Goal: Transaction & Acquisition: Purchase product/service

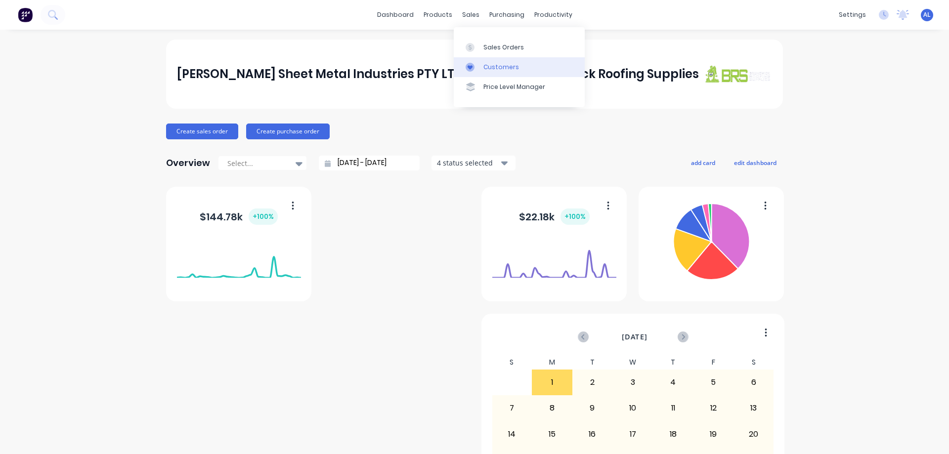
click at [514, 67] on div "Customers" at bounding box center [501, 67] width 36 height 9
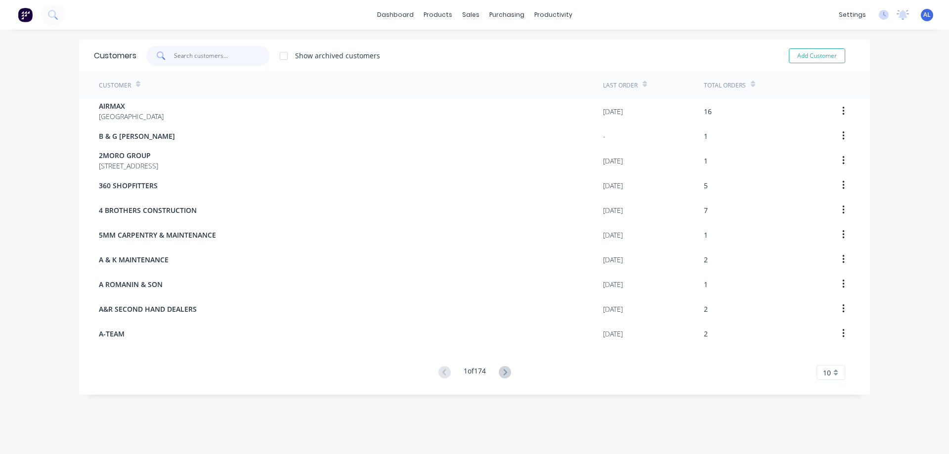
click at [200, 57] on input "text" at bounding box center [222, 56] width 96 height 20
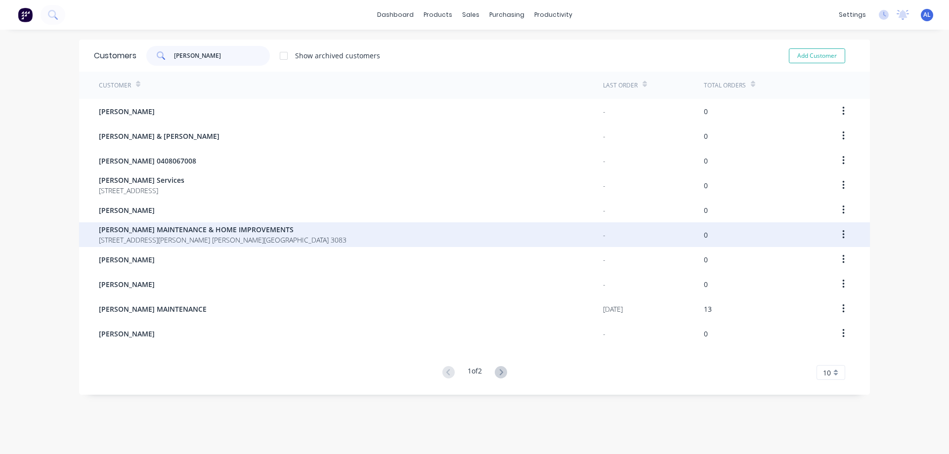
type input "[PERSON_NAME]"
click at [171, 235] on span "8 BROWNING ST. KINGSBURY Victoria Australia 3083" at bounding box center [223, 240] width 248 height 10
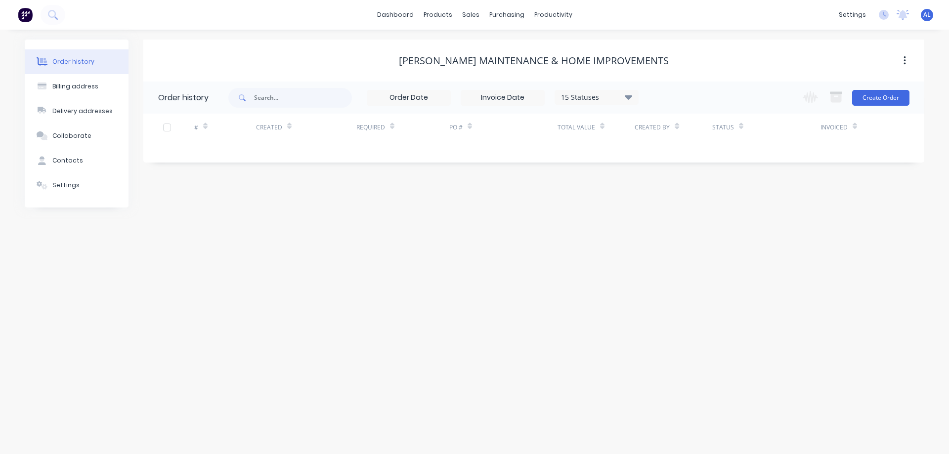
click at [628, 98] on icon at bounding box center [628, 97] width 7 height 4
click at [678, 211] on label at bounding box center [678, 211] width 0 height 0
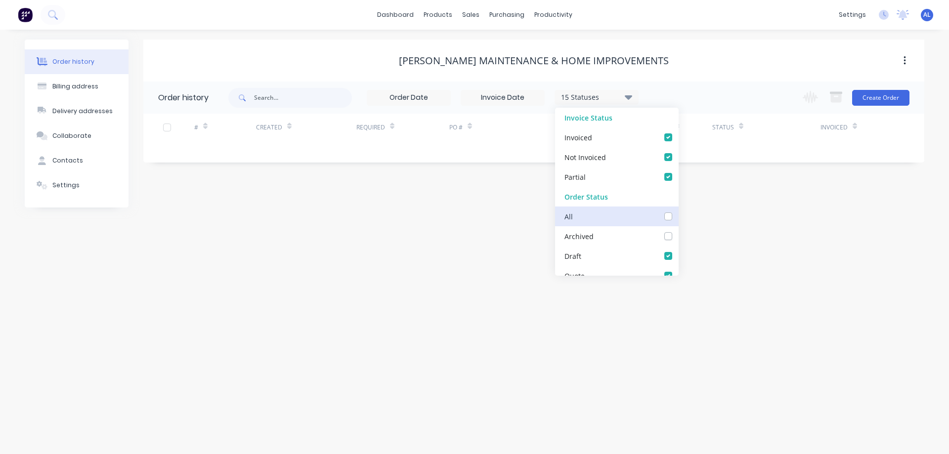
click at [678, 217] on input "checkbox" at bounding box center [682, 215] width 8 height 9
checkbox input "true"
click at [271, 254] on div "Order history Billing address Delivery addresses Collaborate Contacts Settings …" at bounding box center [474, 242] width 949 height 424
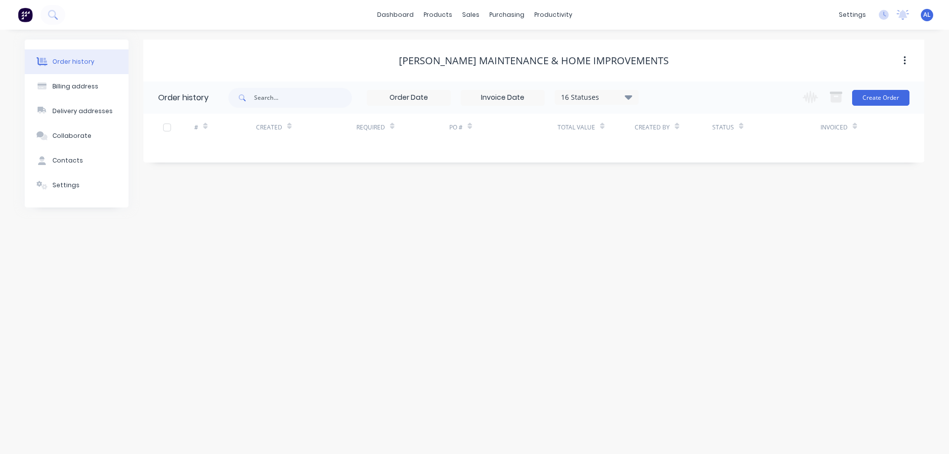
click at [623, 99] on div "16 Statuses" at bounding box center [596, 97] width 83 height 11
drag, startPoint x: 380, startPoint y: 217, endPoint x: 374, endPoint y: 210, distance: 9.2
click at [380, 215] on div "Order history Billing address Delivery addresses Collaborate Contacts Settings …" at bounding box center [474, 242] width 949 height 424
click at [630, 97] on icon at bounding box center [628, 97] width 7 height 4
click at [454, 251] on div "Order history Billing address Delivery addresses Collaborate Contacts Settings …" at bounding box center [474, 242] width 949 height 424
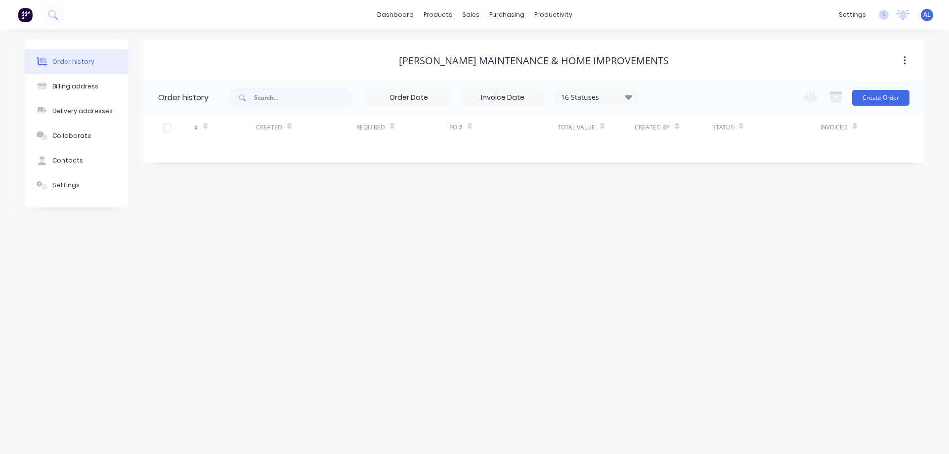
click at [447, 241] on div "Order history Billing address Delivery addresses Collaborate Contacts Settings …" at bounding box center [474, 242] width 949 height 424
click at [627, 91] on icon at bounding box center [628, 97] width 7 height 12
click at [678, 211] on label at bounding box center [678, 211] width 0 height 0
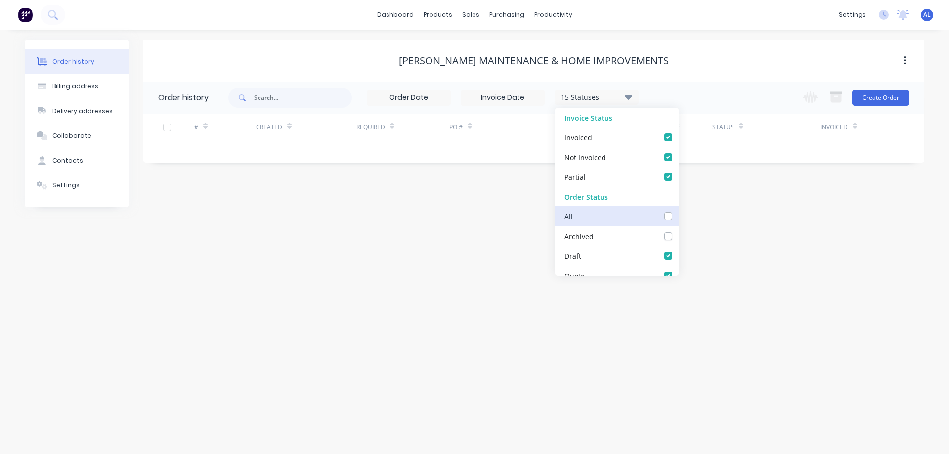
click at [678, 215] on input "checkbox" at bounding box center [682, 215] width 8 height 9
checkbox input "true"
click at [737, 277] on div "Order history Billing address Delivery addresses Collaborate Contacts Settings …" at bounding box center [474, 242] width 949 height 424
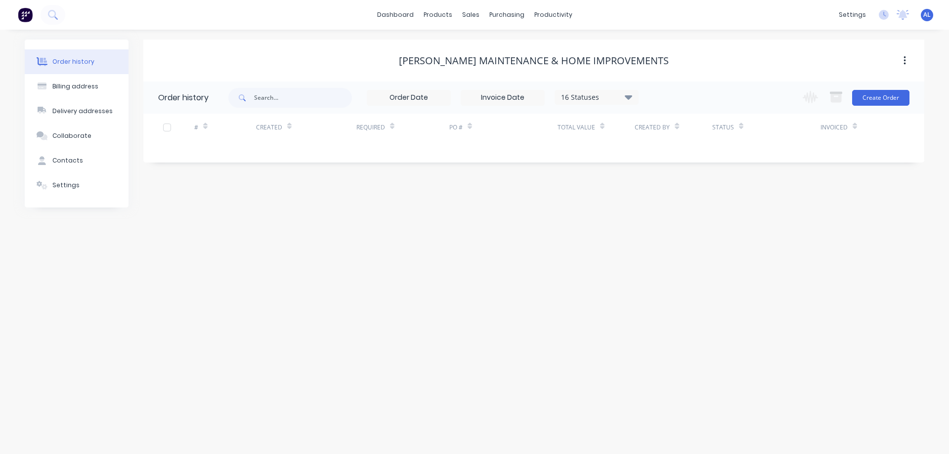
click at [61, 63] on div "Order history" at bounding box center [73, 61] width 42 height 9
click at [24, 17] on img at bounding box center [25, 14] width 15 height 15
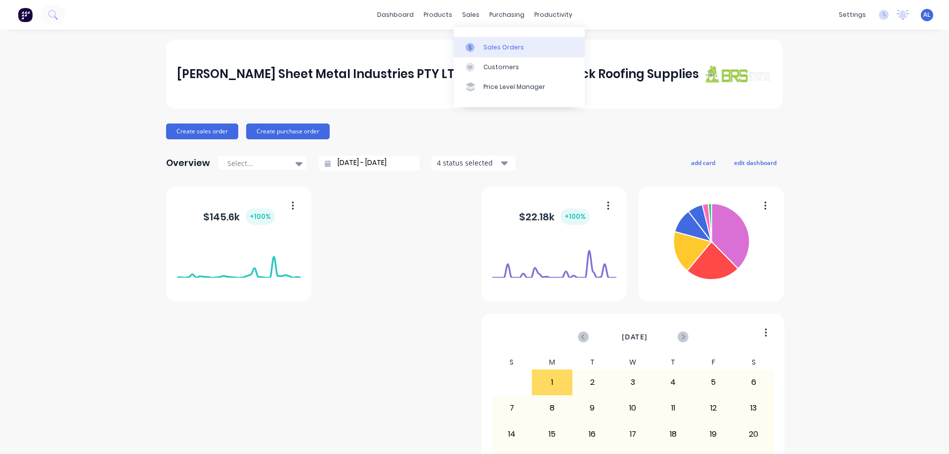
click at [496, 49] on div "Sales Orders" at bounding box center [503, 47] width 41 height 9
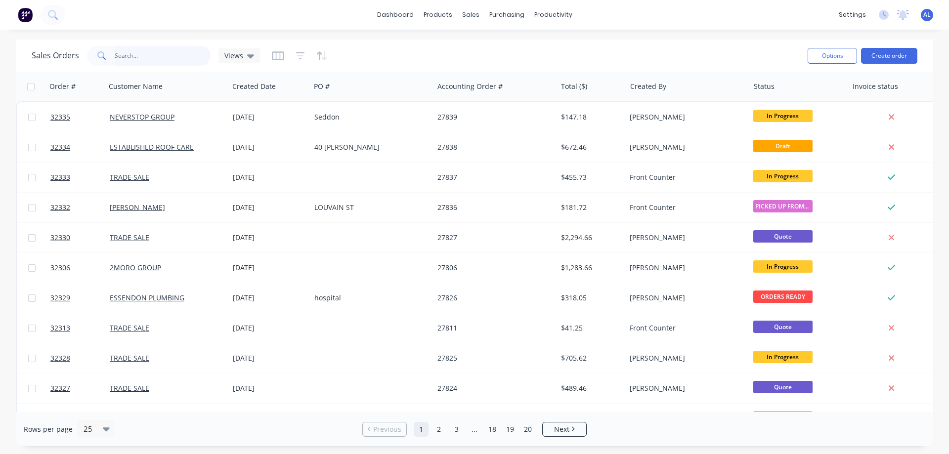
click at [138, 62] on input "text" at bounding box center [163, 56] width 96 height 20
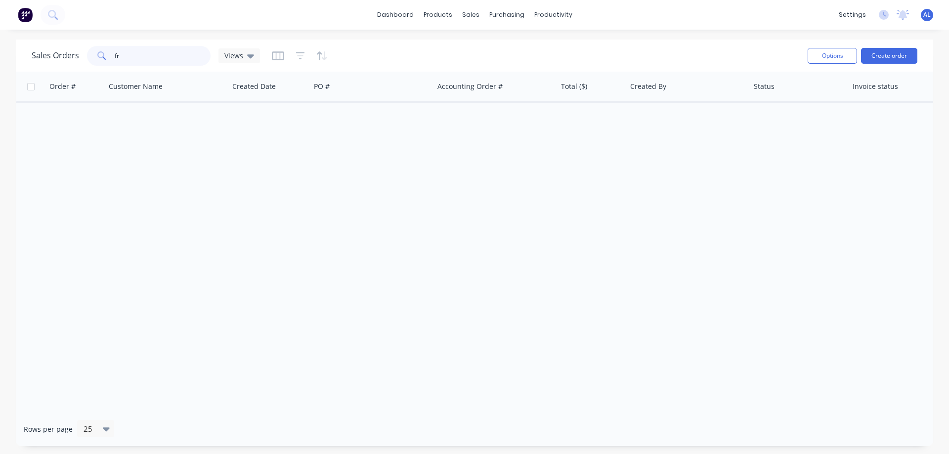
type input "f"
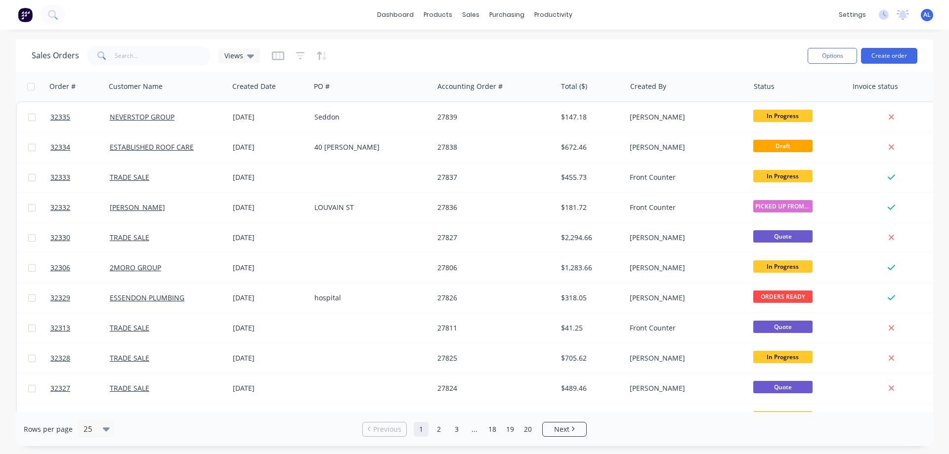
click at [25, 18] on img at bounding box center [25, 14] width 15 height 15
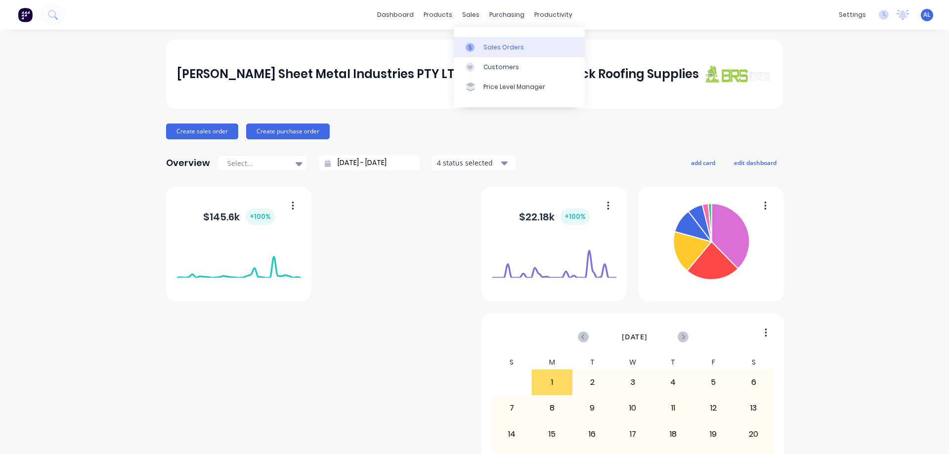
click at [497, 48] on div "Sales Orders" at bounding box center [503, 47] width 41 height 9
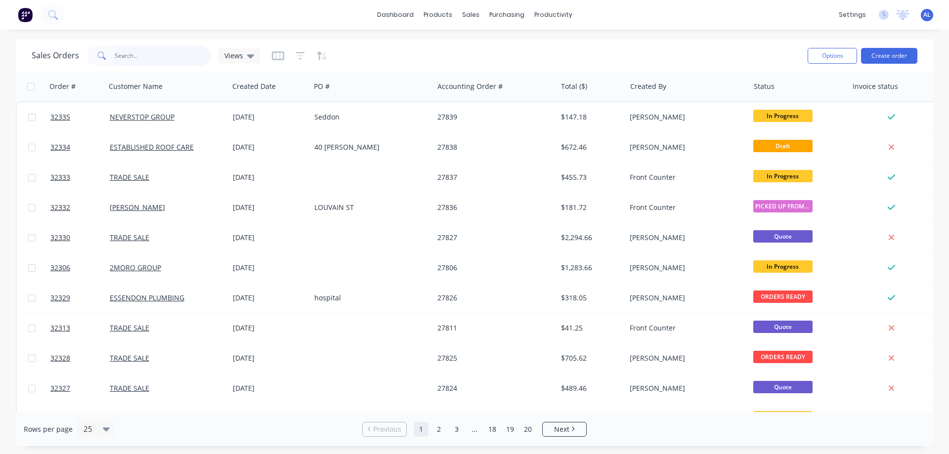
click at [151, 54] on input "text" at bounding box center [163, 56] width 96 height 20
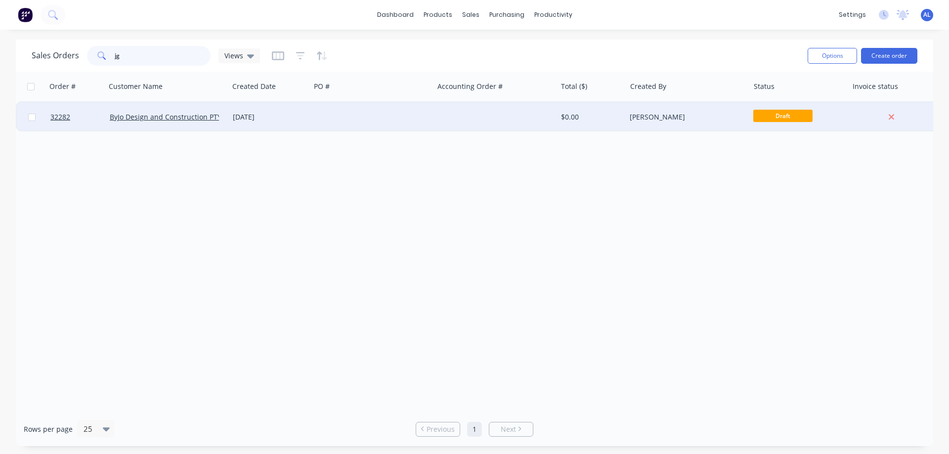
type input "jg"
click at [255, 123] on div "[DATE]" at bounding box center [270, 117] width 82 height 30
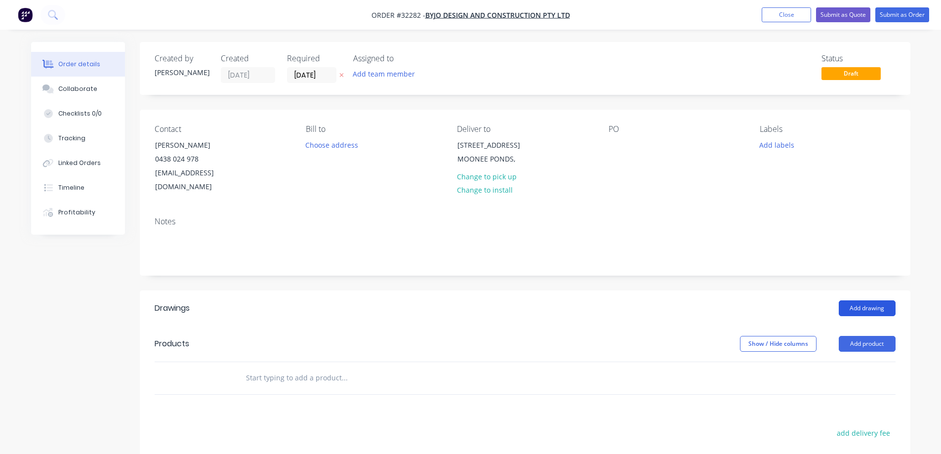
click at [880, 300] on button "Add drawing" at bounding box center [867, 308] width 57 height 16
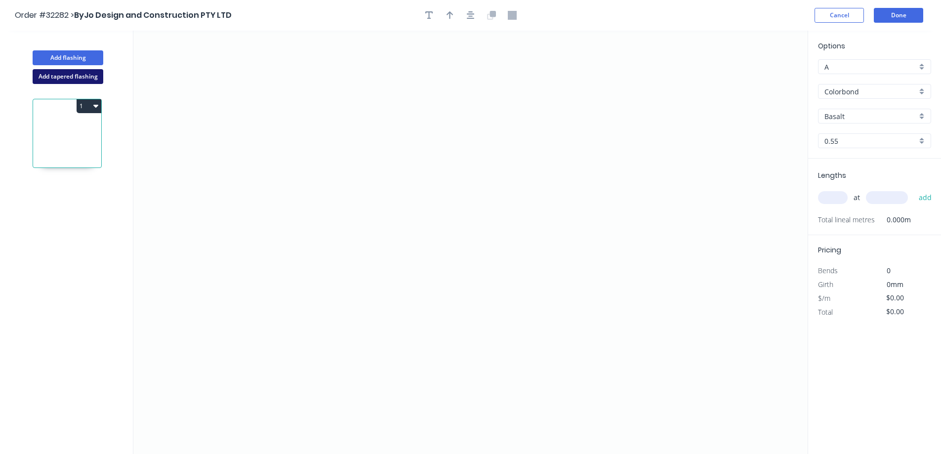
click at [75, 76] on button "Add tapered flashing" at bounding box center [68, 76] width 71 height 15
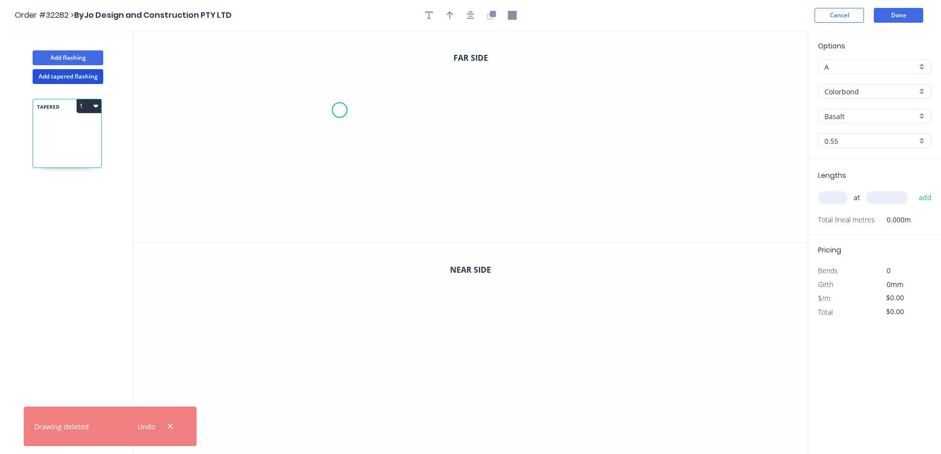
click at [338, 108] on icon "0" at bounding box center [470, 136] width 675 height 211
drag, startPoint x: 334, startPoint y: 191, endPoint x: 445, endPoint y: 209, distance: 112.7
click at [335, 190] on icon "0" at bounding box center [470, 136] width 675 height 211
click at [574, 206] on icon "0 ?" at bounding box center [470, 136] width 675 height 211
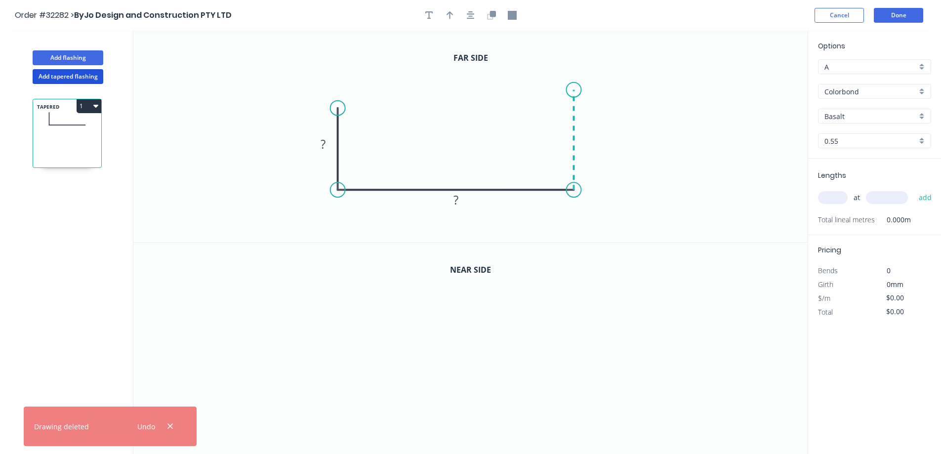
click at [574, 90] on icon at bounding box center [574, 140] width 0 height 100
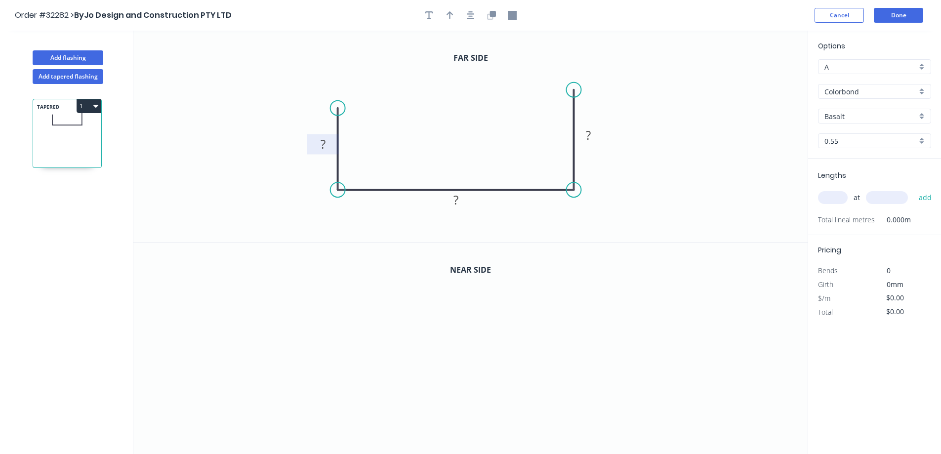
click at [329, 143] on rect at bounding box center [323, 145] width 20 height 14
drag, startPoint x: 337, startPoint y: 110, endPoint x: 338, endPoint y: 93, distance: 16.8
click at [338, 93] on circle at bounding box center [338, 93] width 15 height 15
drag, startPoint x: 337, startPoint y: 91, endPoint x: 338, endPoint y: 86, distance: 5.6
click at [338, 86] on circle at bounding box center [338, 86] width 15 height 15
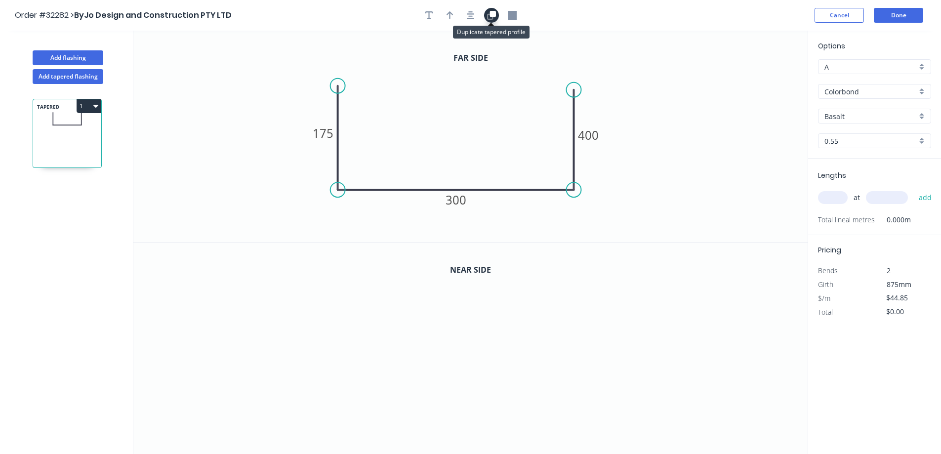
click at [491, 18] on icon "button" at bounding box center [491, 15] width 9 height 9
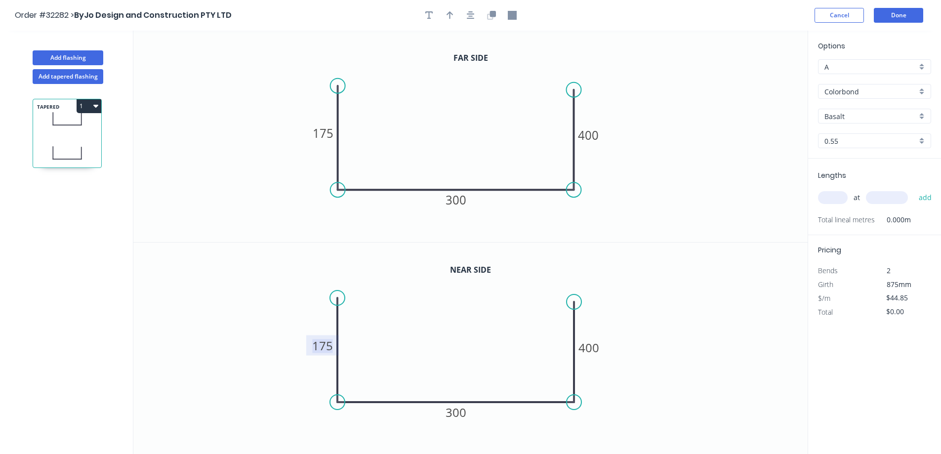
drag, startPoint x: 323, startPoint y: 348, endPoint x: 437, endPoint y: 320, distance: 117.7
click at [325, 345] on tspan "175" at bounding box center [322, 346] width 21 height 16
type input "$49.45"
click at [471, 13] on icon "button" at bounding box center [471, 15] width 8 height 9
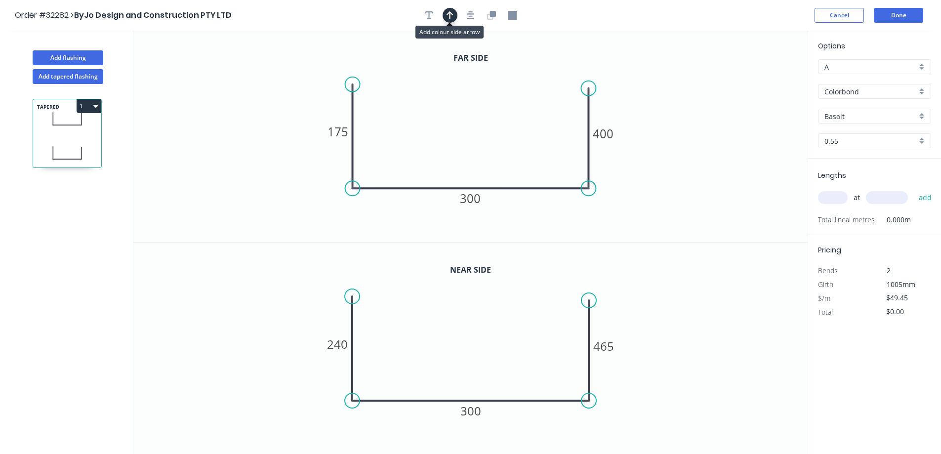
click at [445, 19] on button "button" at bounding box center [450, 15] width 15 height 15
drag, startPoint x: 757, startPoint y: 80, endPoint x: 476, endPoint y: 110, distance: 282.3
click at [476, 110] on icon at bounding box center [475, 99] width 9 height 32
click at [925, 114] on div "Basalt" at bounding box center [874, 116] width 113 height 15
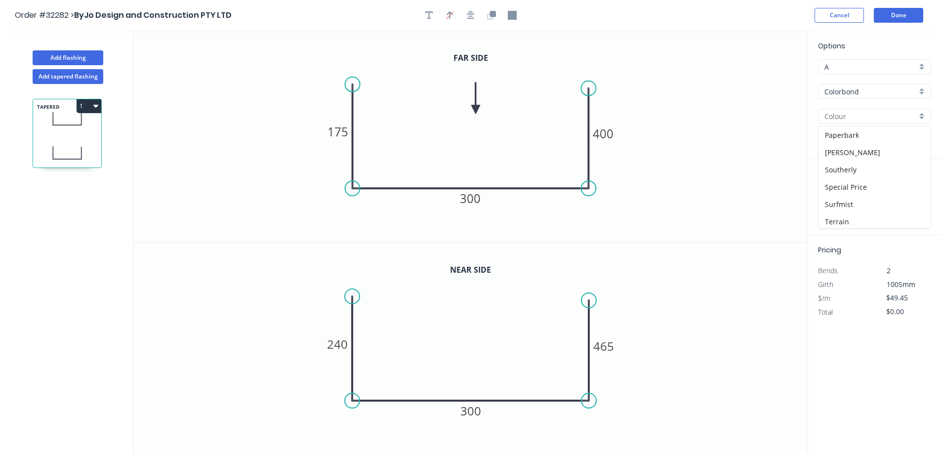
scroll to position [348, 0]
click at [874, 223] on div "Woodland Grey" at bounding box center [875, 219] width 112 height 17
type input "Woodland Grey"
click at [830, 199] on input "text" at bounding box center [833, 197] width 30 height 13
type input "2"
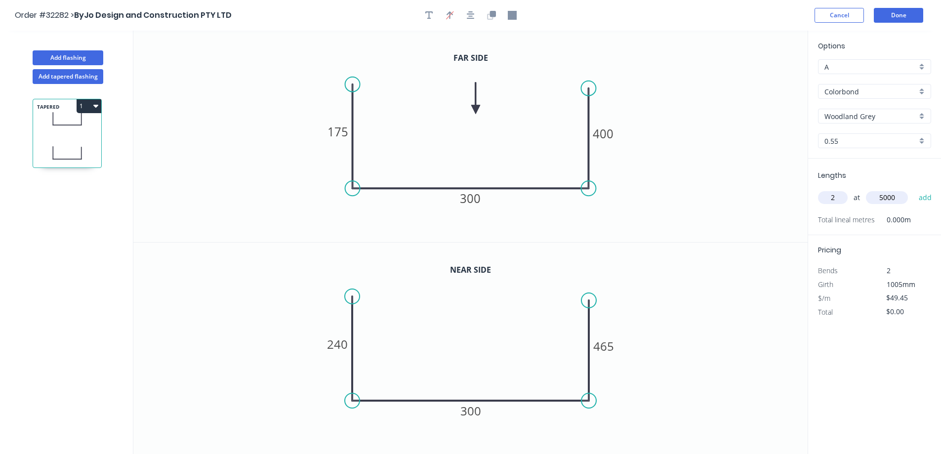
type input "5000"
click at [914, 189] on button "add" at bounding box center [925, 197] width 23 height 17
type input "$494.50"
click at [906, 15] on button "Done" at bounding box center [898, 15] width 49 height 15
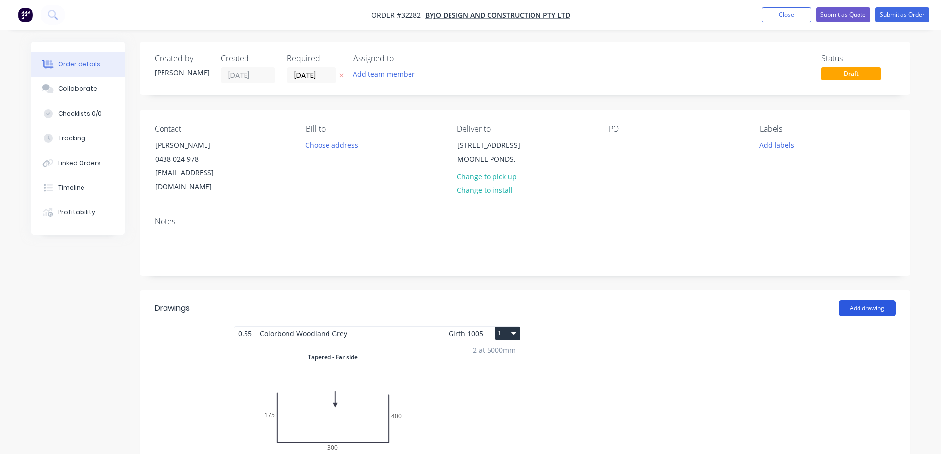
click at [864, 300] on button "Add drawing" at bounding box center [867, 308] width 57 height 16
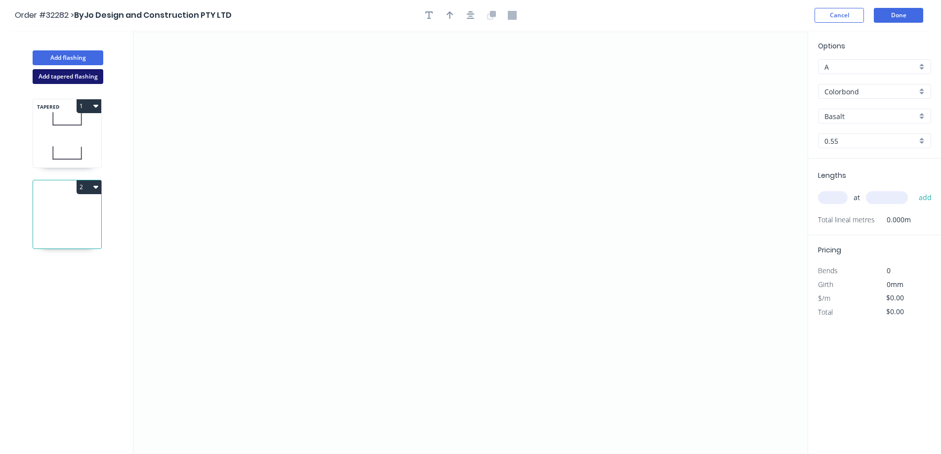
click at [77, 79] on button "Add tapered flashing" at bounding box center [68, 76] width 71 height 15
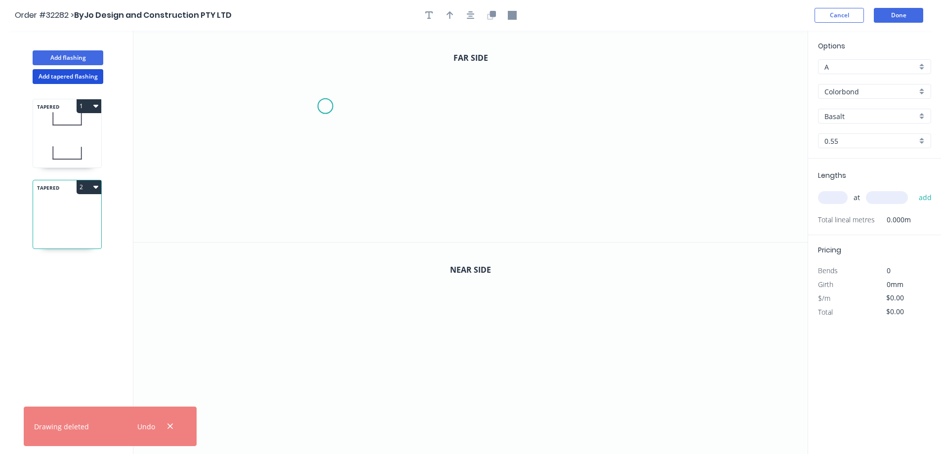
click at [324, 108] on icon "0" at bounding box center [470, 136] width 675 height 211
click at [327, 200] on icon "0" at bounding box center [470, 136] width 675 height 211
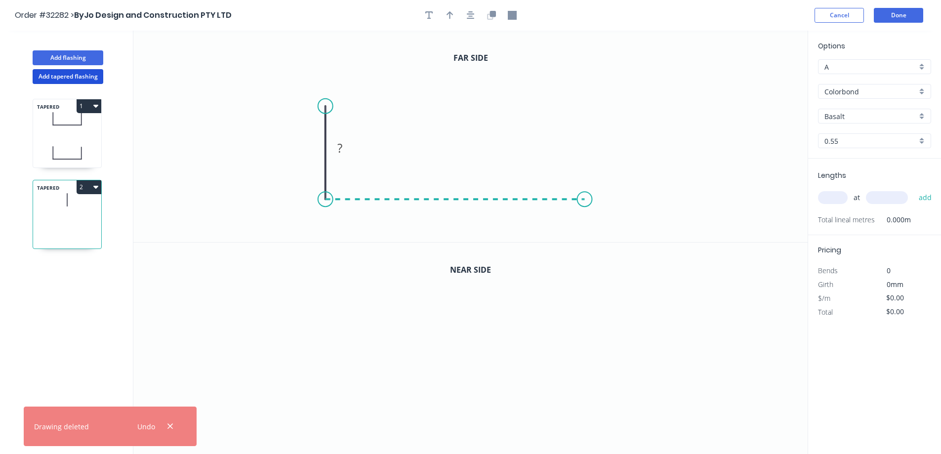
drag, startPoint x: 585, startPoint y: 213, endPoint x: 581, endPoint y: 170, distance: 42.7
click at [586, 210] on icon "0 ?" at bounding box center [470, 136] width 675 height 211
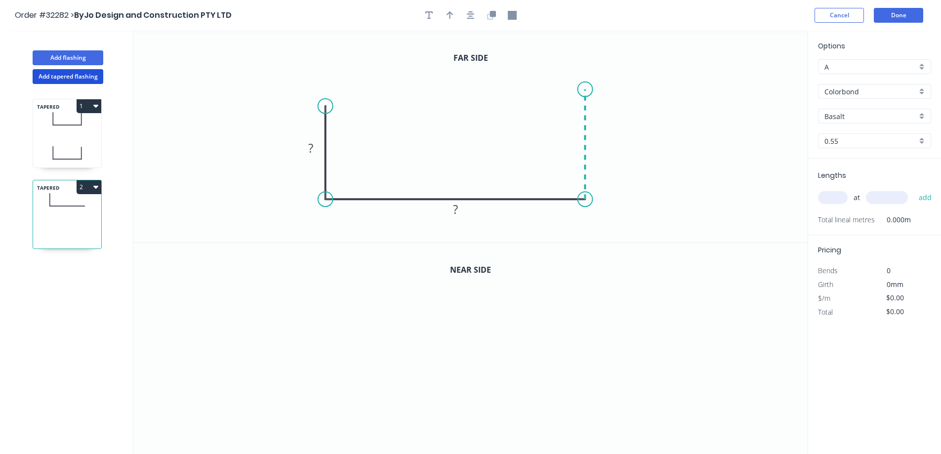
click at [581, 89] on icon "0 ? ?" at bounding box center [470, 136] width 675 height 211
drag, startPoint x: 316, startPoint y: 148, endPoint x: 463, endPoint y: 152, distance: 146.8
click at [316, 143] on rect at bounding box center [311, 149] width 20 height 14
drag, startPoint x: 324, startPoint y: 109, endPoint x: 327, endPoint y: 95, distance: 14.6
click at [327, 95] on circle at bounding box center [325, 94] width 15 height 15
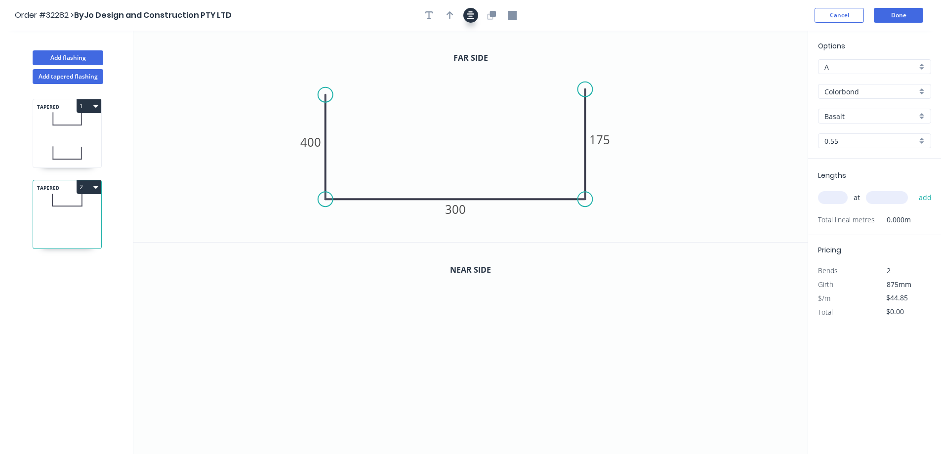
click at [467, 16] on icon "button" at bounding box center [471, 15] width 8 height 9
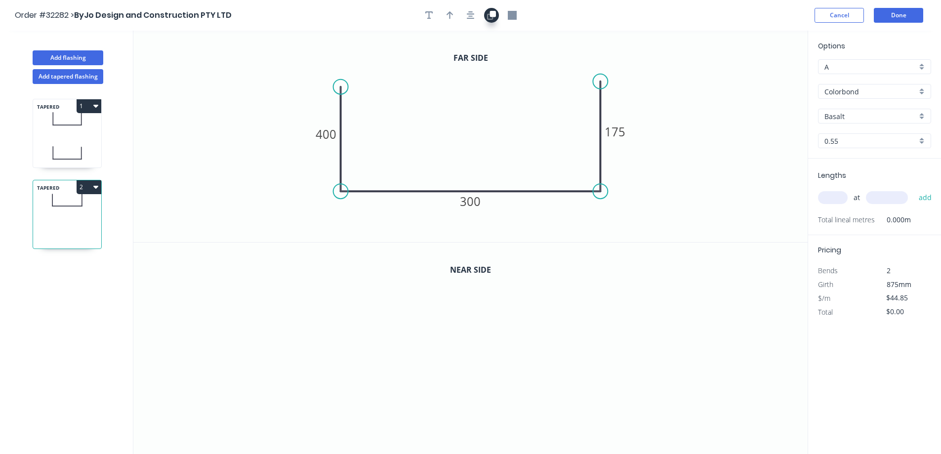
click at [495, 16] on icon "button" at bounding box center [493, 14] width 6 height 6
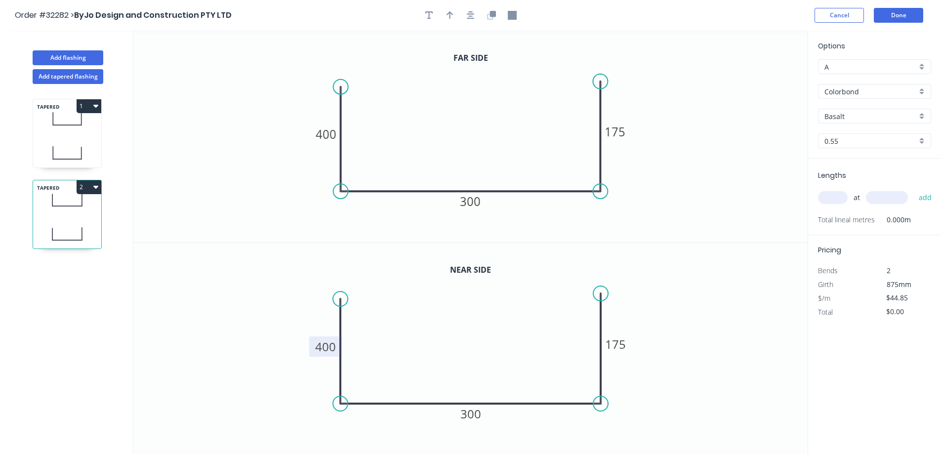
drag, startPoint x: 331, startPoint y: 343, endPoint x: 339, endPoint y: 338, distance: 10.0
click at [336, 340] on tspan "400" at bounding box center [325, 346] width 21 height 16
type input "$49.45"
click at [447, 18] on icon "button" at bounding box center [450, 15] width 7 height 9
drag, startPoint x: 756, startPoint y: 76, endPoint x: 481, endPoint y: 120, distance: 278.2
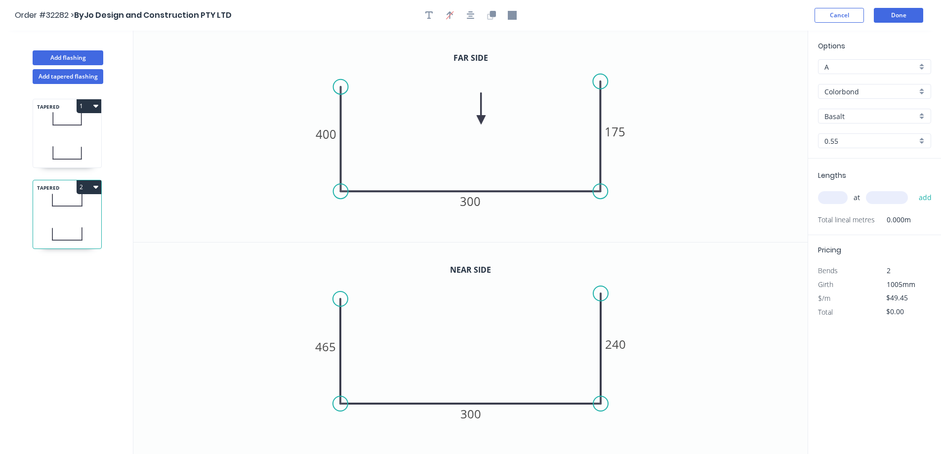
click at [481, 120] on icon at bounding box center [481, 109] width 9 height 32
click at [920, 119] on div "Basalt" at bounding box center [874, 116] width 113 height 15
click at [881, 219] on div "Woodland Grey" at bounding box center [875, 219] width 112 height 17
type input "Woodland Grey"
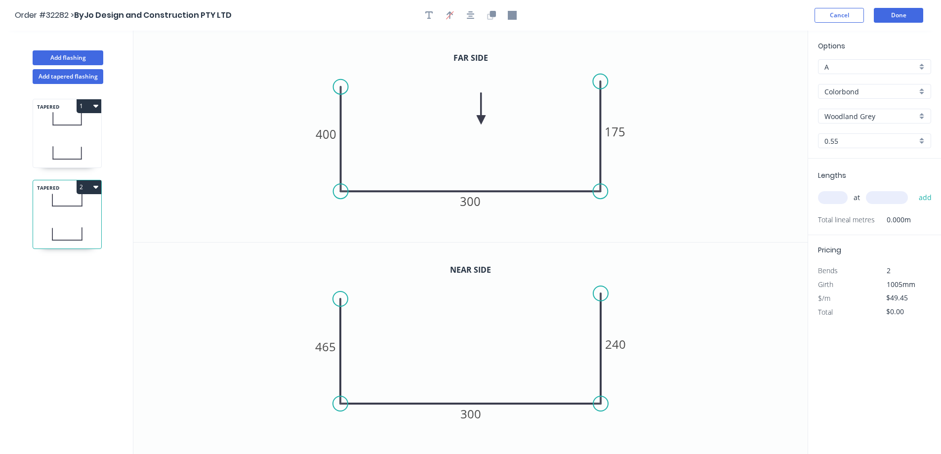
drag, startPoint x: 833, startPoint y: 199, endPoint x: 744, endPoint y: 207, distance: 89.3
click at [832, 199] on input "text" at bounding box center [833, 197] width 30 height 13
type input "2"
type input "5000"
click at [914, 189] on button "add" at bounding box center [925, 197] width 23 height 17
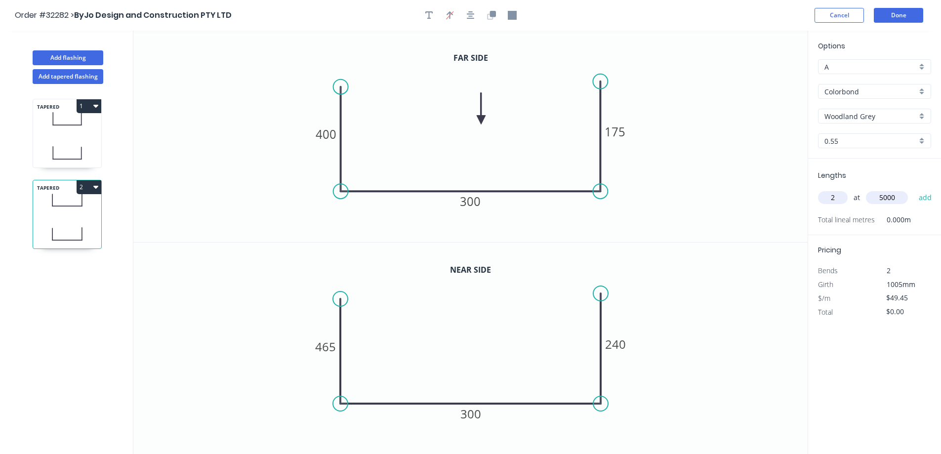
type input "$494.50"
click at [904, 16] on button "Done" at bounding box center [898, 15] width 49 height 15
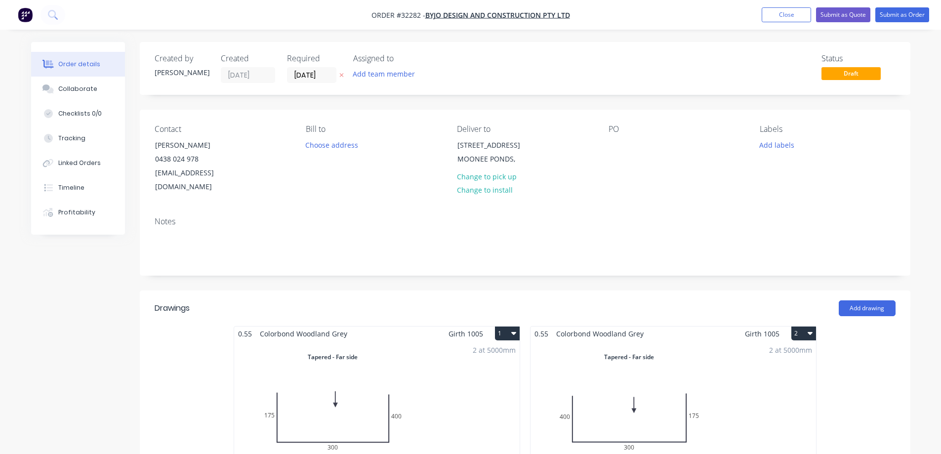
scroll to position [247, 0]
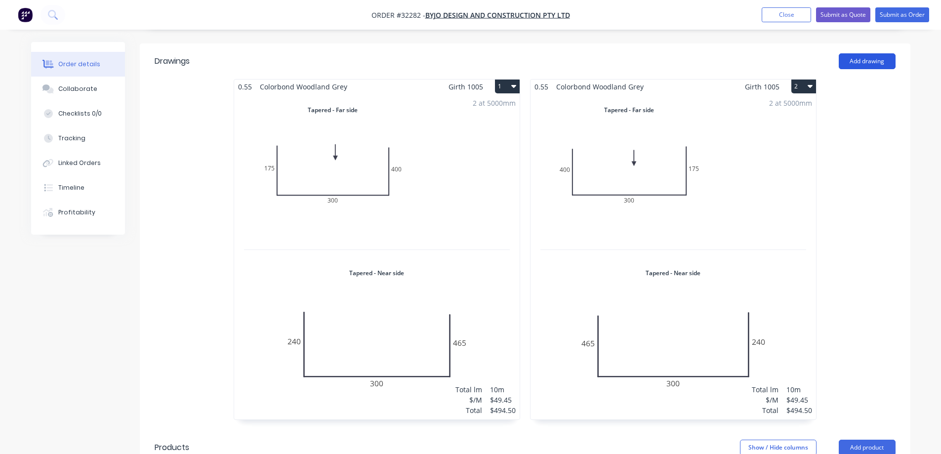
click at [863, 53] on button "Add drawing" at bounding box center [867, 61] width 57 height 16
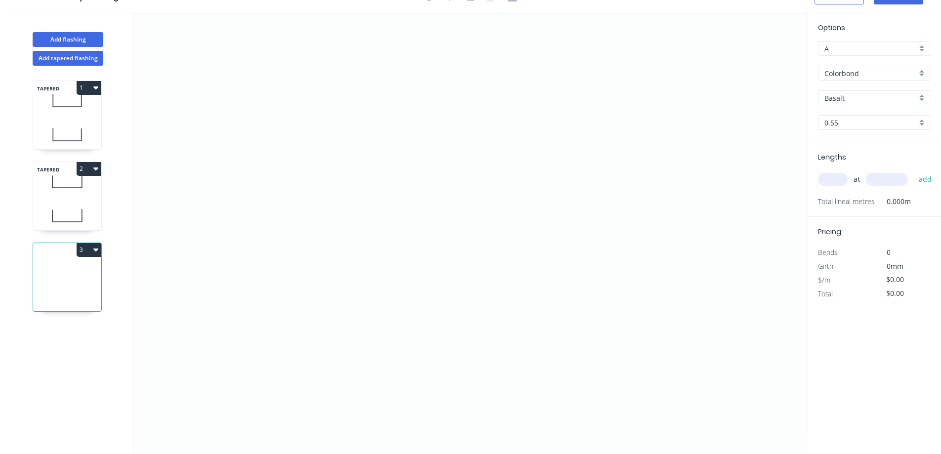
scroll to position [18, 0]
drag, startPoint x: 69, startPoint y: 61, endPoint x: 83, endPoint y: 64, distance: 14.7
click at [69, 61] on button "Add tapered flashing" at bounding box center [68, 58] width 71 height 15
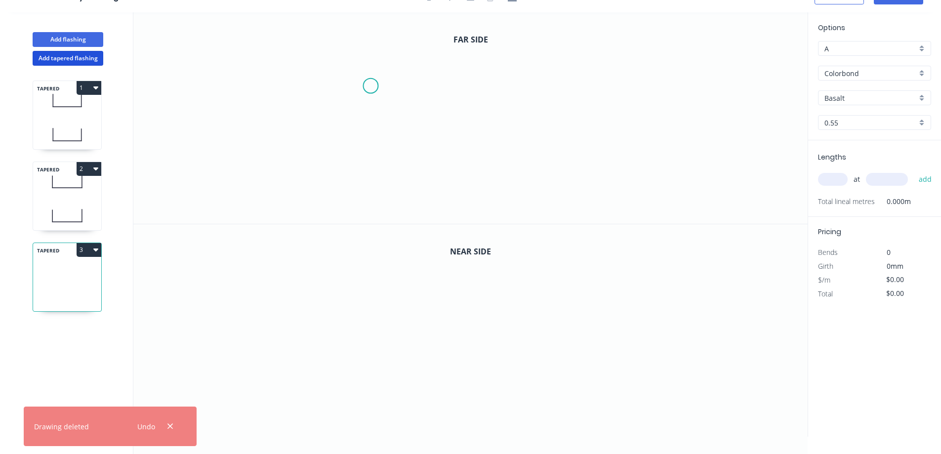
click at [371, 86] on icon "0" at bounding box center [470, 117] width 675 height 211
click at [371, 180] on icon "0" at bounding box center [470, 117] width 675 height 211
click at [594, 186] on icon "0 ?" at bounding box center [470, 117] width 675 height 211
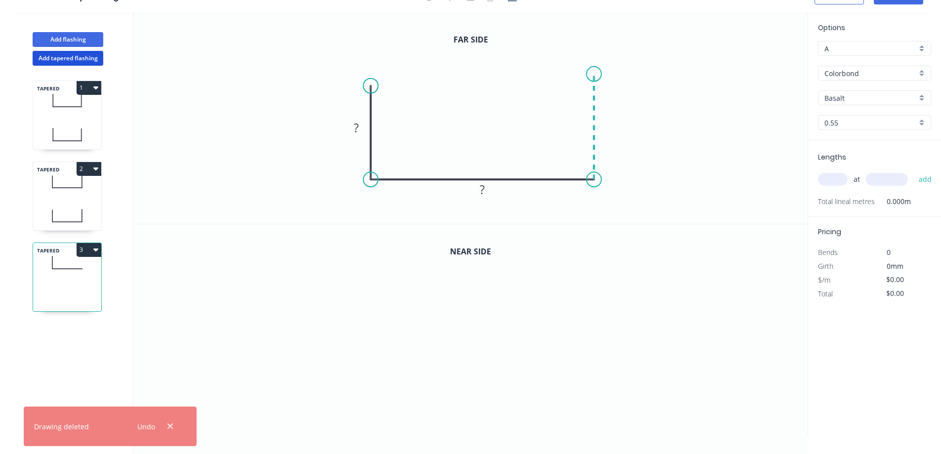
click at [597, 74] on icon "0 ? ?" at bounding box center [470, 117] width 675 height 211
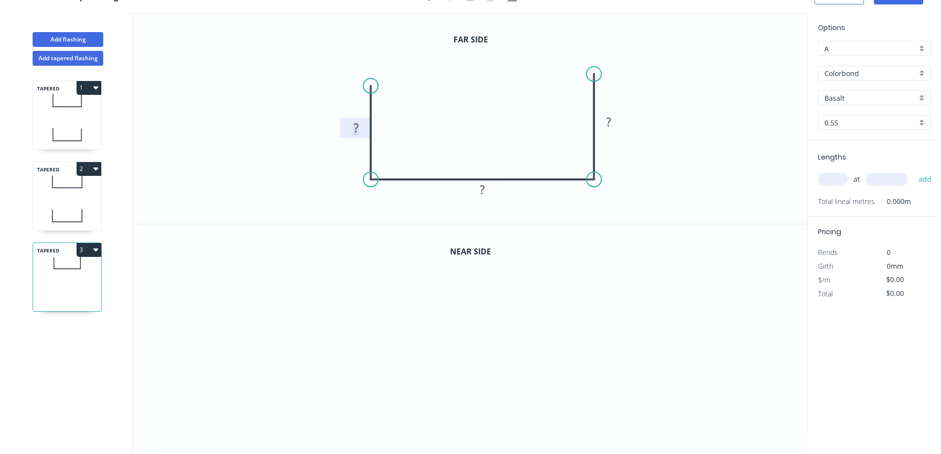
drag, startPoint x: 361, startPoint y: 127, endPoint x: 424, endPoint y: 108, distance: 66.1
click at [367, 125] on g "?" at bounding box center [356, 128] width 32 height 20
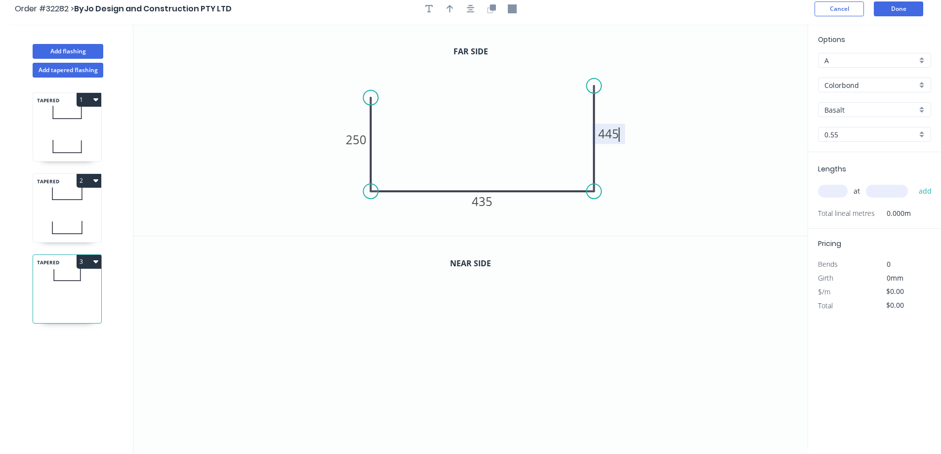
scroll to position [0, 0]
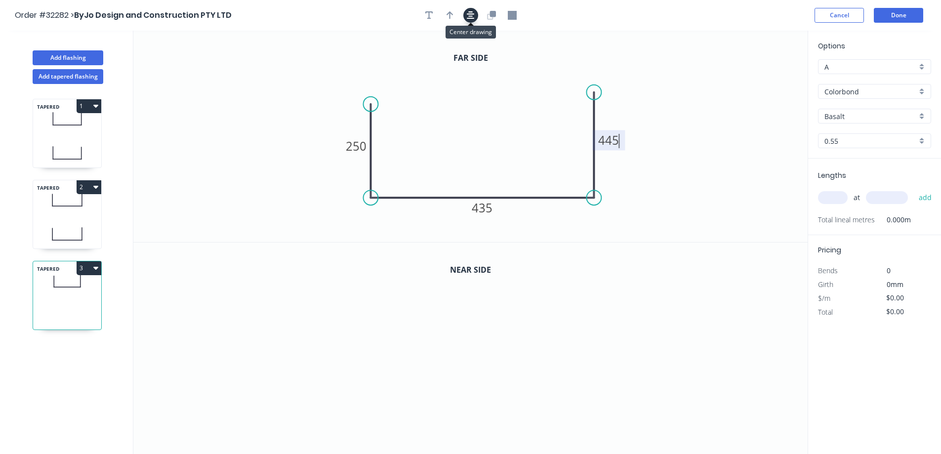
click at [469, 17] on icon "button" at bounding box center [471, 15] width 8 height 8
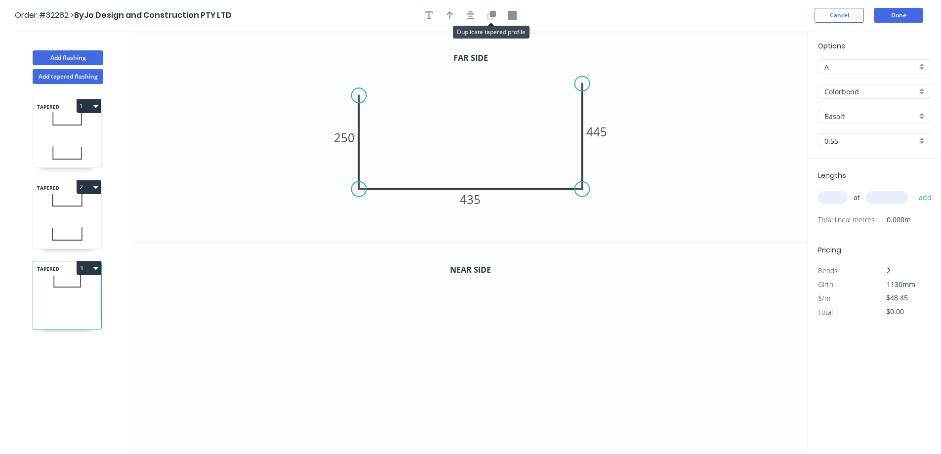
drag, startPoint x: 493, startPoint y: 15, endPoint x: 486, endPoint y: 43, distance: 28.9
click at [493, 15] on icon "button" at bounding box center [493, 14] width 6 height 6
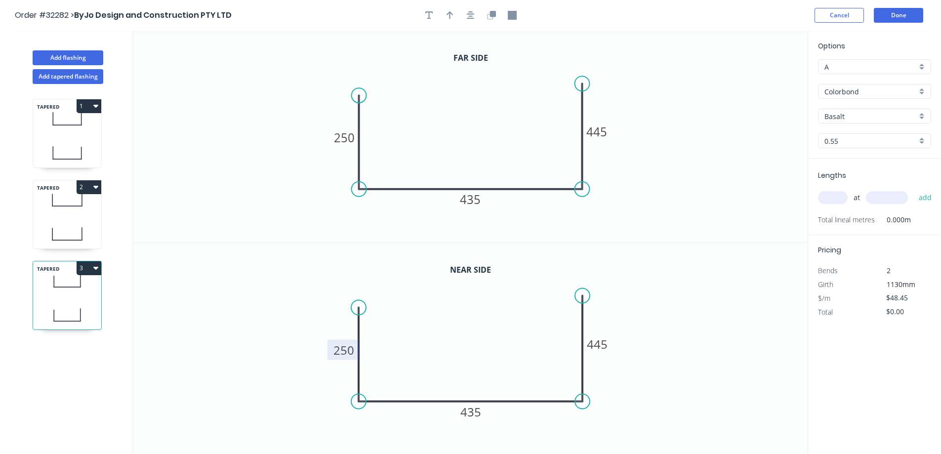
click at [348, 346] on tspan "250" at bounding box center [344, 350] width 21 height 16
type input "$49.45"
drag, startPoint x: 356, startPoint y: 307, endPoint x: 363, endPoint y: 293, distance: 16.4
click at [363, 293] on circle at bounding box center [358, 292] width 15 height 15
click at [472, 18] on icon "button" at bounding box center [471, 15] width 8 height 8
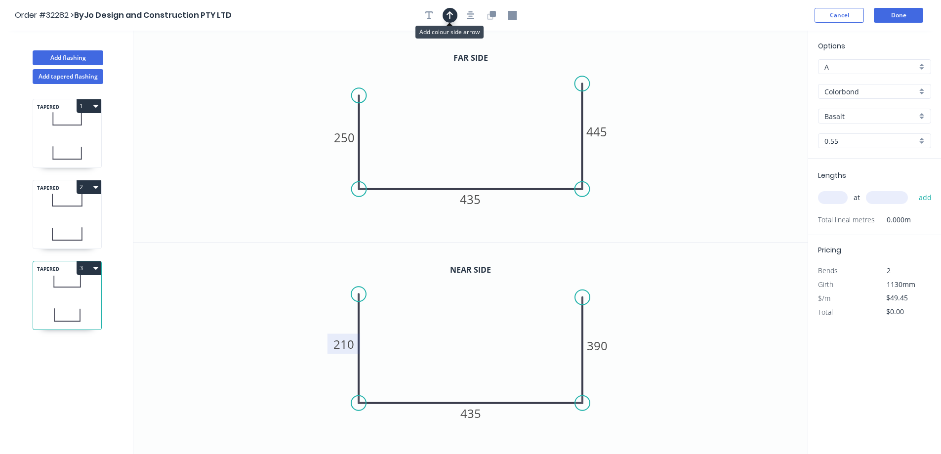
click at [451, 16] on icon "button" at bounding box center [450, 15] width 7 height 9
drag, startPoint x: 757, startPoint y: 79, endPoint x: 710, endPoint y: 91, distance: 48.5
click at [493, 120] on icon at bounding box center [492, 109] width 9 height 32
click at [924, 118] on div "Basalt" at bounding box center [874, 116] width 113 height 15
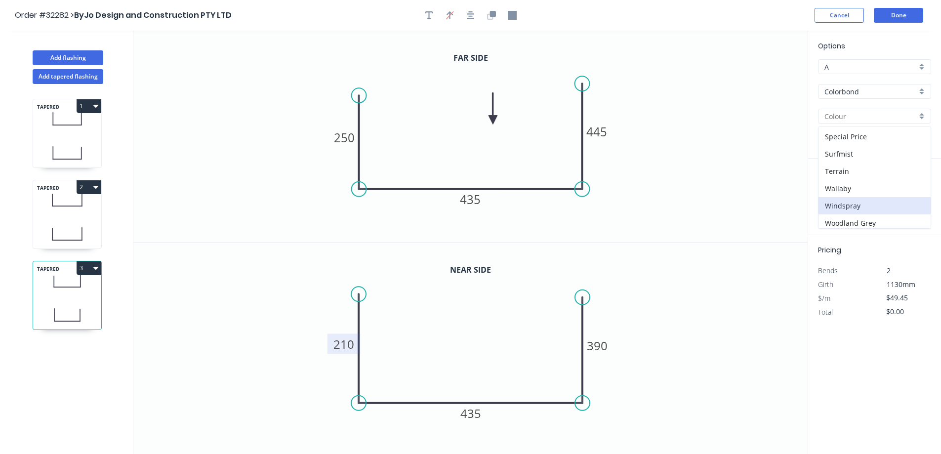
scroll to position [348, 0]
click at [877, 222] on div "Woodland Grey" at bounding box center [875, 219] width 112 height 17
type input "Woodland Grey"
click at [808, 197] on div "Options A A Colorbond Colorbond Colorbond [PERSON_NAME] Grey Woodland Grey 0.55…" at bounding box center [874, 243] width 133 height 424
click at [829, 198] on input "text" at bounding box center [833, 197] width 30 height 13
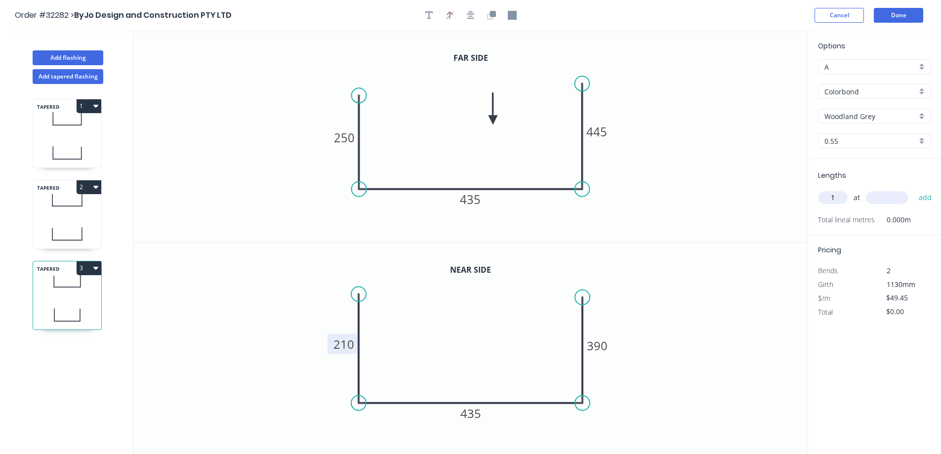
type input "1"
type input "4000"
click at [914, 189] on button "add" at bounding box center [925, 197] width 23 height 17
type input "$197.80"
click at [897, 18] on button "Done" at bounding box center [898, 15] width 49 height 15
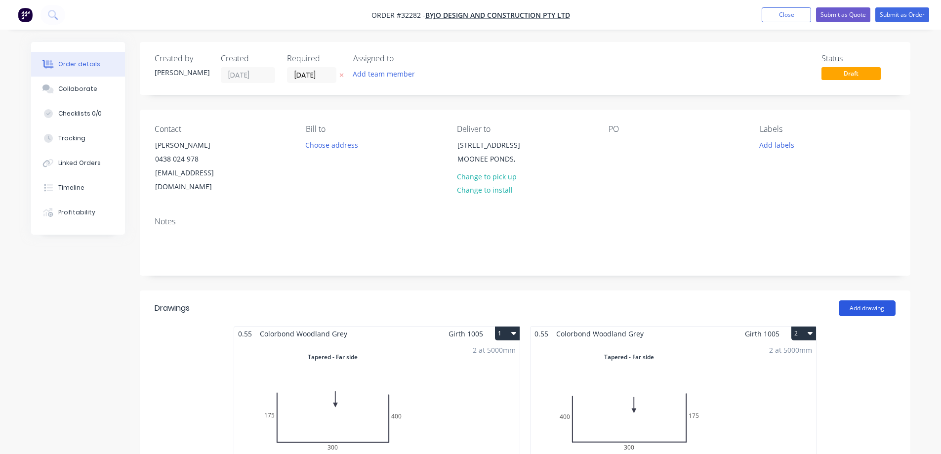
click at [872, 300] on button "Add drawing" at bounding box center [867, 308] width 57 height 16
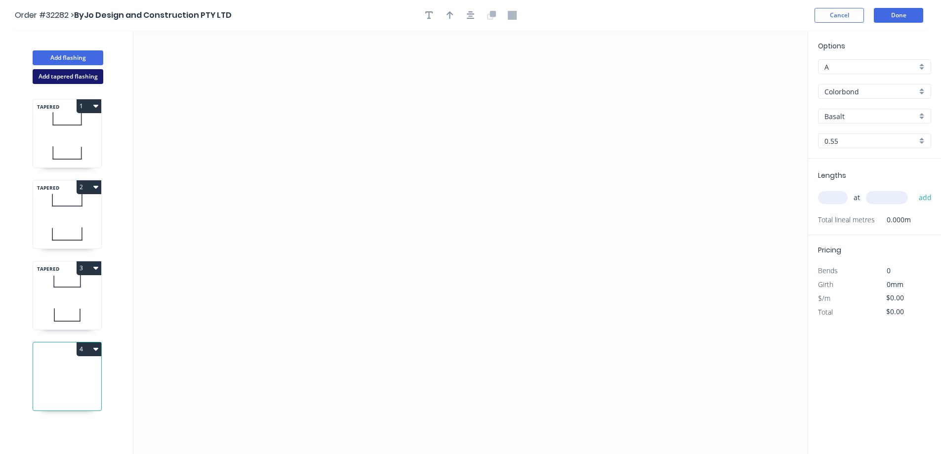
click at [69, 76] on button "Add tapered flashing" at bounding box center [68, 76] width 71 height 15
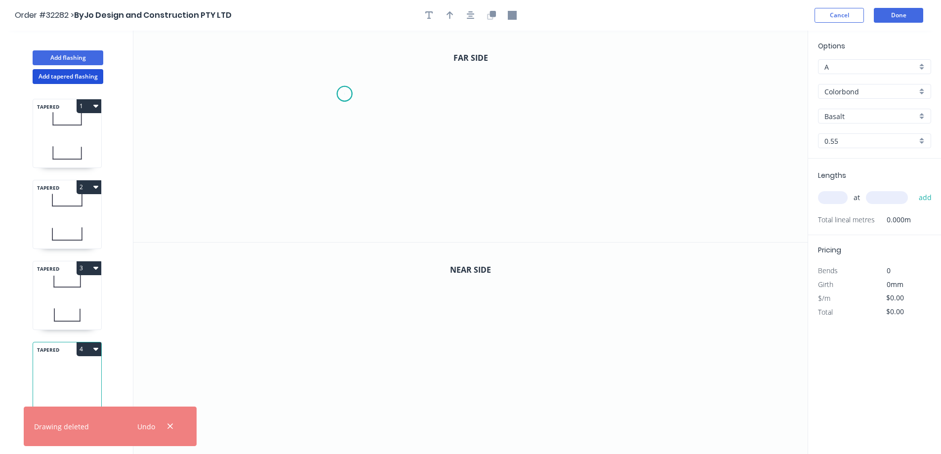
click at [344, 94] on icon "0" at bounding box center [470, 136] width 675 height 211
drag, startPoint x: 346, startPoint y: 202, endPoint x: 384, endPoint y: 202, distance: 37.6
click at [350, 200] on icon "0" at bounding box center [470, 136] width 675 height 211
drag, startPoint x: 567, startPoint y: 214, endPoint x: 575, endPoint y: 141, distance: 73.5
click at [570, 208] on icon "0 ?" at bounding box center [470, 136] width 675 height 211
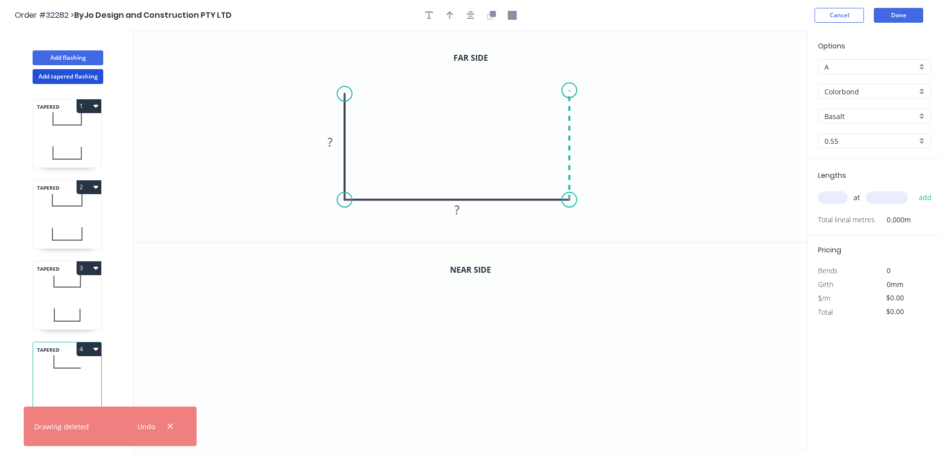
click at [570, 90] on icon at bounding box center [570, 144] width 0 height 109
click at [334, 142] on rect at bounding box center [330, 143] width 20 height 14
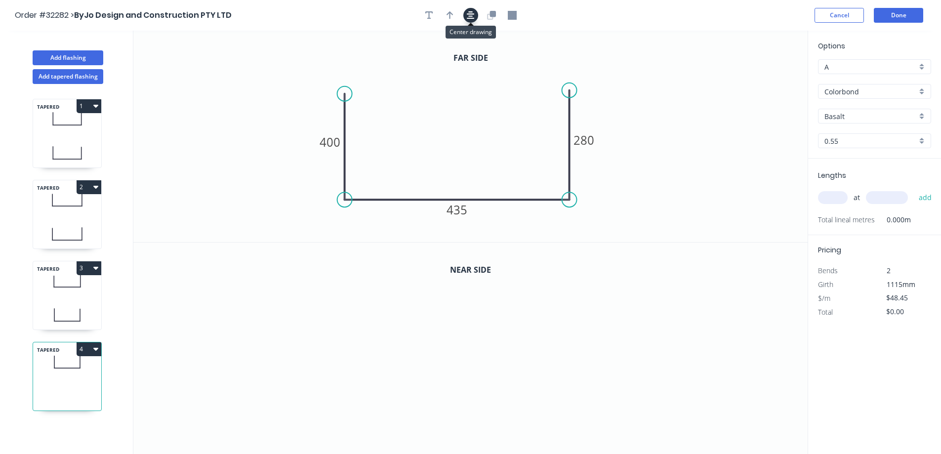
click at [473, 16] on icon "button" at bounding box center [471, 15] width 8 height 9
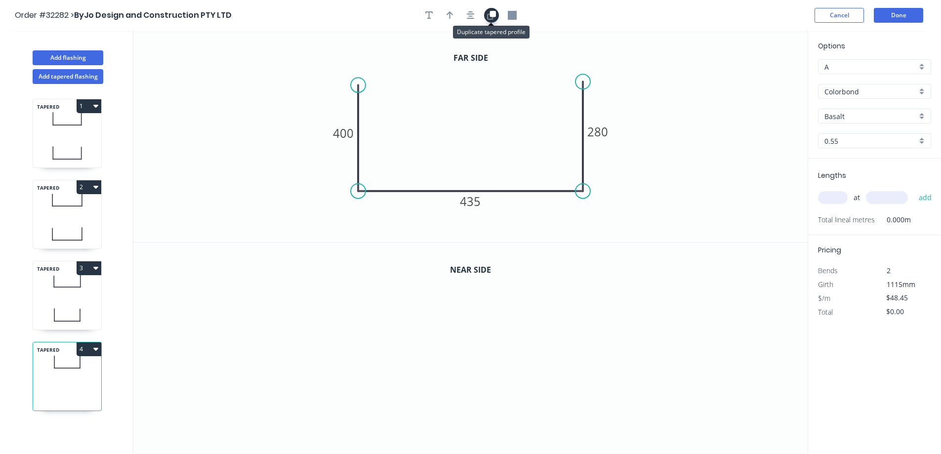
drag, startPoint x: 490, startPoint y: 13, endPoint x: 490, endPoint y: 21, distance: 7.9
click at [491, 14] on icon "button" at bounding box center [493, 14] width 6 height 6
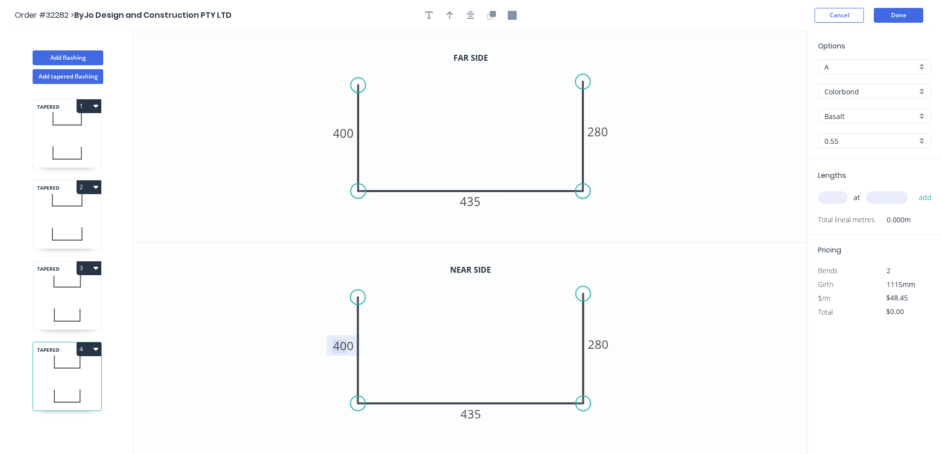
click at [349, 349] on tspan "400" at bounding box center [343, 346] width 21 height 16
type input "$49.45"
click at [443, 16] on button "button" at bounding box center [450, 15] width 15 height 15
drag, startPoint x: 711, startPoint y: 86, endPoint x: 491, endPoint y: 119, distance: 222.9
click at [491, 119] on icon at bounding box center [490, 108] width 9 height 32
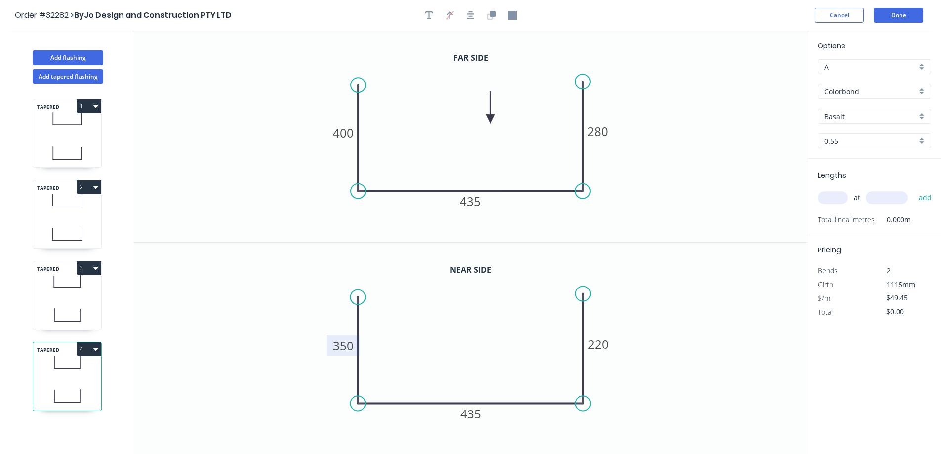
click at [920, 119] on div "Basalt" at bounding box center [874, 116] width 113 height 15
click at [867, 218] on div "Woodland Grey" at bounding box center [875, 219] width 112 height 17
type input "Woodland Grey"
click at [834, 195] on input "text" at bounding box center [833, 197] width 30 height 13
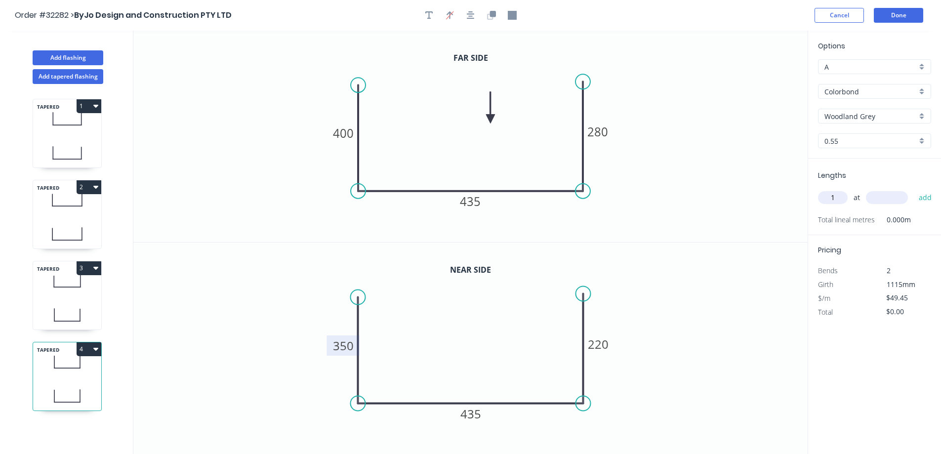
type input "1"
type input "4000"
click at [914, 189] on button "add" at bounding box center [925, 197] width 23 height 17
type input "$197.80"
click at [901, 15] on button "Done" at bounding box center [898, 15] width 49 height 15
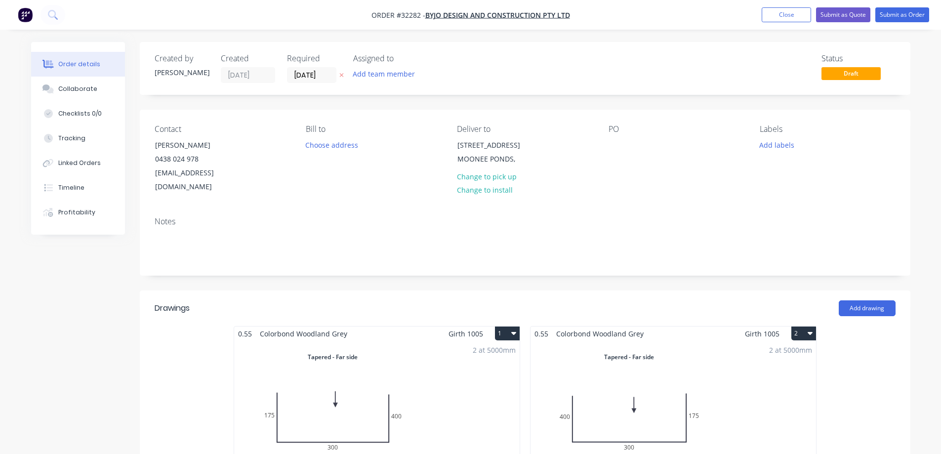
scroll to position [198, 0]
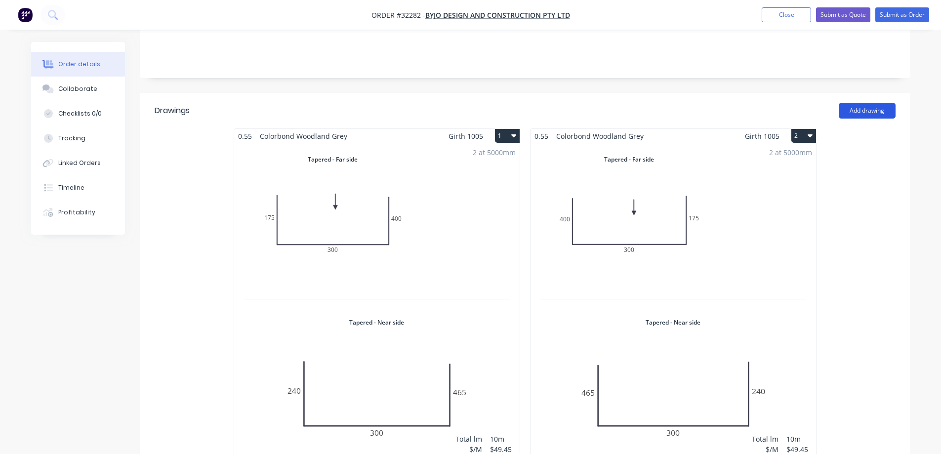
click at [875, 103] on button "Add drawing" at bounding box center [867, 111] width 57 height 16
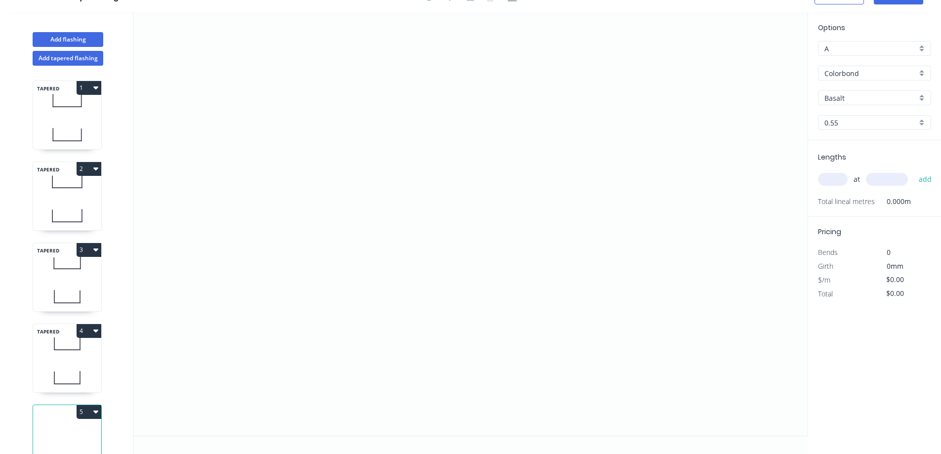
scroll to position [18, 0]
drag, startPoint x: 81, startPoint y: 55, endPoint x: 88, endPoint y: 59, distance: 8.2
click at [81, 56] on button "Add tapered flashing" at bounding box center [68, 58] width 71 height 15
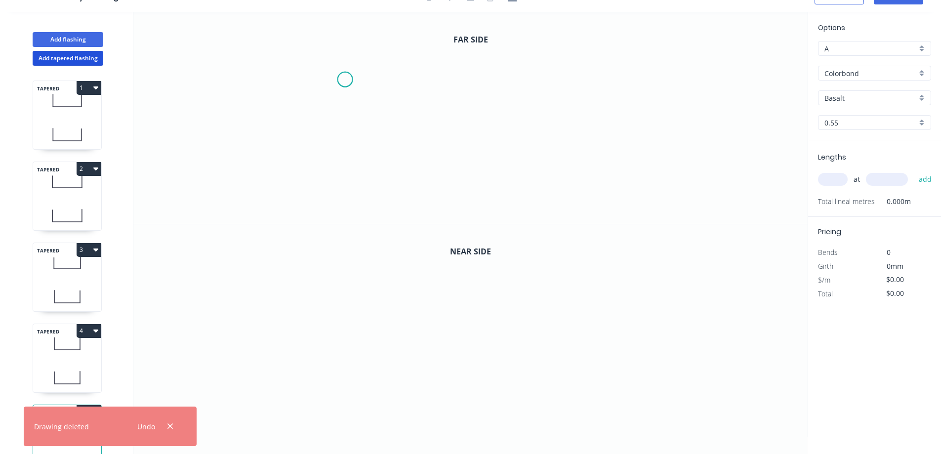
click at [345, 80] on icon "0" at bounding box center [470, 117] width 675 height 211
click at [355, 187] on icon "0" at bounding box center [470, 117] width 675 height 211
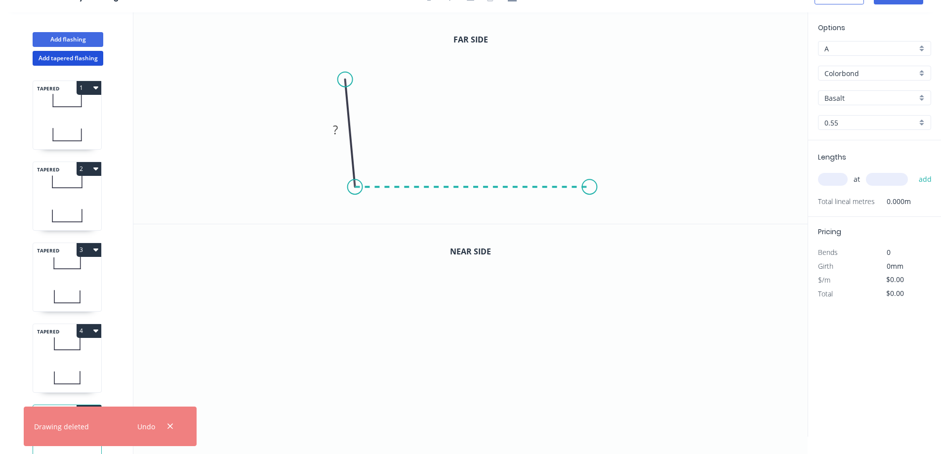
drag, startPoint x: 590, startPoint y: 195, endPoint x: 595, endPoint y: 161, distance: 34.0
click at [591, 194] on icon "0 ?" at bounding box center [470, 117] width 675 height 211
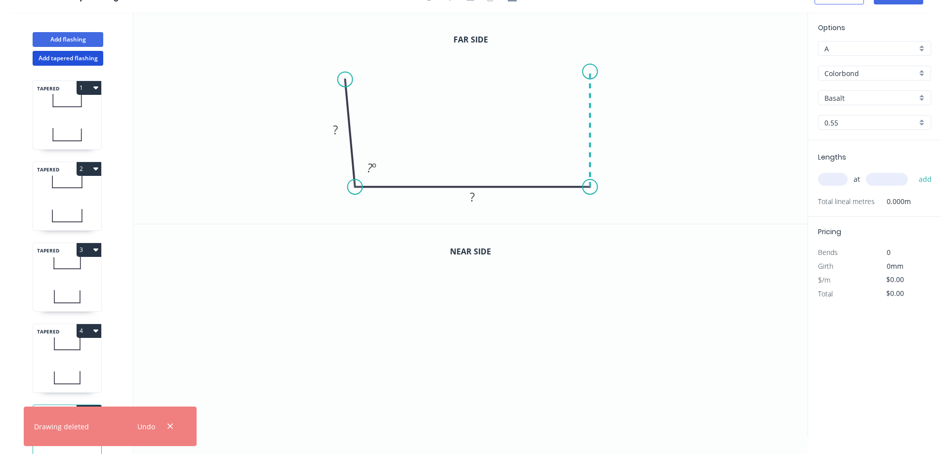
click at [587, 72] on icon "0 ? ? ? º" at bounding box center [470, 117] width 675 height 211
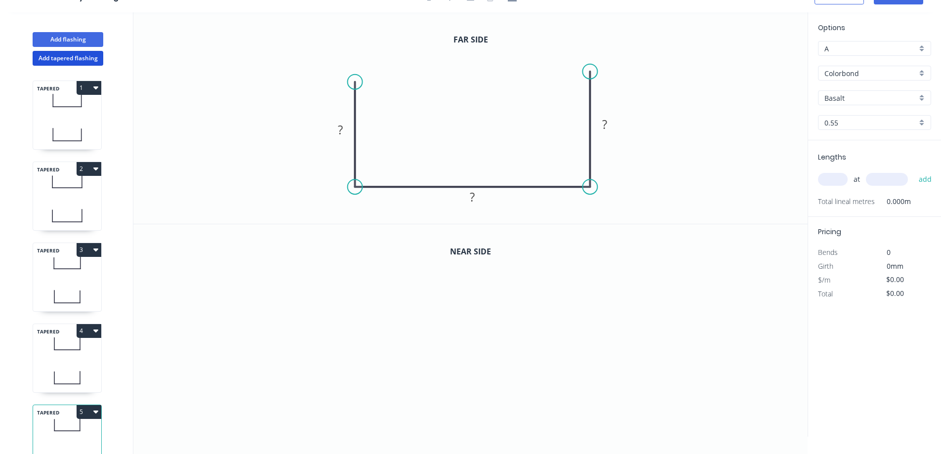
click at [351, 82] on circle at bounding box center [355, 82] width 15 height 15
drag, startPoint x: 343, startPoint y: 127, endPoint x: 391, endPoint y: 121, distance: 47.8
click at [345, 127] on rect at bounding box center [341, 131] width 20 height 14
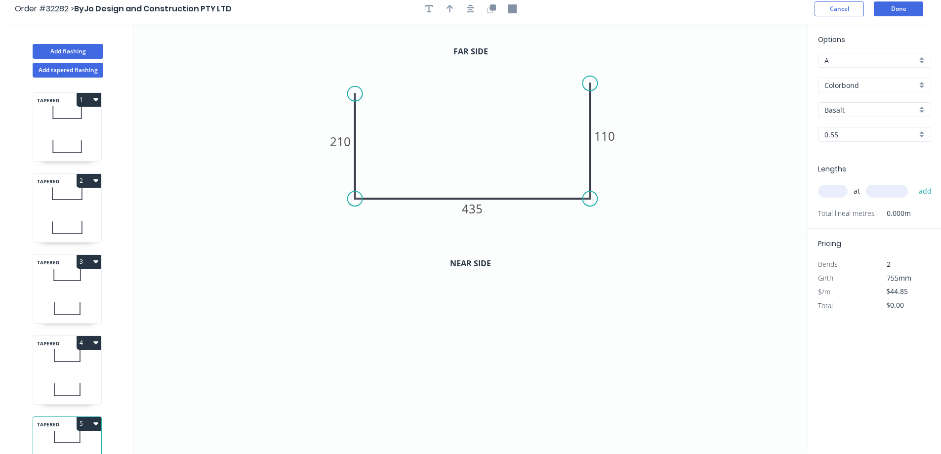
scroll to position [0, 0]
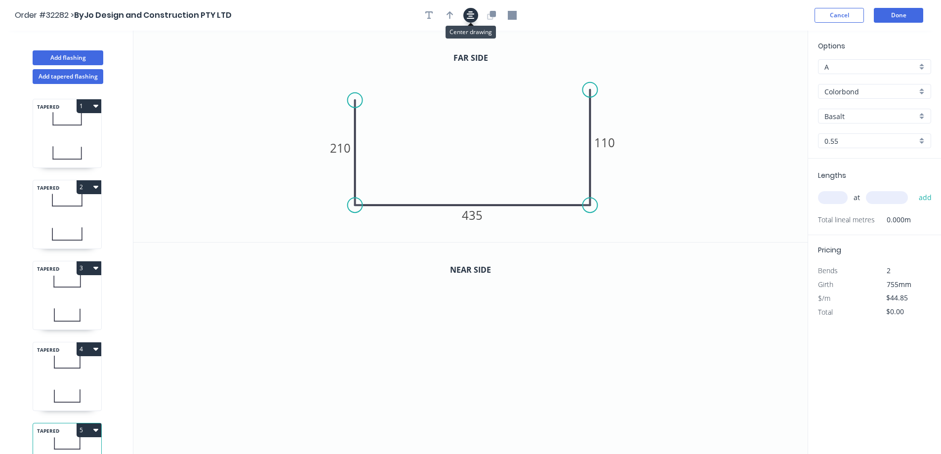
click at [473, 14] on icon "button" at bounding box center [471, 15] width 8 height 8
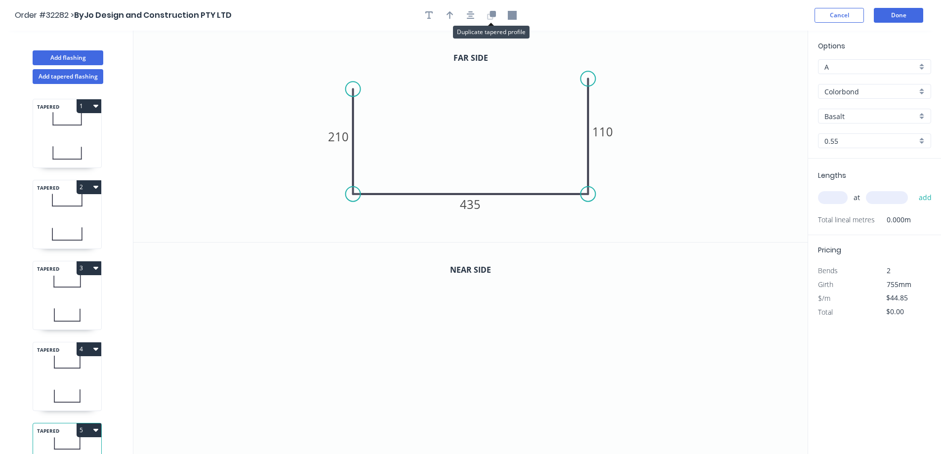
drag, startPoint x: 485, startPoint y: 15, endPoint x: 493, endPoint y: 67, distance: 52.9
click at [485, 15] on button "button" at bounding box center [491, 15] width 15 height 15
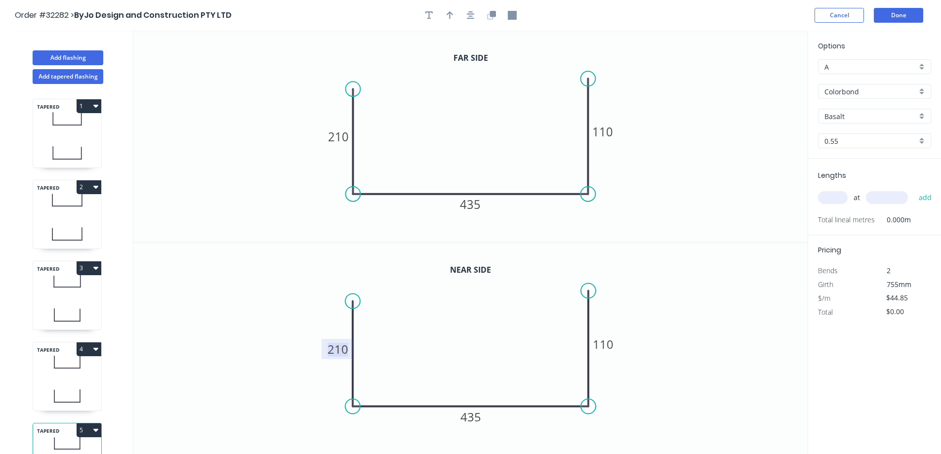
drag, startPoint x: 345, startPoint y: 351, endPoint x: 554, endPoint y: 332, distance: 209.9
click at [348, 348] on tspan "210" at bounding box center [338, 349] width 21 height 16
type input "$45.85"
click at [925, 115] on div "Basalt" at bounding box center [874, 116] width 113 height 15
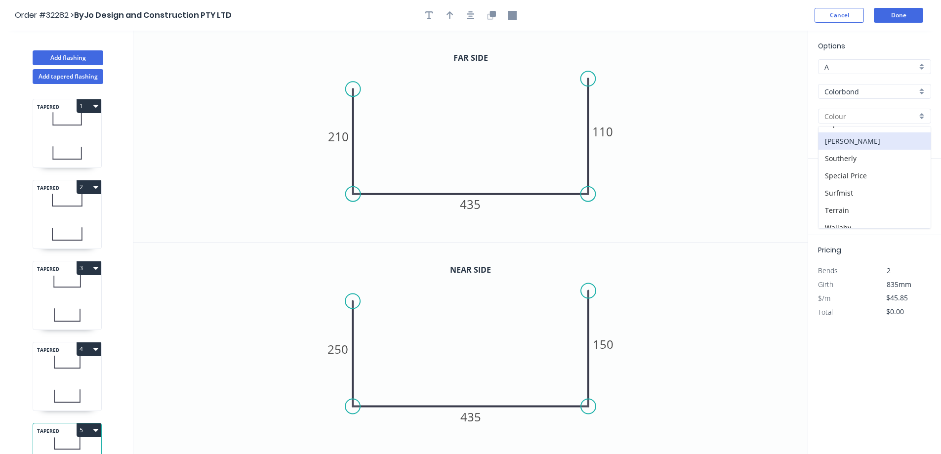
scroll to position [348, 0]
click at [858, 217] on div "Woodland Grey" at bounding box center [875, 219] width 112 height 17
type input "Woodland Grey"
click at [832, 197] on input "text" at bounding box center [833, 197] width 30 height 13
type input "1"
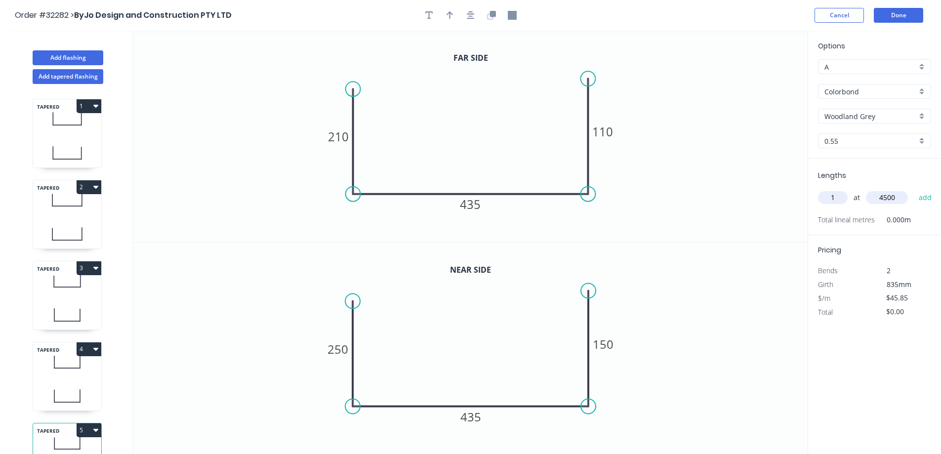
type input "4500"
click at [914, 189] on button "add" at bounding box center [925, 197] width 23 height 17
type input "$206.33"
click at [903, 16] on button "Done" at bounding box center [898, 15] width 49 height 15
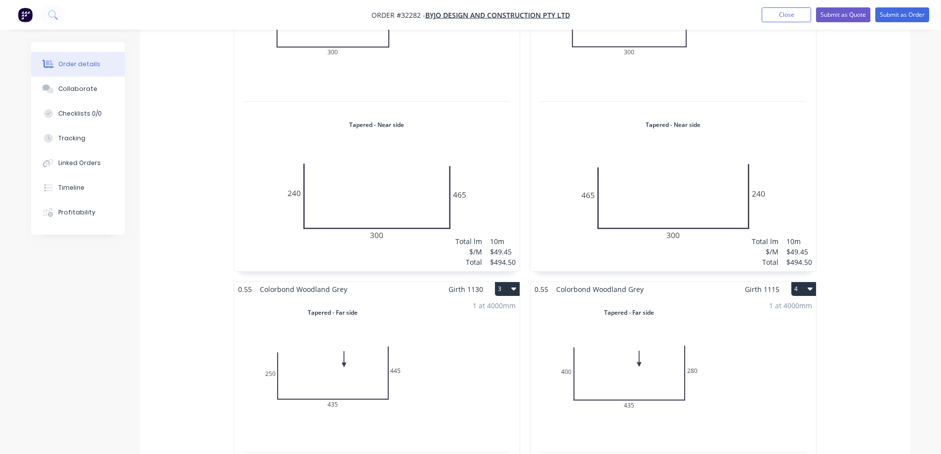
scroll to position [692, 0]
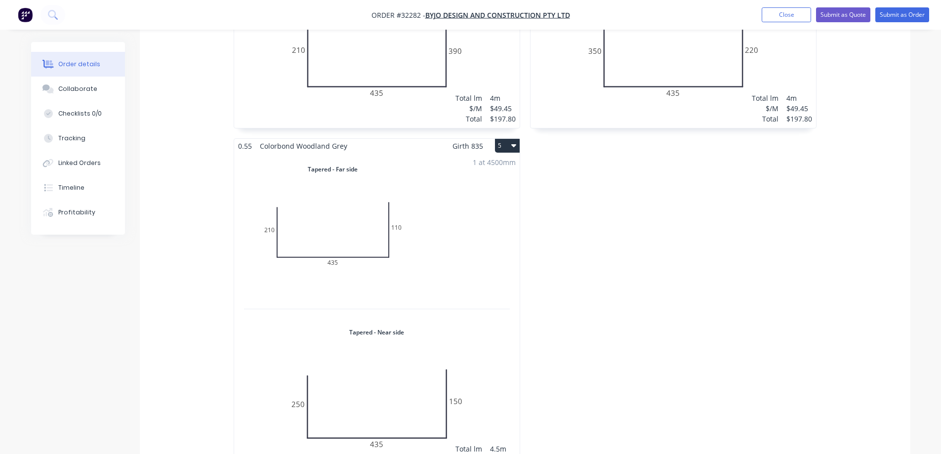
click at [459, 289] on div "1 at 4500mm Total lm $/M Total 4.5m $45.85 $206.33" at bounding box center [377, 316] width 286 height 326
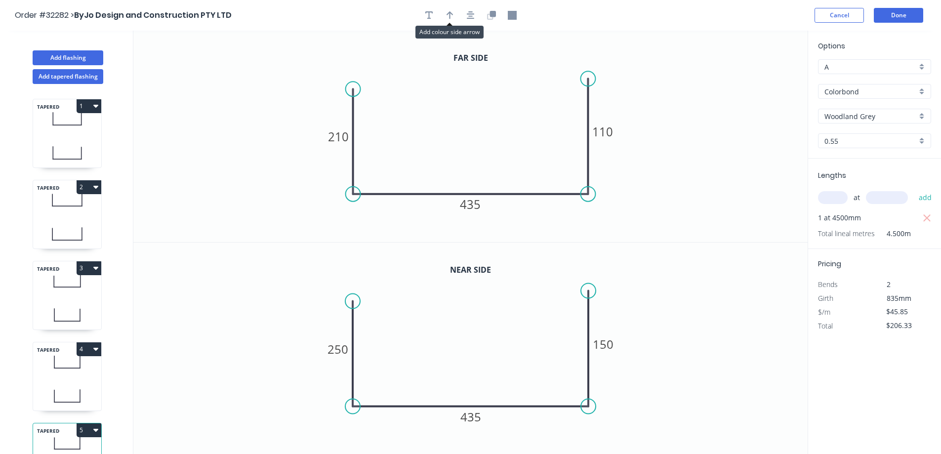
drag, startPoint x: 448, startPoint y: 14, endPoint x: 480, endPoint y: 20, distance: 33.2
click at [448, 14] on icon "button" at bounding box center [450, 15] width 7 height 8
drag, startPoint x: 757, startPoint y: 76, endPoint x: 522, endPoint y: 119, distance: 238.6
click at [522, 119] on icon at bounding box center [521, 108] width 9 height 32
click at [901, 18] on button "Done" at bounding box center [898, 15] width 49 height 15
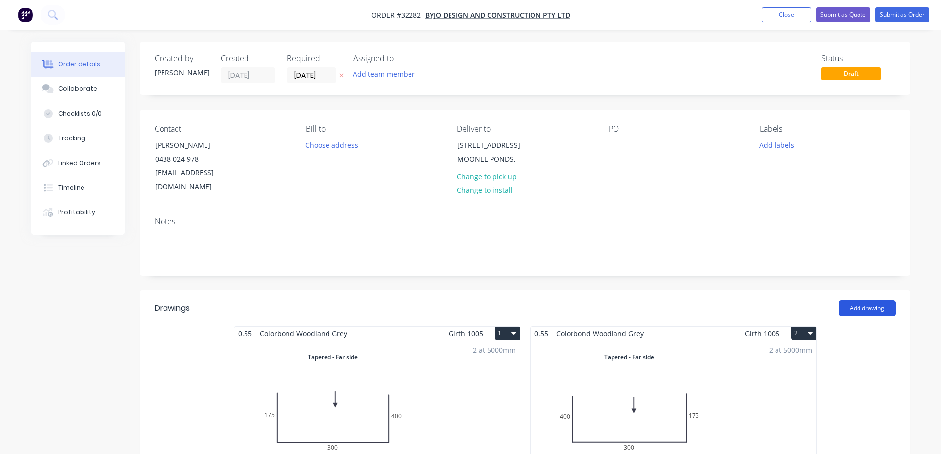
click at [875, 300] on button "Add drawing" at bounding box center [867, 308] width 57 height 16
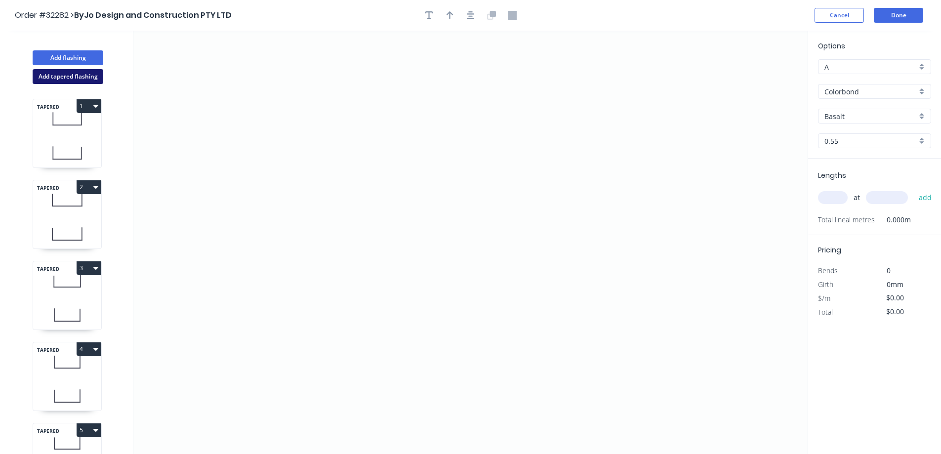
click at [96, 79] on button "Add tapered flashing" at bounding box center [68, 76] width 71 height 15
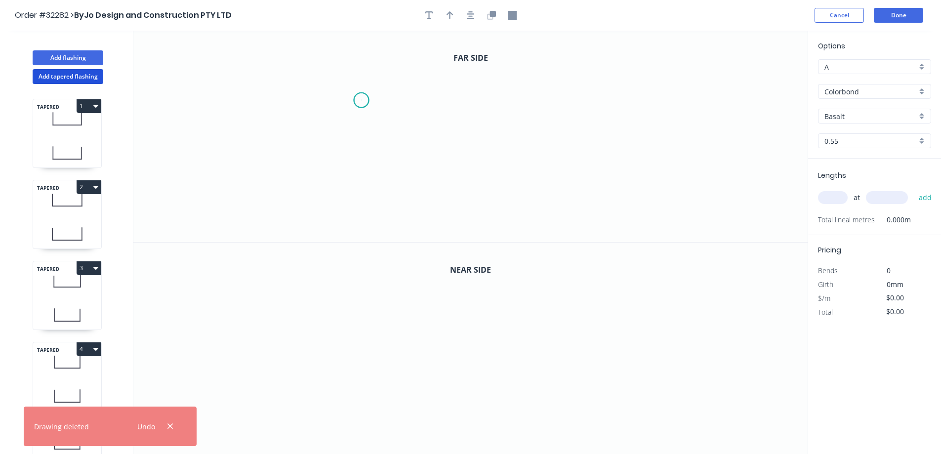
drag, startPoint x: 361, startPoint y: 100, endPoint x: 345, endPoint y: 159, distance: 60.5
click at [361, 101] on icon "0" at bounding box center [470, 136] width 675 height 211
drag, startPoint x: 363, startPoint y: 201, endPoint x: 508, endPoint y: 213, distance: 145.3
click at [364, 201] on icon "0" at bounding box center [470, 136] width 675 height 211
drag, startPoint x: 585, startPoint y: 211, endPoint x: 595, endPoint y: 160, distance: 51.6
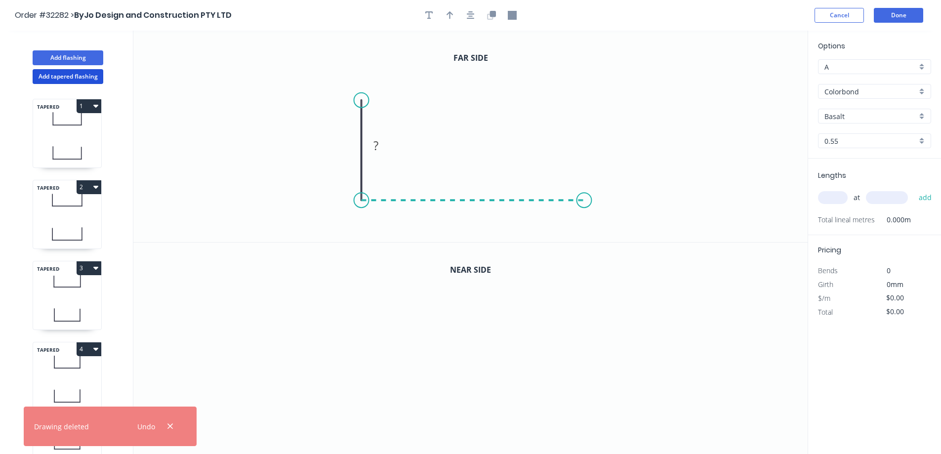
click at [586, 207] on icon "0 ?" at bounding box center [470, 136] width 675 height 211
click at [592, 87] on icon "0 ? ?" at bounding box center [470, 136] width 675 height 211
click at [348, 146] on tspan "?" at bounding box center [346, 145] width 5 height 16
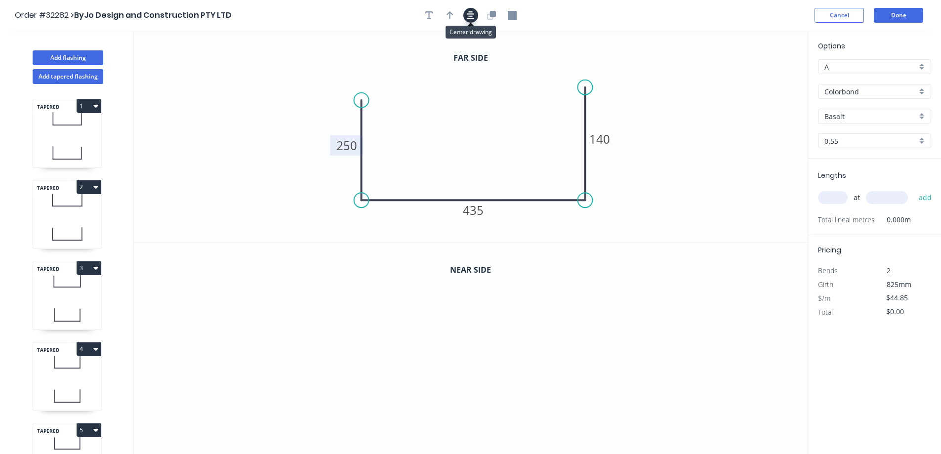
click at [474, 18] on icon "button" at bounding box center [471, 15] width 8 height 9
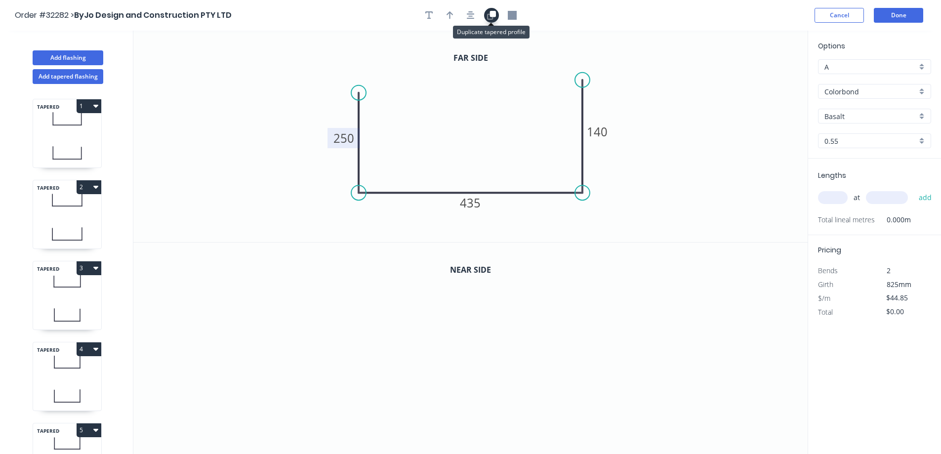
click at [491, 20] on button "button" at bounding box center [491, 15] width 15 height 15
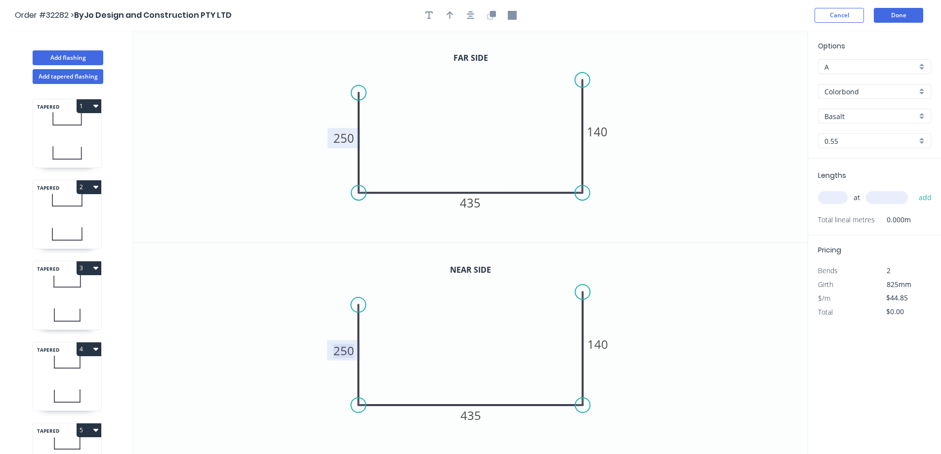
click at [349, 351] on tspan "250" at bounding box center [344, 350] width 21 height 16
type input "$45.85"
click at [609, 348] on rect at bounding box center [597, 344] width 33 height 20
drag, startPoint x: 599, startPoint y: 349, endPoint x: 730, endPoint y: 338, distance: 131.4
click at [603, 349] on tspan "140" at bounding box center [598, 344] width 21 height 16
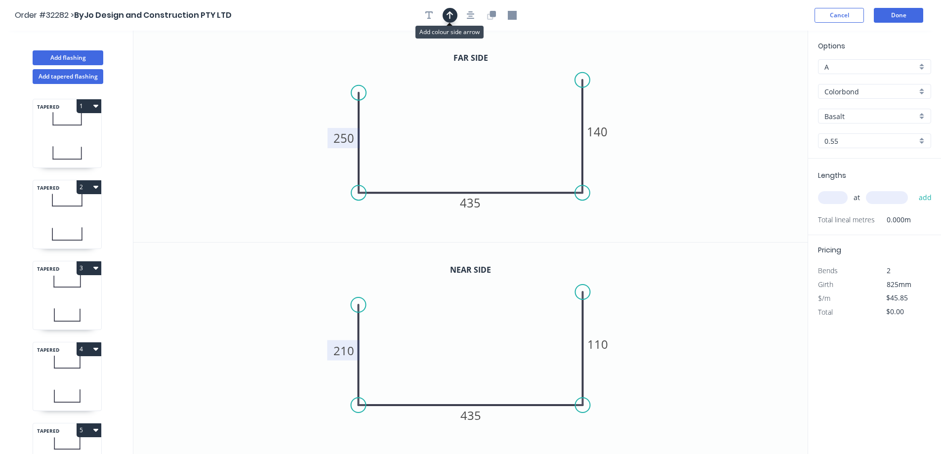
click at [447, 17] on icon "button" at bounding box center [450, 15] width 7 height 9
drag, startPoint x: 700, startPoint y: 90, endPoint x: 511, endPoint y: 116, distance: 191.0
click at [511, 116] on icon at bounding box center [511, 104] width 9 height 32
click at [924, 116] on div "Basalt" at bounding box center [874, 116] width 113 height 15
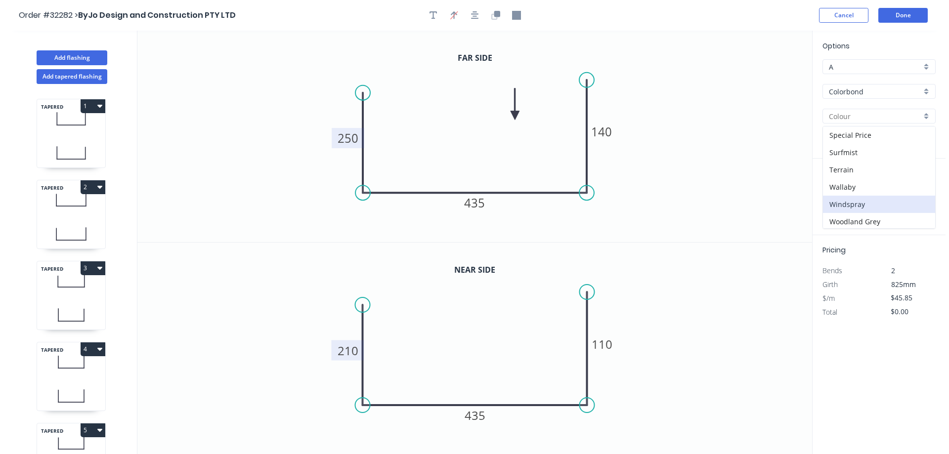
scroll to position [348, 0]
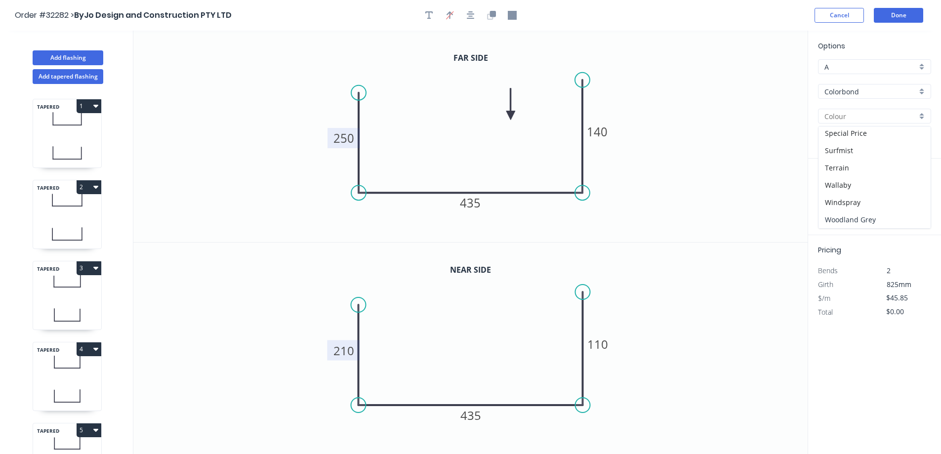
click at [870, 215] on div "Woodland Grey" at bounding box center [875, 219] width 112 height 17
type input "Woodland Grey"
click at [833, 202] on input "text" at bounding box center [833, 197] width 30 height 13
type input "1"
type input "4500"
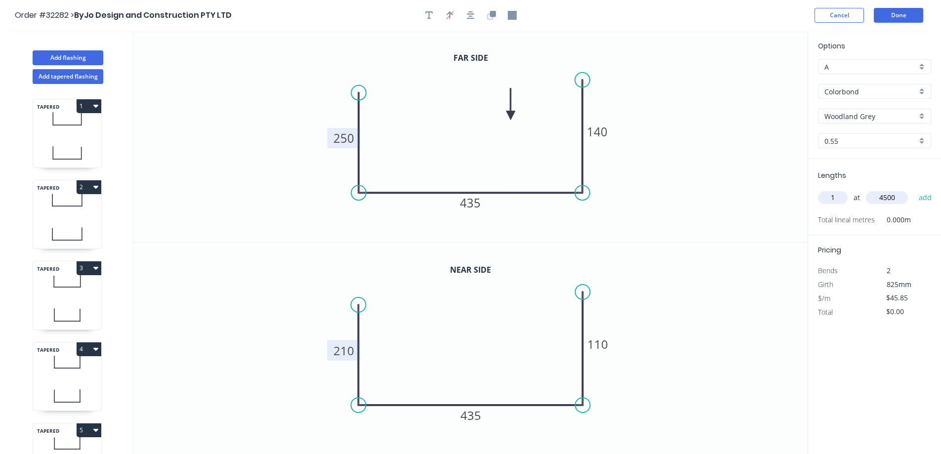
click at [914, 189] on button "add" at bounding box center [925, 197] width 23 height 17
type input "$206.33"
click at [908, 16] on button "Done" at bounding box center [898, 15] width 49 height 15
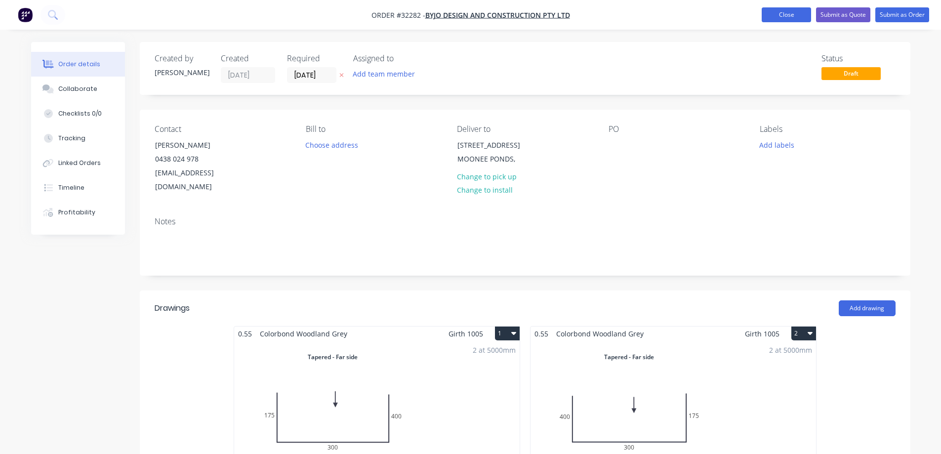
click at [790, 17] on button "Close" at bounding box center [786, 14] width 49 height 15
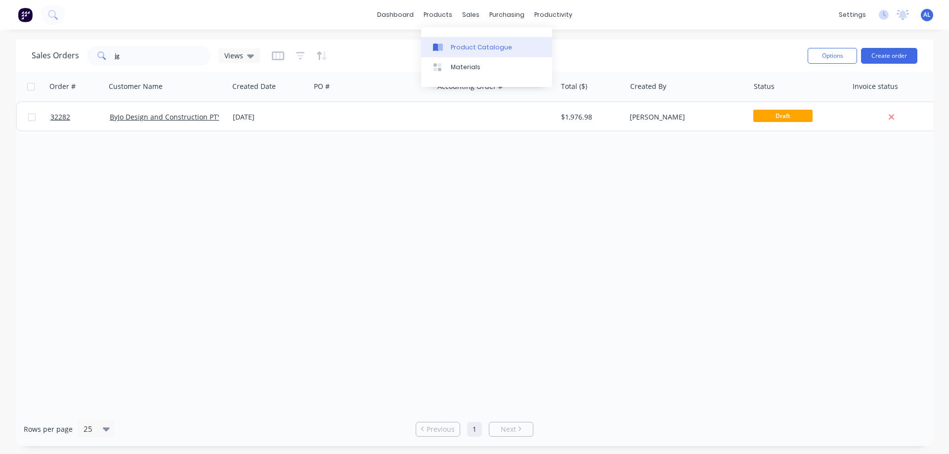
click at [463, 48] on div "Product Catalogue" at bounding box center [481, 47] width 61 height 9
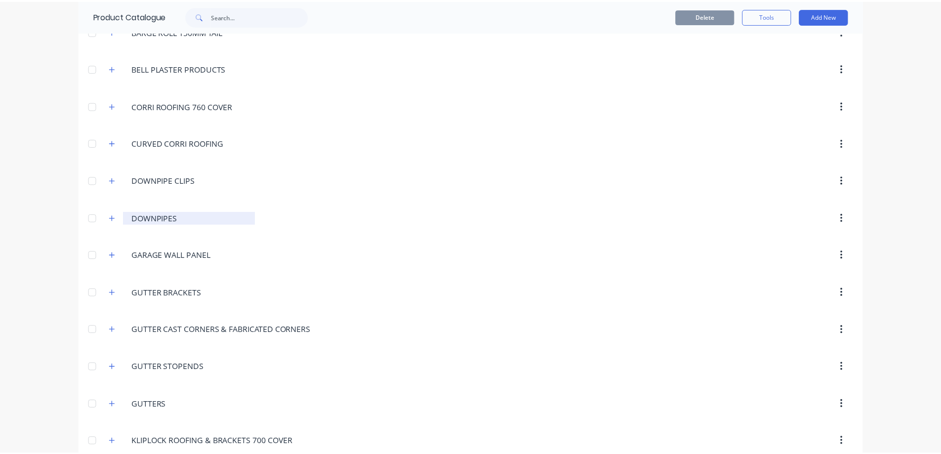
scroll to position [148, 0]
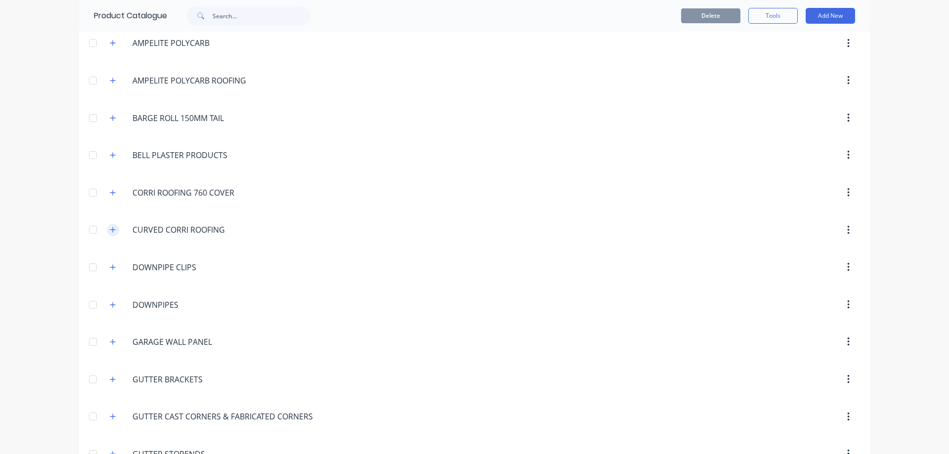
click at [110, 231] on icon "button" at bounding box center [113, 229] width 6 height 7
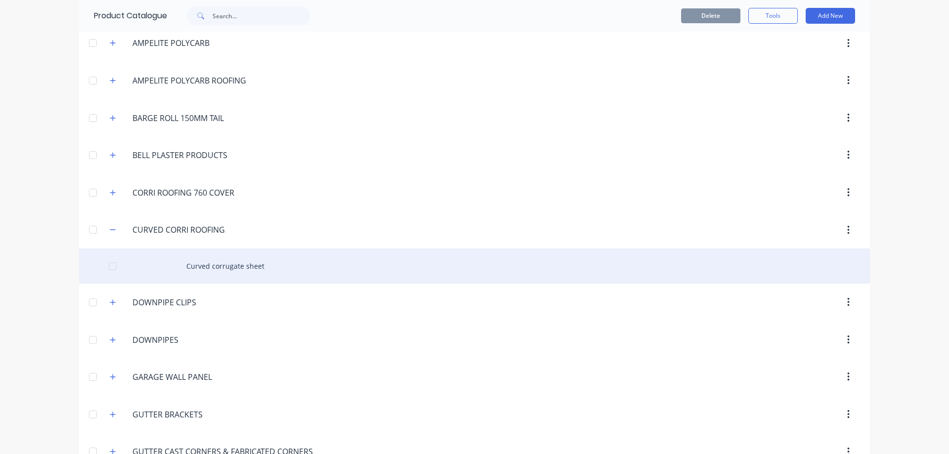
click at [265, 268] on div "Curved corrugate sheet" at bounding box center [474, 266] width 791 height 35
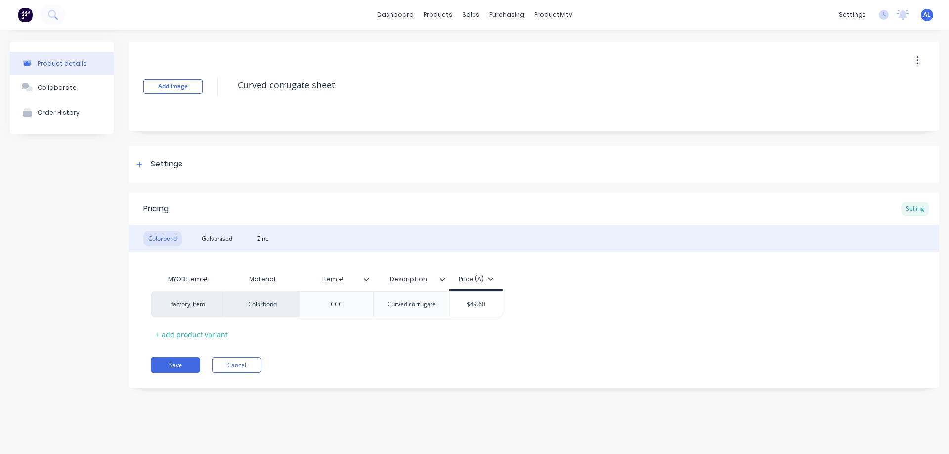
type textarea "x"
click at [22, 13] on img at bounding box center [25, 14] width 15 height 15
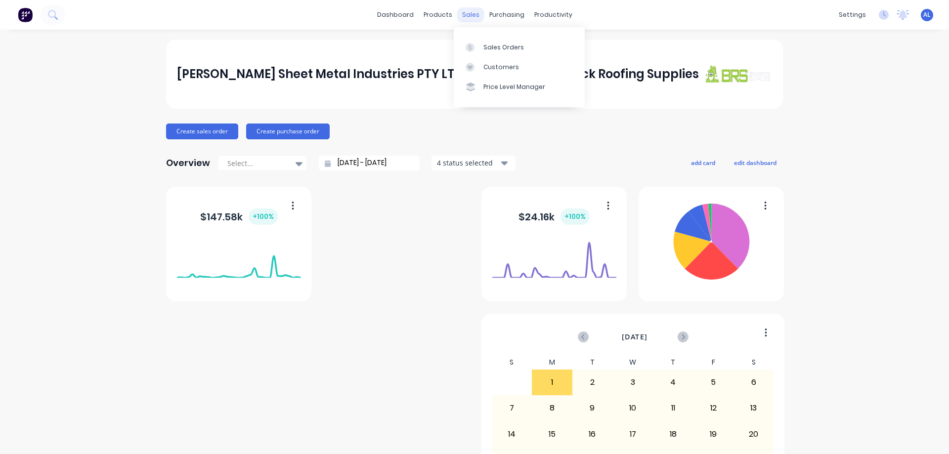
click at [472, 17] on div "sales" at bounding box center [470, 14] width 27 height 15
click at [507, 49] on div "Sales Orders" at bounding box center [503, 47] width 41 height 9
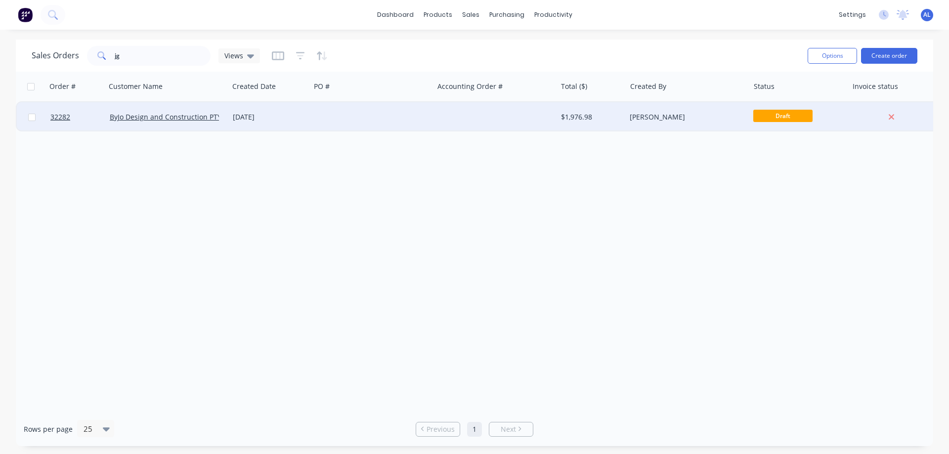
click at [489, 117] on div at bounding box center [494, 117] width 123 height 30
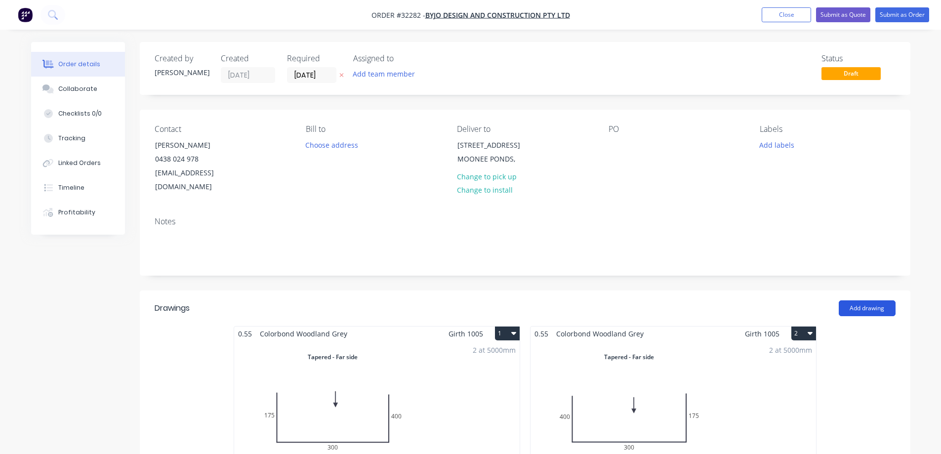
click at [871, 300] on button "Add drawing" at bounding box center [867, 308] width 57 height 16
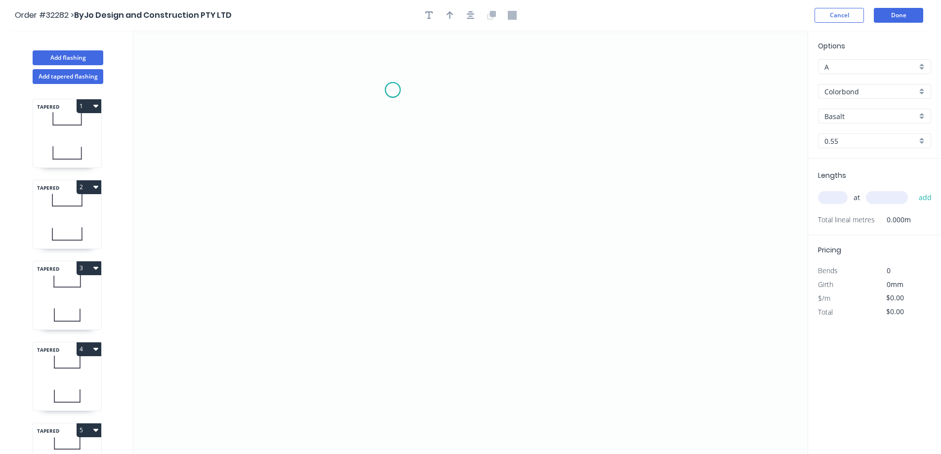
drag, startPoint x: 393, startPoint y: 90, endPoint x: 389, endPoint y: 188, distance: 97.9
click at [393, 95] on icon "0" at bounding box center [470, 242] width 675 height 423
drag, startPoint x: 393, startPoint y: 222, endPoint x: 401, endPoint y: 213, distance: 12.2
click at [395, 219] on icon "0" at bounding box center [470, 242] width 675 height 423
click at [579, 213] on icon "0 ?" at bounding box center [470, 242] width 675 height 423
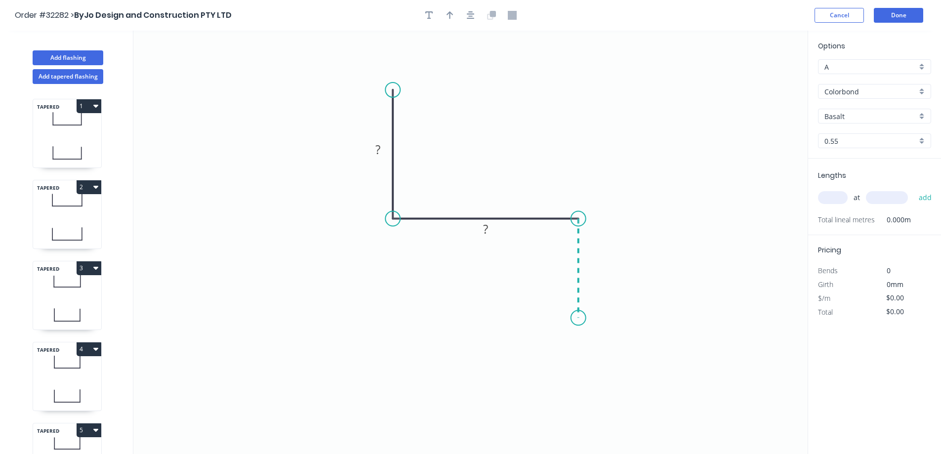
click at [575, 318] on icon "0 ? ?" at bounding box center [470, 242] width 675 height 423
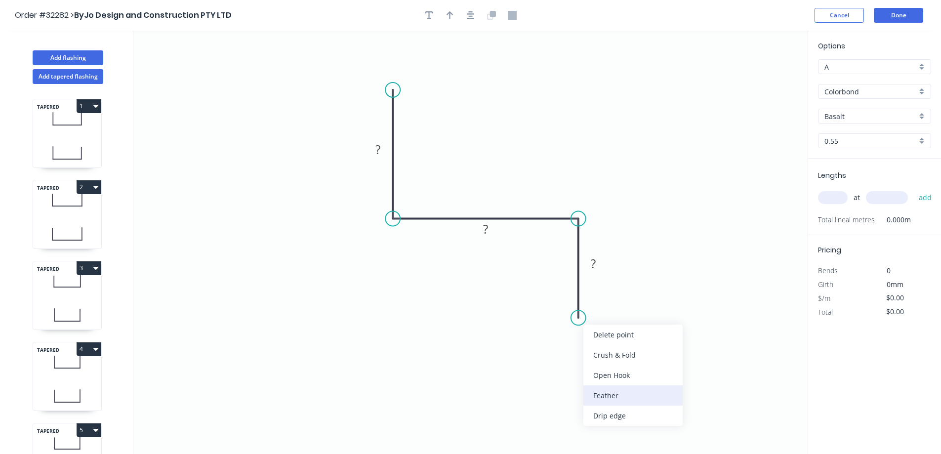
click at [614, 399] on div "Feather" at bounding box center [633, 395] width 99 height 20
drag, startPoint x: 379, startPoint y: 150, endPoint x: 395, endPoint y: 137, distance: 20.8
click at [388, 140] on g "?" at bounding box center [378, 149] width 32 height 20
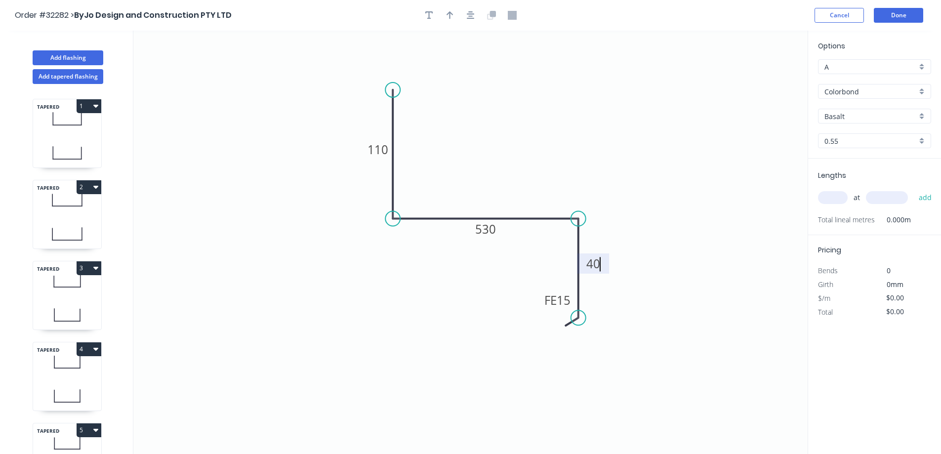
type input "$39.01"
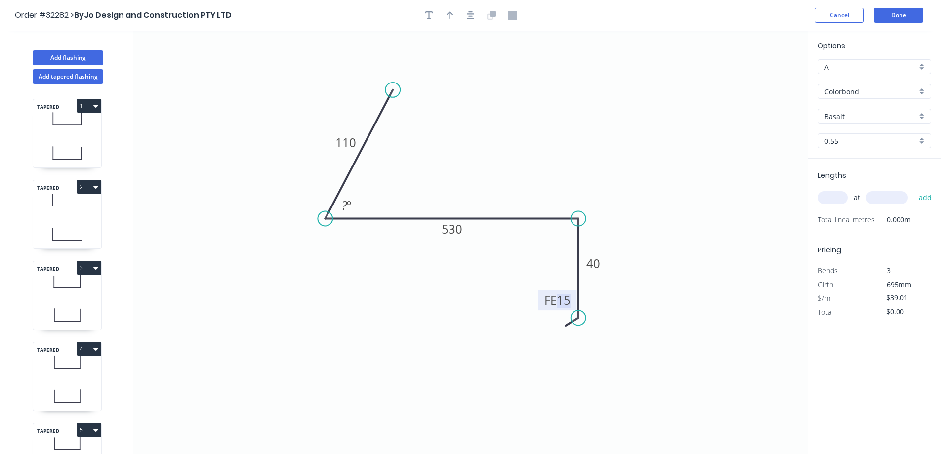
drag, startPoint x: 354, startPoint y: 229, endPoint x: 324, endPoint y: 227, distance: 30.7
click at [324, 227] on icon "0 110 530 FE 15 40 ? º" at bounding box center [470, 242] width 675 height 423
drag, startPoint x: 391, startPoint y: 90, endPoint x: 331, endPoint y: 89, distance: 60.3
click at [331, 89] on circle at bounding box center [323, 89] width 15 height 15
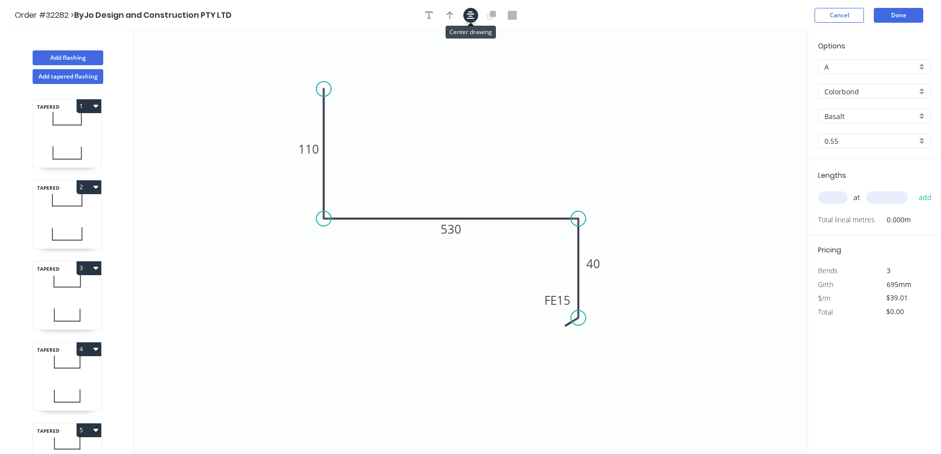
click at [472, 15] on icon "button" at bounding box center [471, 15] width 8 height 9
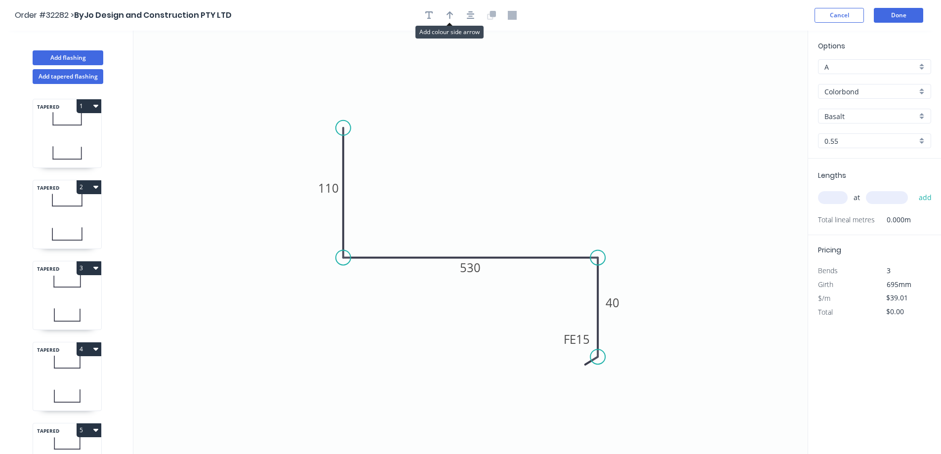
drag, startPoint x: 451, startPoint y: 16, endPoint x: 604, endPoint y: 76, distance: 164.2
click at [452, 16] on icon "button" at bounding box center [450, 15] width 7 height 9
drag, startPoint x: 759, startPoint y: 77, endPoint x: 516, endPoint y: 207, distance: 275.0
click at [514, 209] on icon at bounding box center [513, 197] width 9 height 32
click at [924, 117] on div "Basalt" at bounding box center [874, 116] width 113 height 15
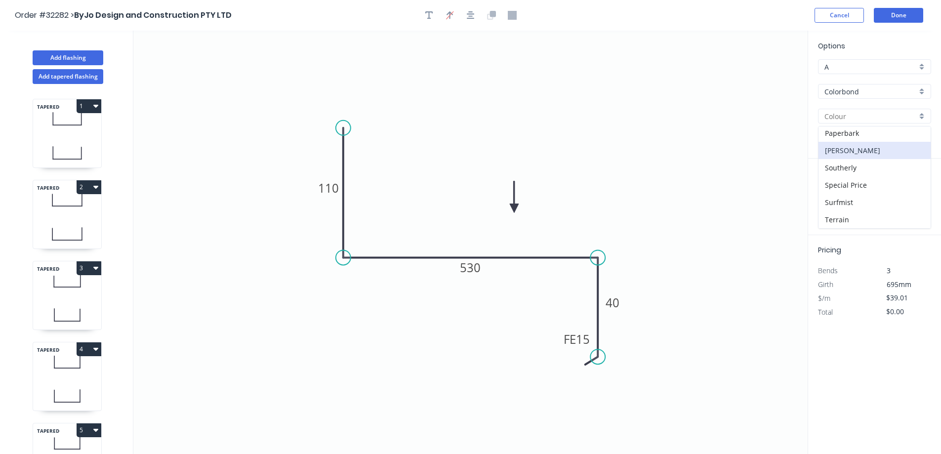
scroll to position [348, 0]
click at [870, 218] on div "Woodland Grey" at bounding box center [875, 219] width 112 height 17
type input "Woodland Grey"
drag, startPoint x: 830, startPoint y: 198, endPoint x: 738, endPoint y: 212, distance: 92.5
click at [829, 198] on input "text" at bounding box center [833, 197] width 30 height 13
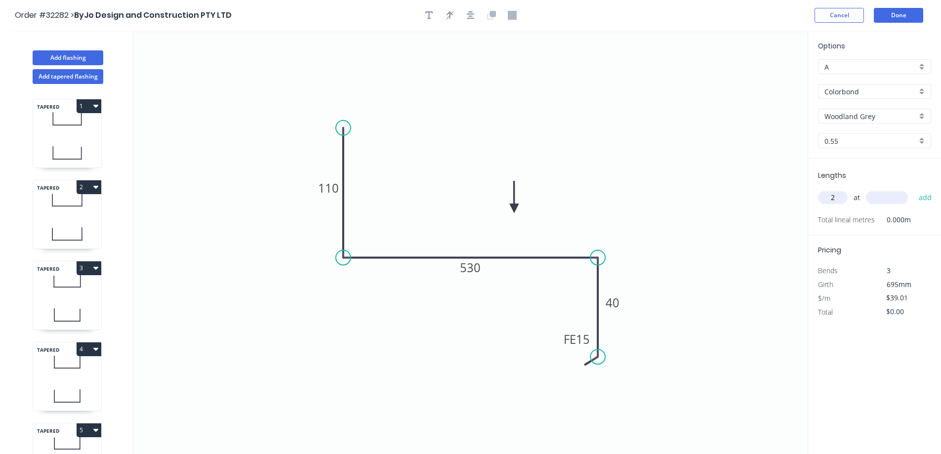
type input "2"
type input "4300."
click at [914, 189] on button "add" at bounding box center [925, 197] width 23 height 17
type input "$335.49"
click at [897, 17] on button "Done" at bounding box center [898, 15] width 49 height 15
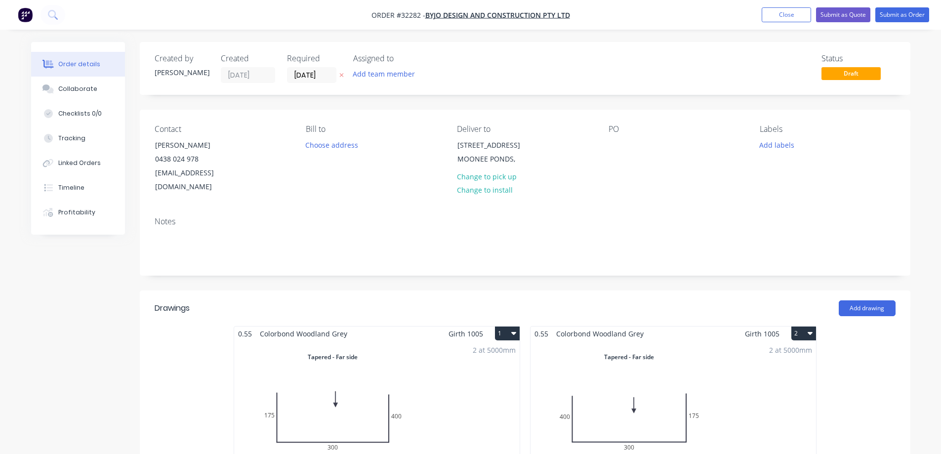
scroll to position [148, 0]
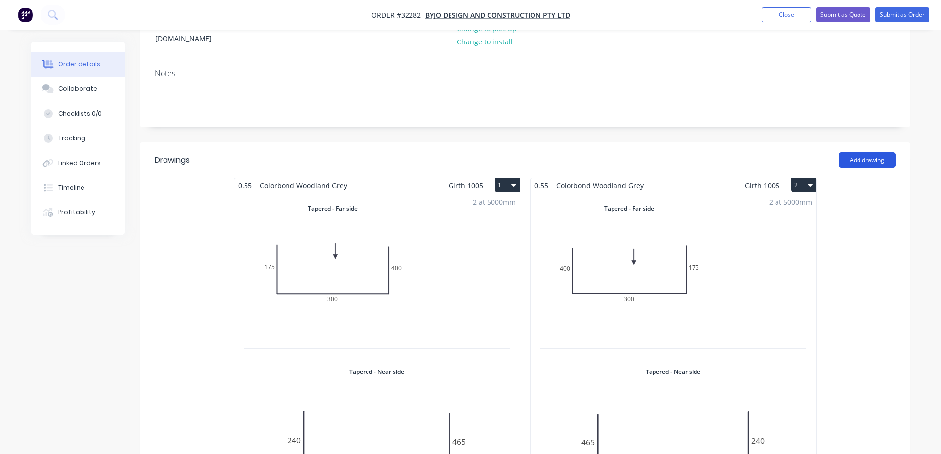
click at [880, 152] on button "Add drawing" at bounding box center [867, 160] width 57 height 16
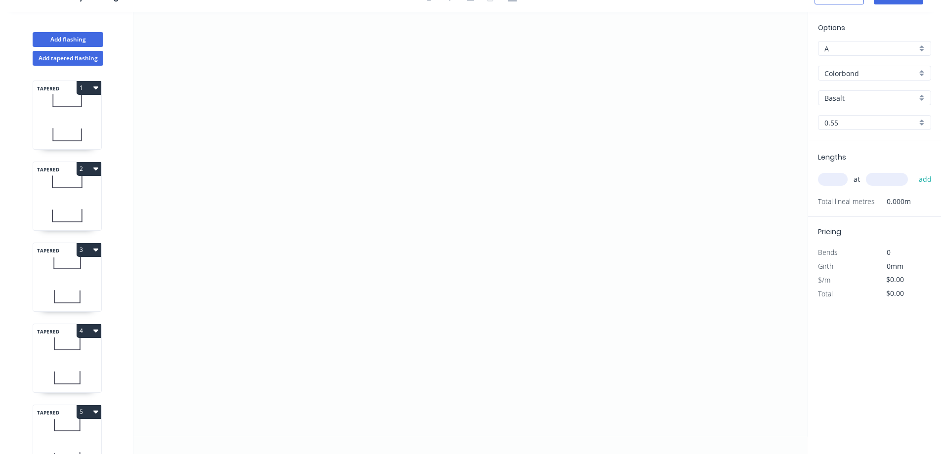
scroll to position [18, 0]
click at [373, 117] on icon "0" at bounding box center [470, 223] width 675 height 423
drag, startPoint x: 372, startPoint y: 238, endPoint x: 433, endPoint y: 258, distance: 64.1
click at [373, 238] on icon "0" at bounding box center [470, 223] width 675 height 423
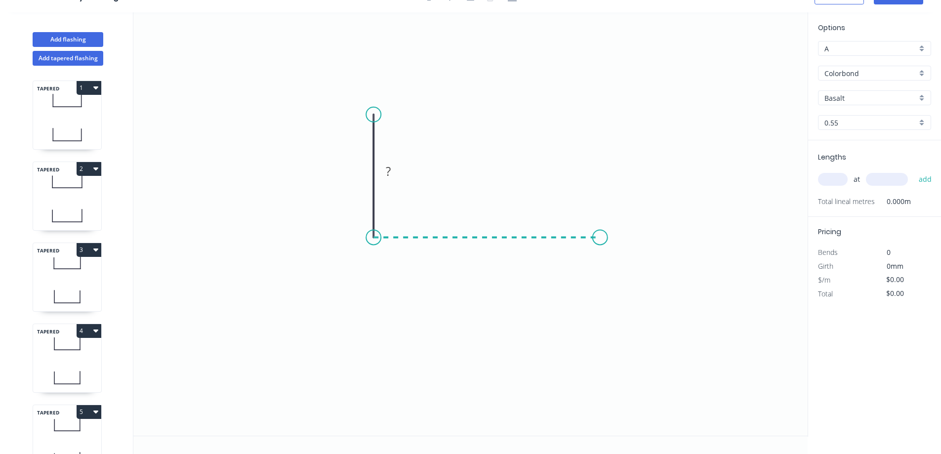
click at [600, 239] on icon "0 ?" at bounding box center [470, 223] width 675 height 423
click at [599, 239] on circle at bounding box center [600, 237] width 15 height 15
click at [604, 240] on circle at bounding box center [599, 237] width 15 height 15
click at [606, 240] on circle at bounding box center [606, 237] width 15 height 15
click at [607, 236] on circle at bounding box center [606, 237] width 15 height 15
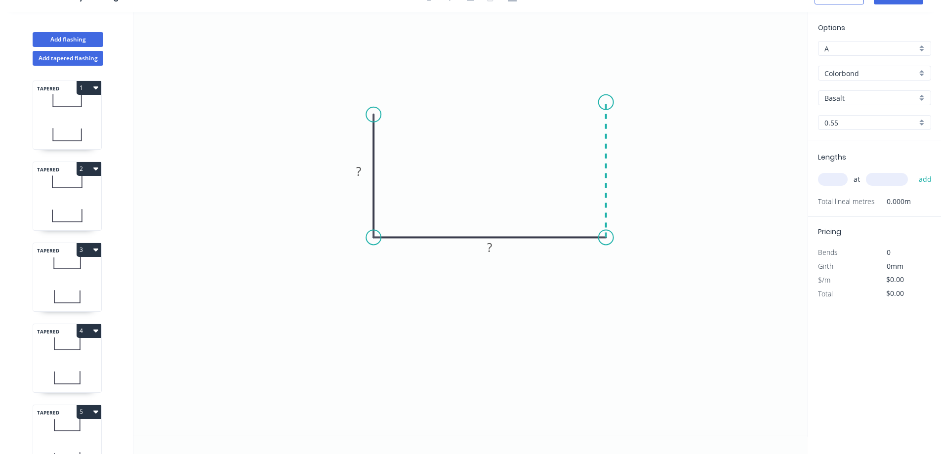
click at [603, 102] on icon "0 ? ?" at bounding box center [470, 223] width 675 height 423
click at [362, 173] on rect at bounding box center [359, 172] width 20 height 14
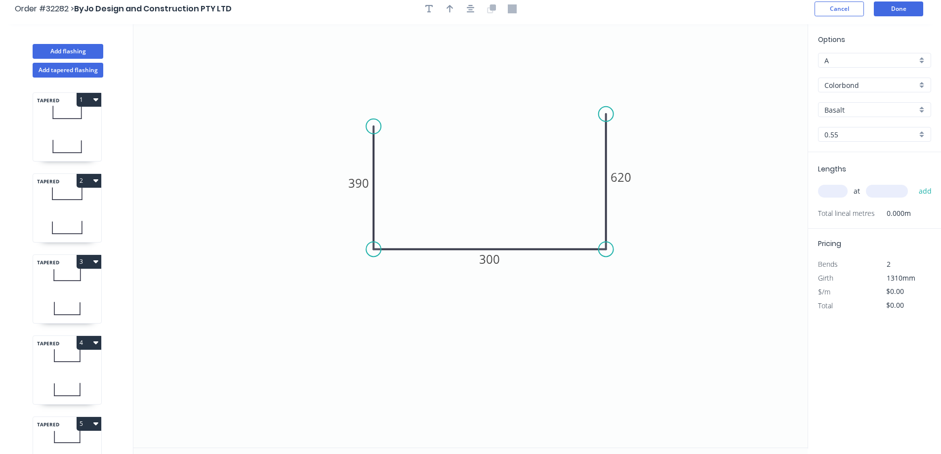
scroll to position [0, 0]
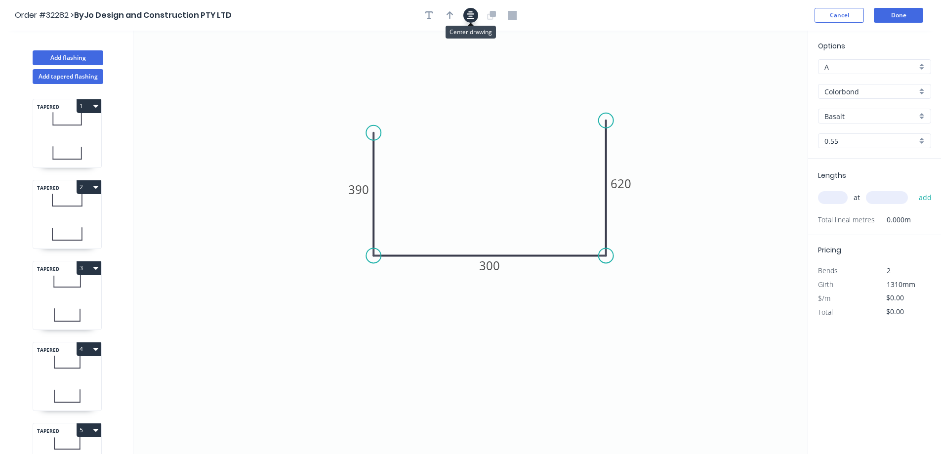
click at [468, 16] on icon "button" at bounding box center [471, 15] width 8 height 9
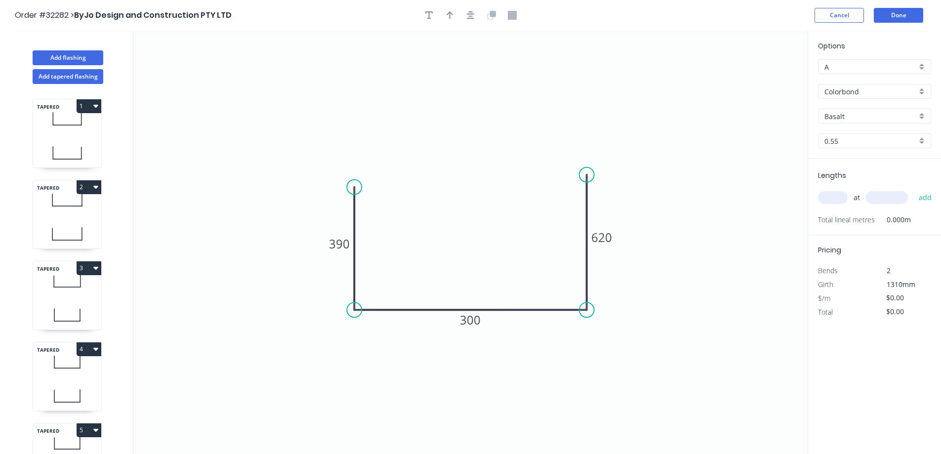
click at [829, 196] on input "text" at bounding box center [833, 197] width 30 height 13
type input "2"
type input "1000"
click at [914, 189] on button "add" at bounding box center [925, 197] width 23 height 17
click at [922, 119] on div "Basalt" at bounding box center [874, 116] width 113 height 15
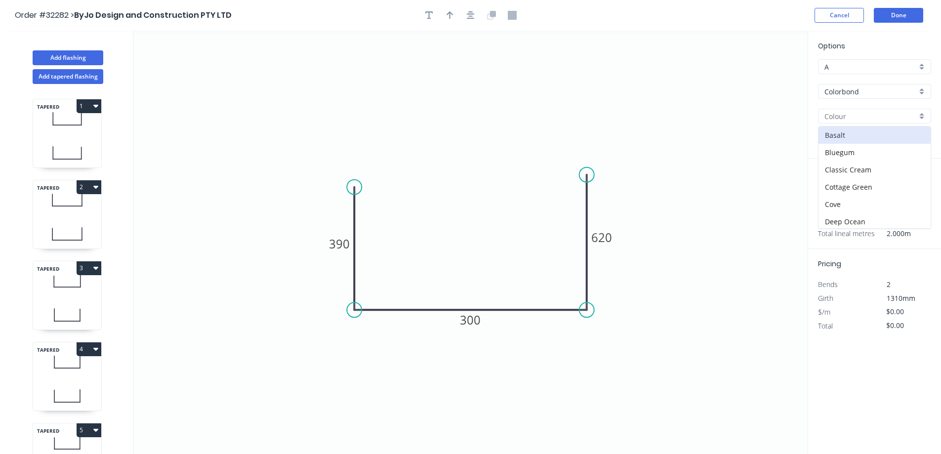
click at [478, 3] on header "Order #32282 > ByJo Design and Construction PTY LTD Cancel Done" at bounding box center [470, 15] width 941 height 31
click at [472, 14] on icon "button" at bounding box center [471, 15] width 8 height 8
click at [452, 16] on icon "button" at bounding box center [450, 15] width 7 height 9
drag, startPoint x: 757, startPoint y: 77, endPoint x: 470, endPoint y: 238, distance: 328.5
click at [470, 238] on icon at bounding box center [470, 227] width 9 height 32
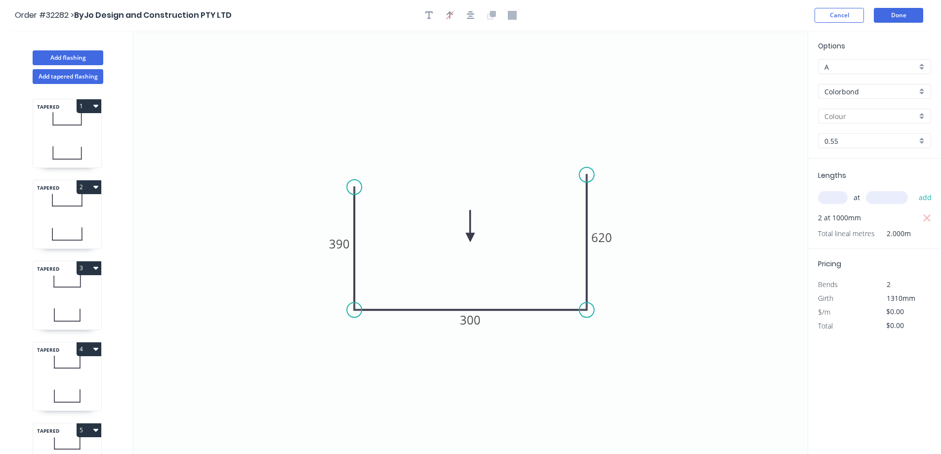
click at [918, 119] on div at bounding box center [874, 116] width 113 height 15
click at [869, 219] on div "Woodland Grey" at bounding box center [875, 219] width 112 height 17
type input "Woodland Grey"
click at [897, 15] on button "Done" at bounding box center [898, 15] width 49 height 15
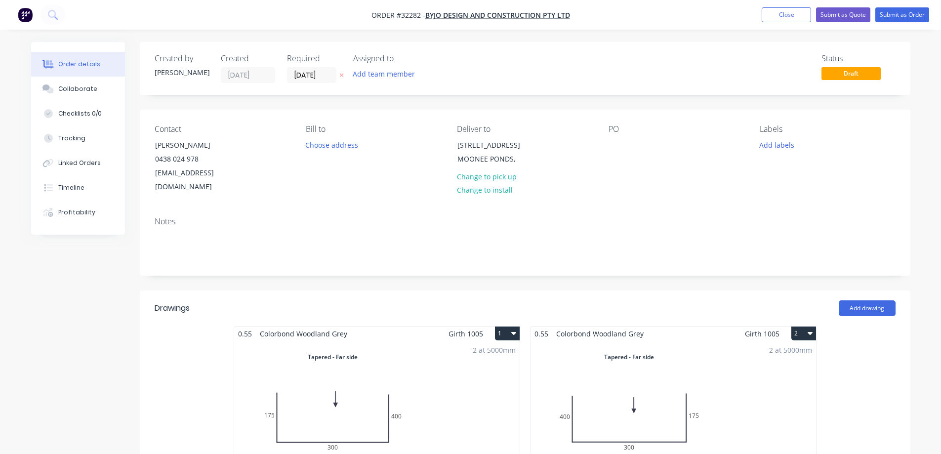
scroll to position [247, 0]
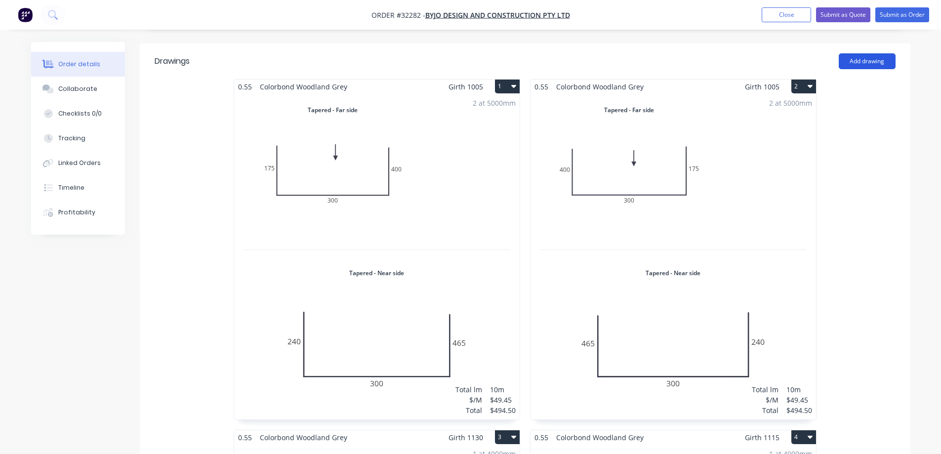
click at [859, 53] on button "Add drawing" at bounding box center [867, 61] width 57 height 16
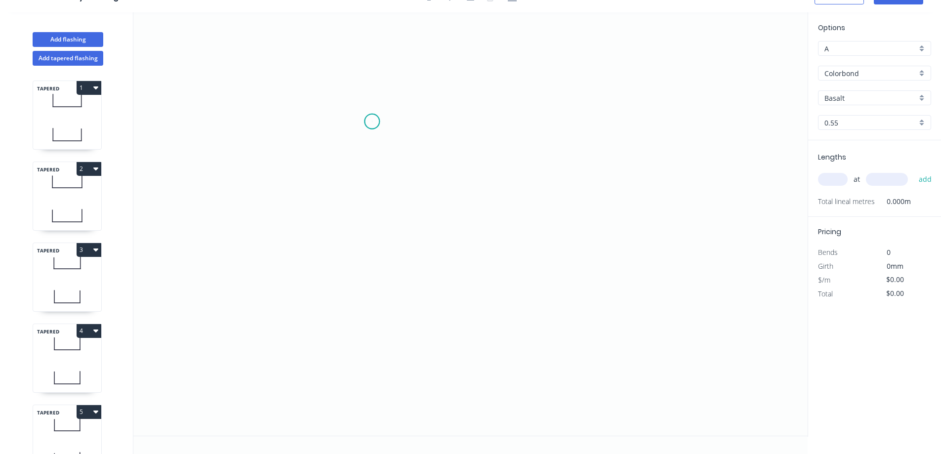
click at [372, 122] on icon "0" at bounding box center [470, 223] width 675 height 423
drag, startPoint x: 363, startPoint y: 287, endPoint x: 541, endPoint y: 307, distance: 179.0
click at [366, 286] on icon "0" at bounding box center [470, 223] width 675 height 423
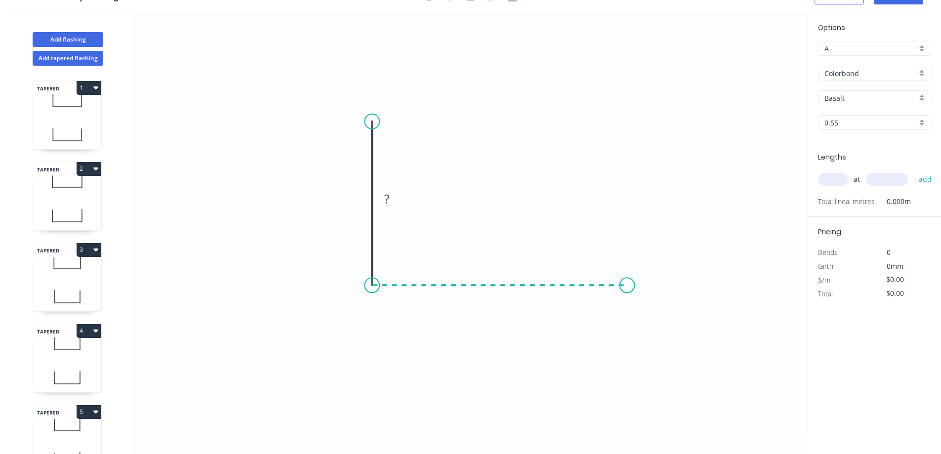
click at [628, 278] on icon "0 ?" at bounding box center [470, 223] width 675 height 423
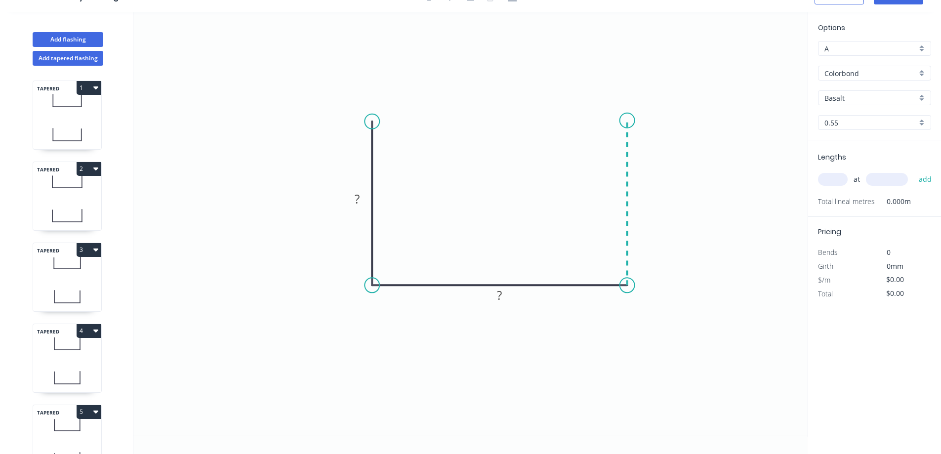
click at [623, 118] on icon "0 ? ?" at bounding box center [470, 223] width 675 height 423
click at [361, 199] on rect at bounding box center [357, 200] width 20 height 14
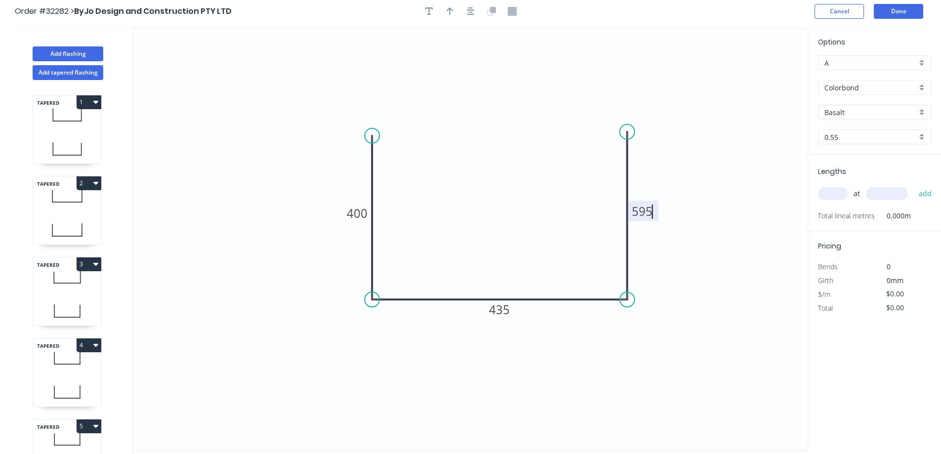
scroll to position [0, 0]
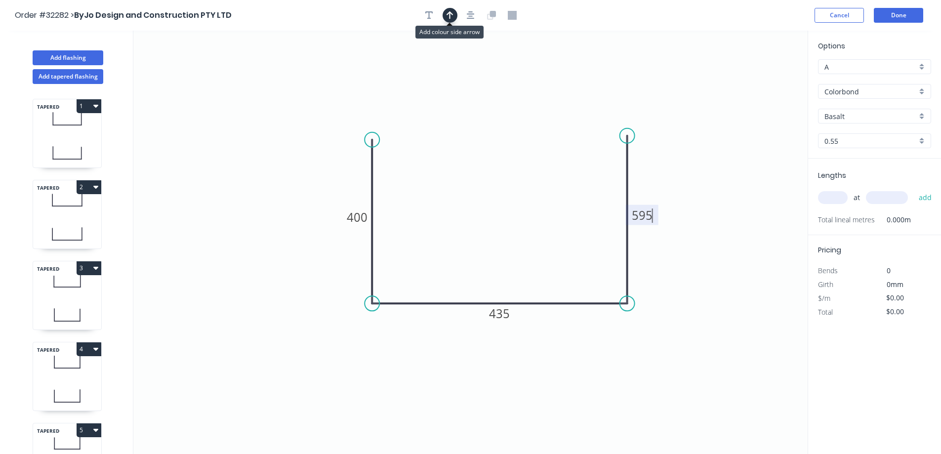
click at [452, 11] on icon "button" at bounding box center [450, 15] width 7 height 9
drag, startPoint x: 470, startPoint y: 13, endPoint x: 484, endPoint y: 22, distance: 16.2
click at [470, 14] on icon "button" at bounding box center [471, 15] width 8 height 9
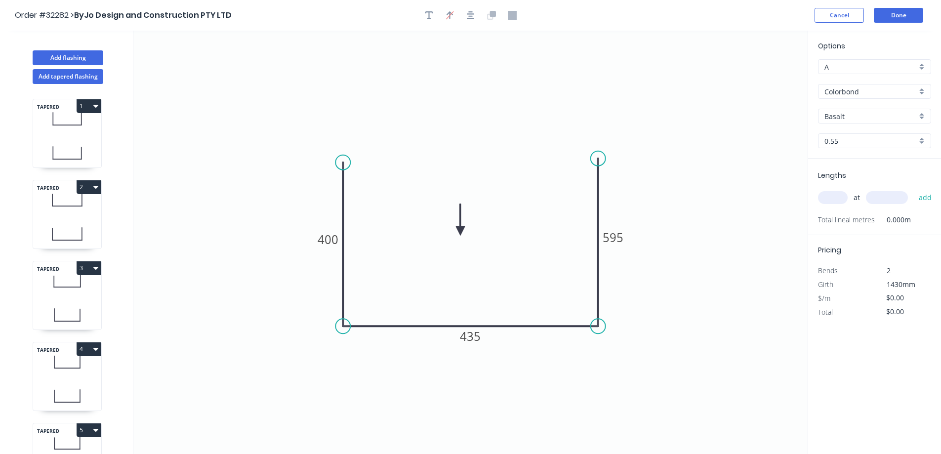
drag, startPoint x: 758, startPoint y: 78, endPoint x: 510, endPoint y: 213, distance: 282.4
click at [462, 231] on icon at bounding box center [460, 220] width 9 height 32
click at [922, 114] on div "Basalt" at bounding box center [874, 116] width 113 height 15
click at [880, 221] on div "Woodland Grey" at bounding box center [875, 219] width 112 height 17
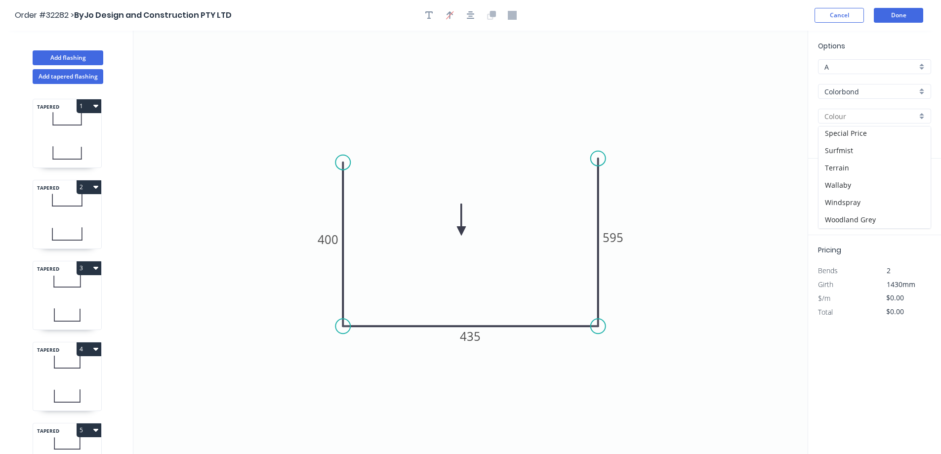
type input "Woodland Grey"
click at [835, 202] on input "text" at bounding box center [833, 197] width 30 height 13
type input "1"
type input "1000"
click at [914, 189] on button "add" at bounding box center [925, 197] width 23 height 17
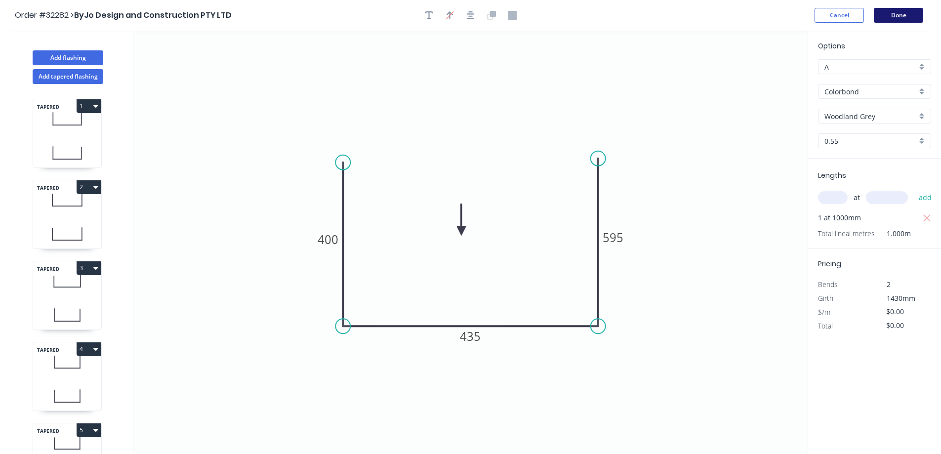
click at [894, 13] on button "Done" at bounding box center [898, 15] width 49 height 15
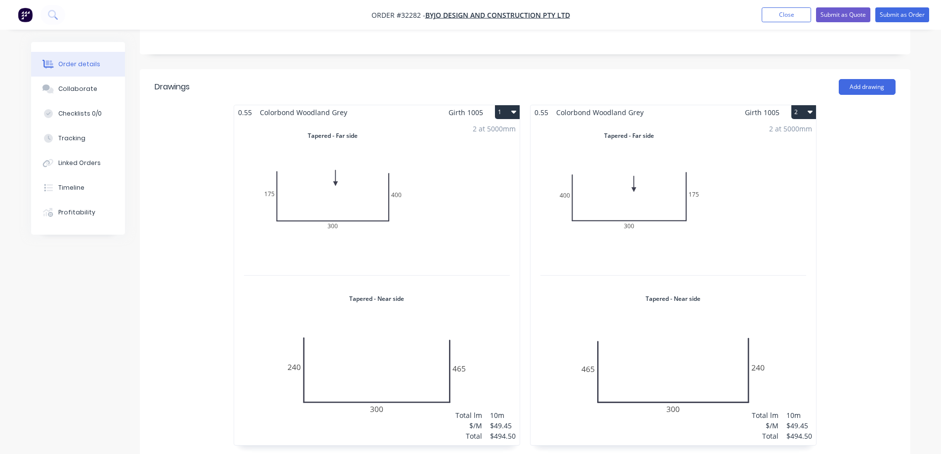
scroll to position [198, 0]
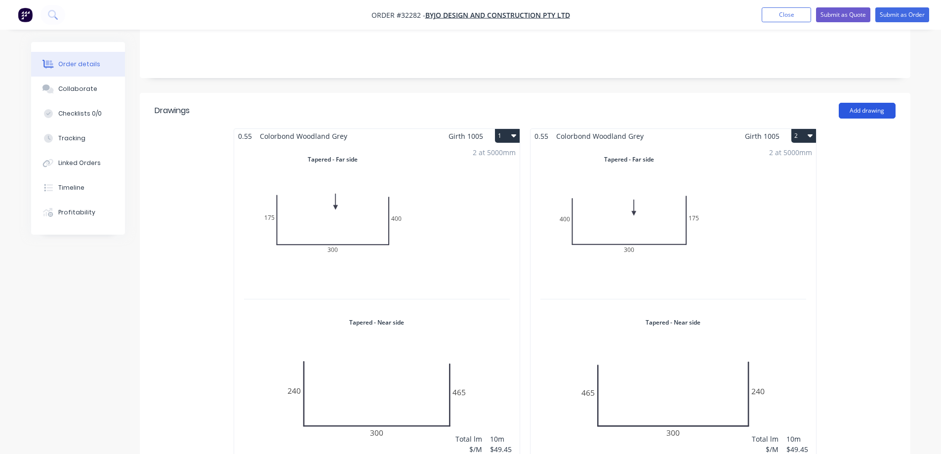
click at [868, 103] on button "Add drawing" at bounding box center [867, 111] width 57 height 16
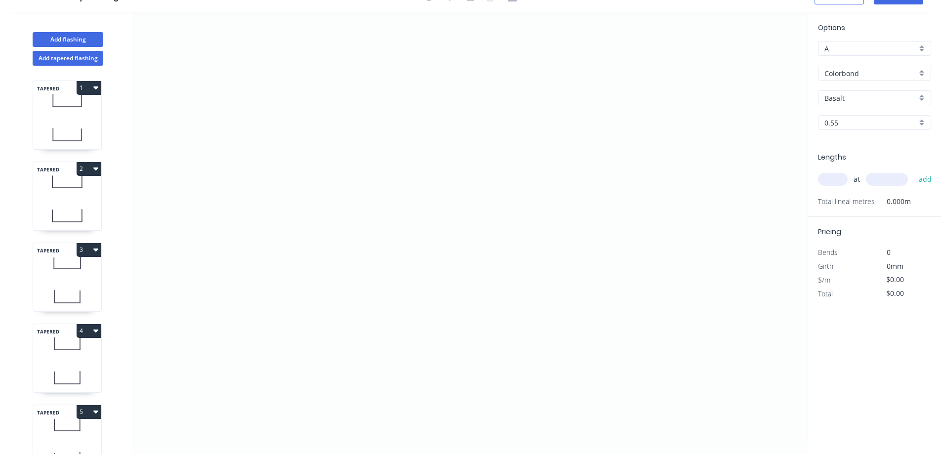
scroll to position [18, 0]
click at [342, 117] on icon "0" at bounding box center [470, 223] width 675 height 423
click at [336, 260] on icon "0" at bounding box center [470, 223] width 675 height 423
click at [585, 260] on icon "0 ?" at bounding box center [470, 223] width 675 height 423
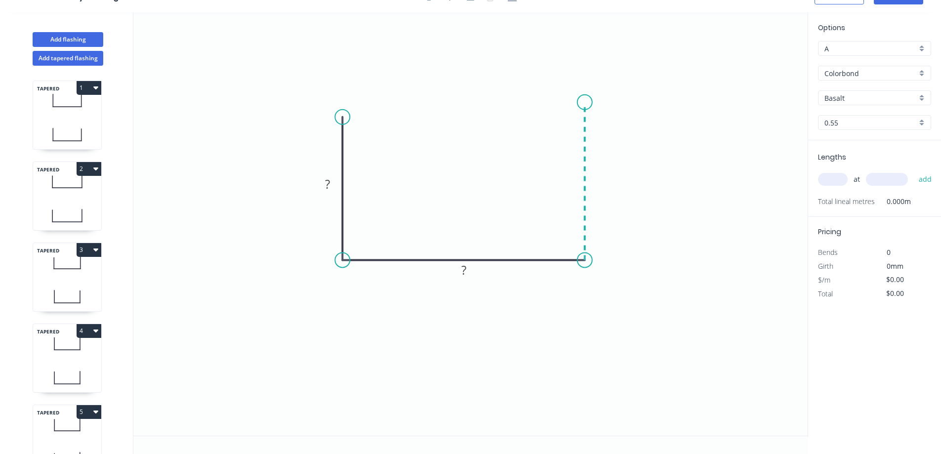
click at [587, 102] on icon "0 ? ?" at bounding box center [470, 223] width 675 height 423
click at [334, 186] on rect at bounding box center [328, 185] width 20 height 14
type input "$48.45"
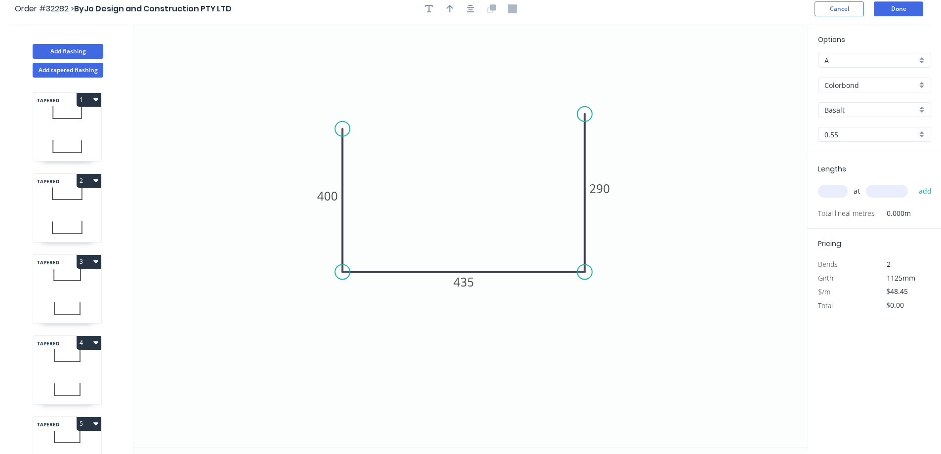
scroll to position [0, 0]
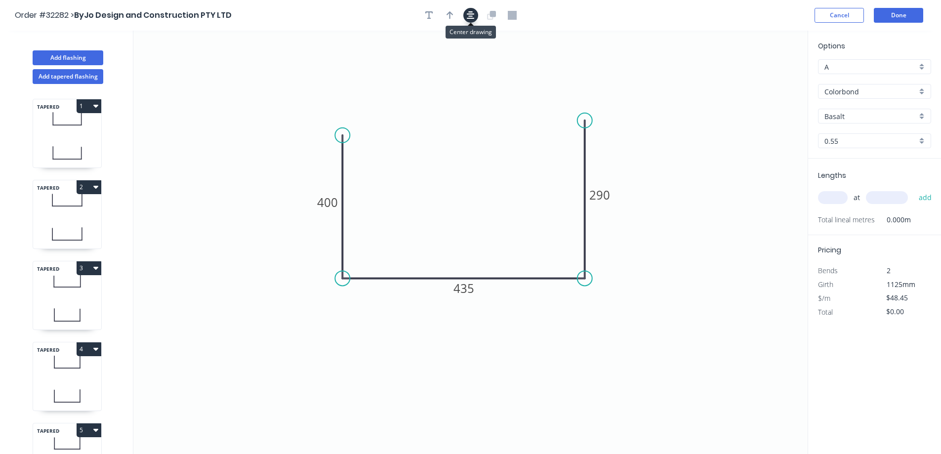
click at [465, 13] on button "button" at bounding box center [471, 15] width 15 height 15
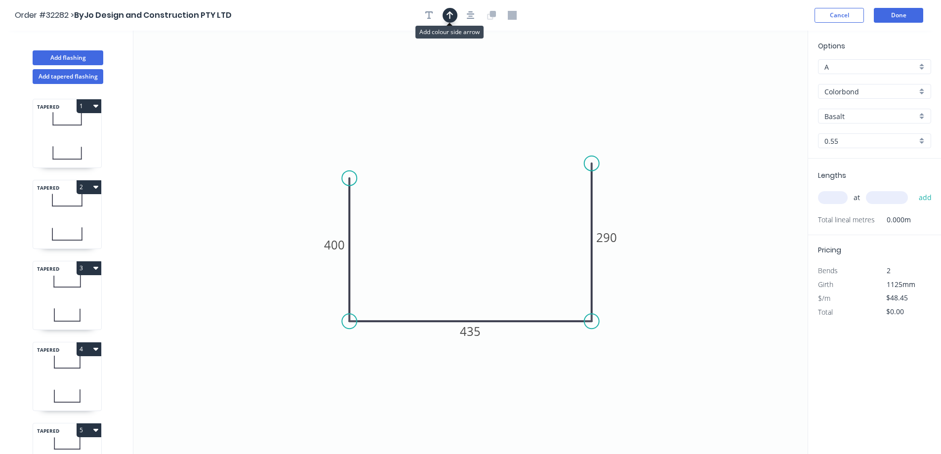
click at [453, 16] on icon "button" at bounding box center [450, 15] width 7 height 9
drag, startPoint x: 757, startPoint y: 78, endPoint x: 487, endPoint y: 229, distance: 309.7
click at [477, 235] on icon at bounding box center [475, 222] width 9 height 32
click at [921, 115] on div "Basalt" at bounding box center [874, 116] width 113 height 15
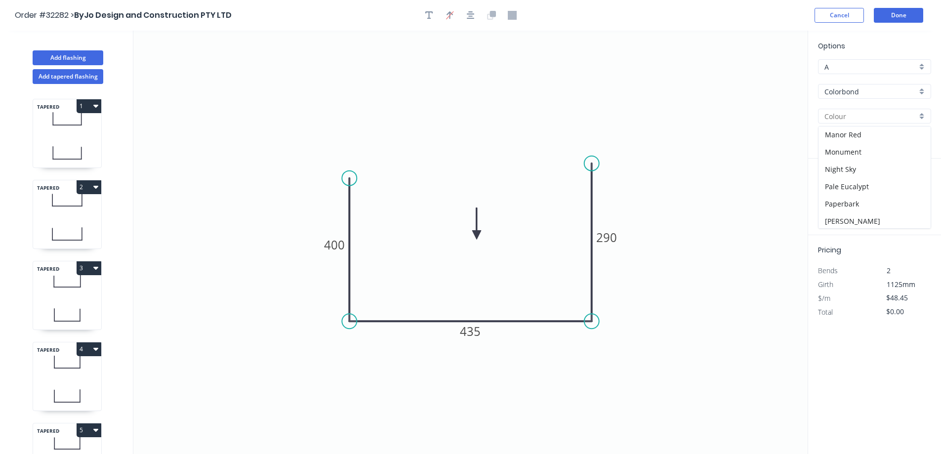
scroll to position [346, 0]
click at [895, 218] on div "Woodland Grey" at bounding box center [875, 221] width 112 height 17
type input "Woodland Grey"
drag, startPoint x: 831, startPoint y: 200, endPoint x: 756, endPoint y: 220, distance: 78.4
click at [831, 199] on input "text" at bounding box center [833, 197] width 30 height 13
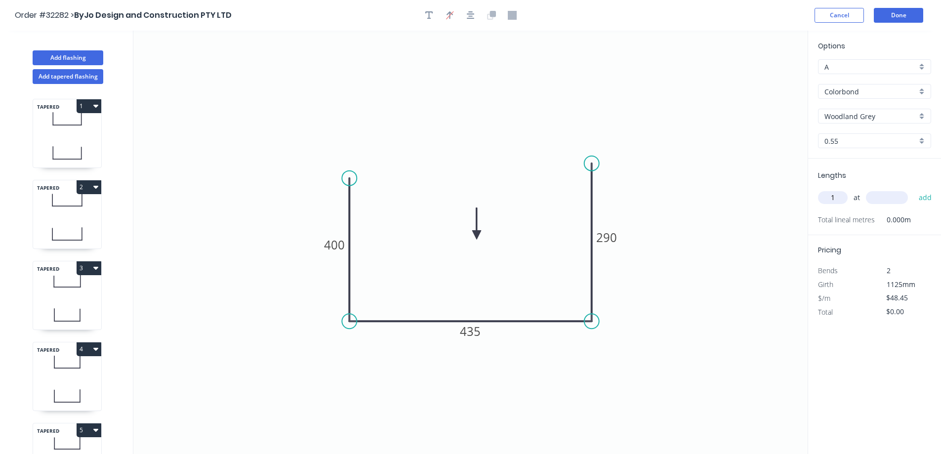
type input "1"
type input "1000"
click at [914, 189] on button "add" at bounding box center [925, 197] width 23 height 17
type input "$48.45"
click at [885, 16] on button "Done" at bounding box center [898, 15] width 49 height 15
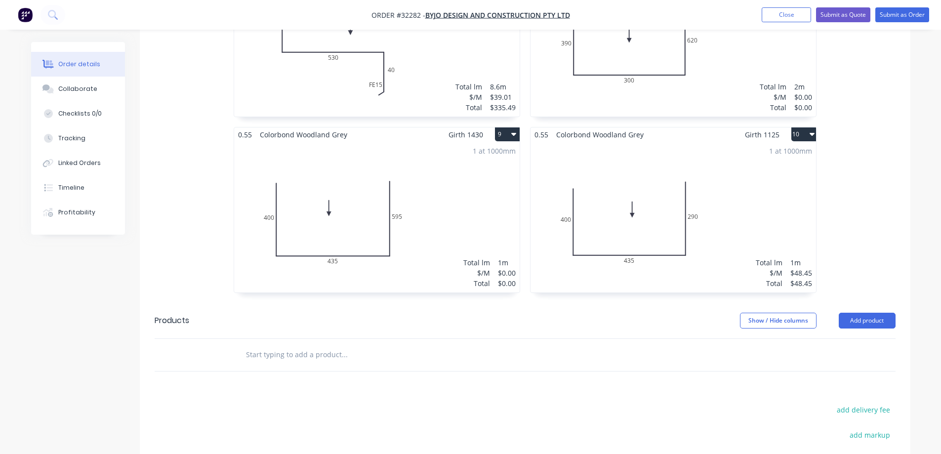
scroll to position [1482, 0]
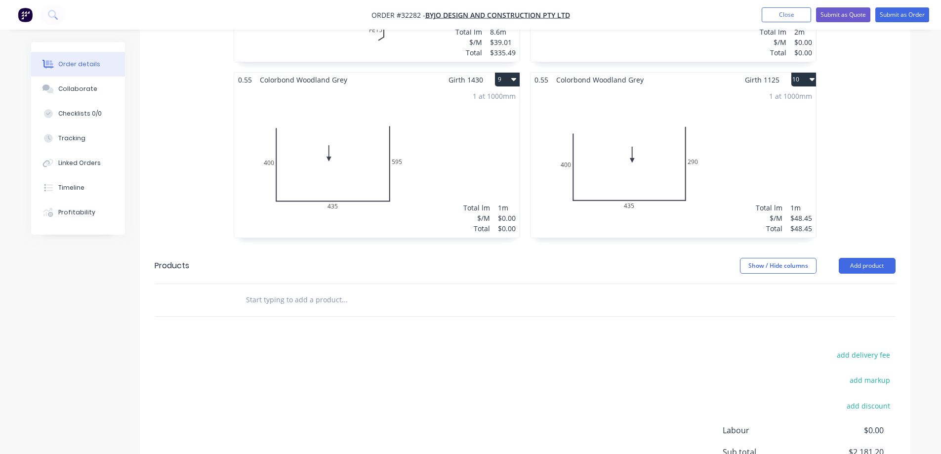
click at [310, 290] on input "text" at bounding box center [345, 300] width 198 height 20
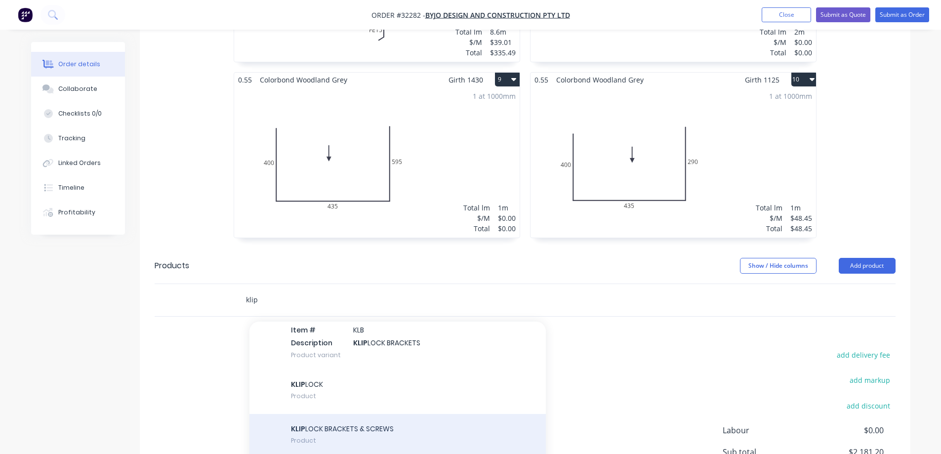
scroll to position [99, 0]
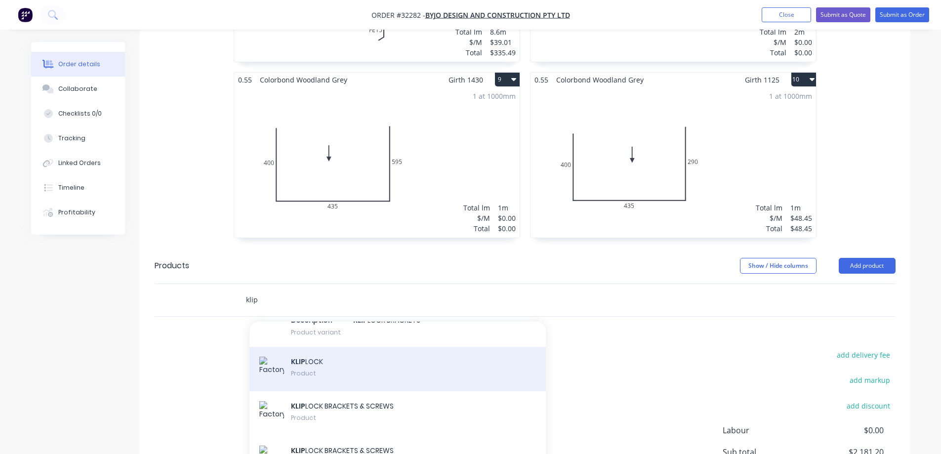
type input "klip"
click at [391, 360] on div "KLIP LOCK Product" at bounding box center [398, 369] width 296 height 44
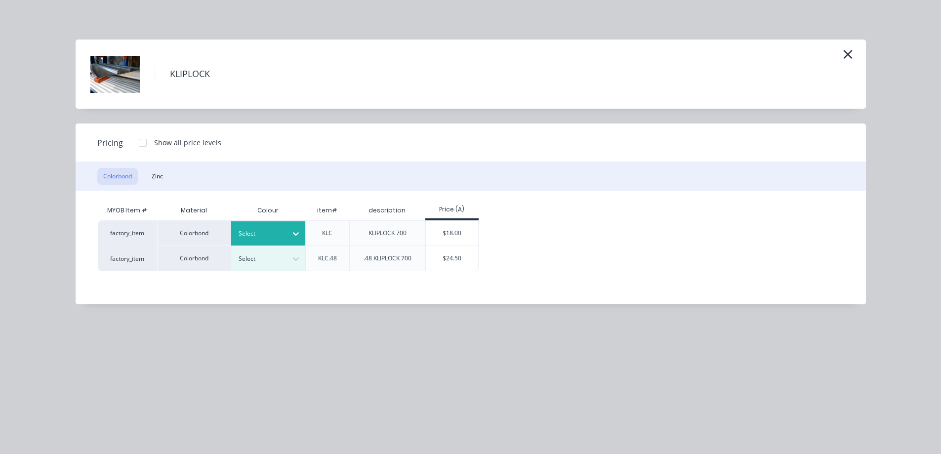
click at [296, 231] on icon at bounding box center [296, 234] width 10 height 10
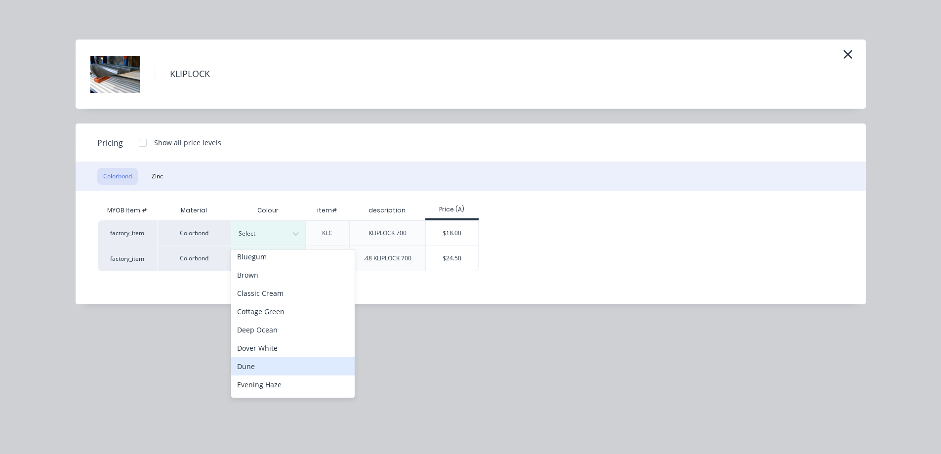
scroll to position [295, 0]
click at [286, 385] on div "Woodland Grey" at bounding box center [293, 387] width 124 height 18
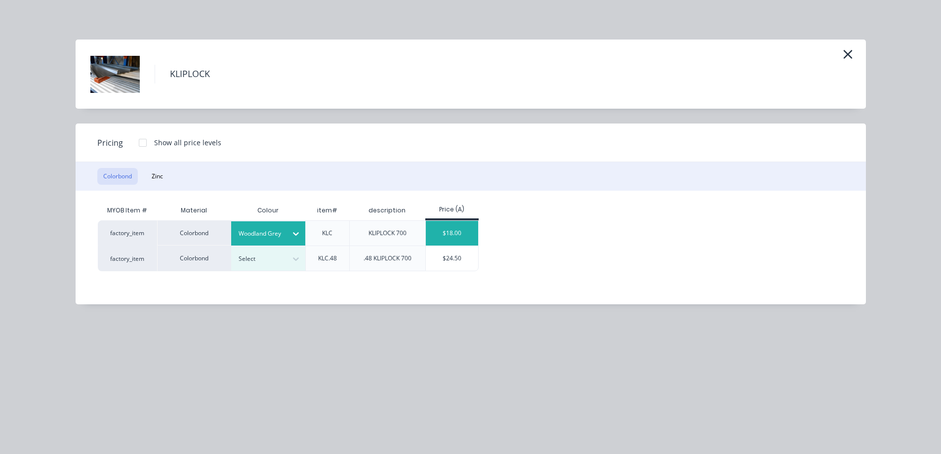
click at [453, 237] on div "$18.00" at bounding box center [452, 233] width 53 height 25
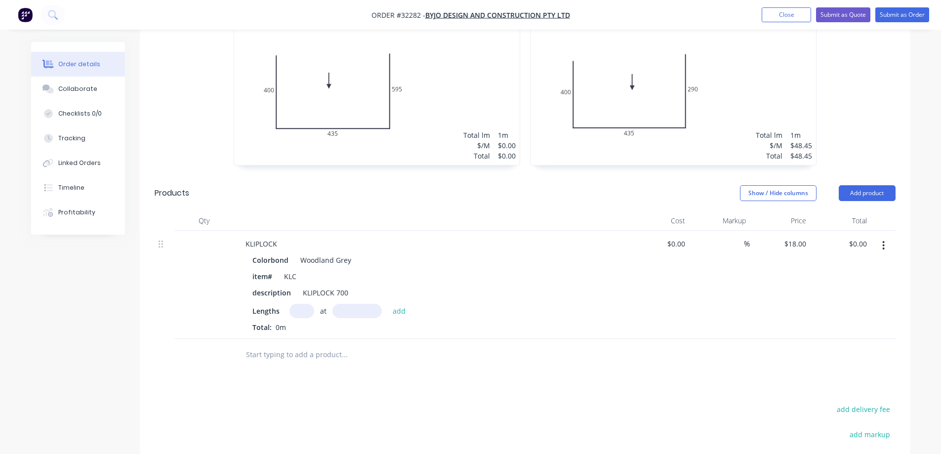
scroll to position [1631, 0]
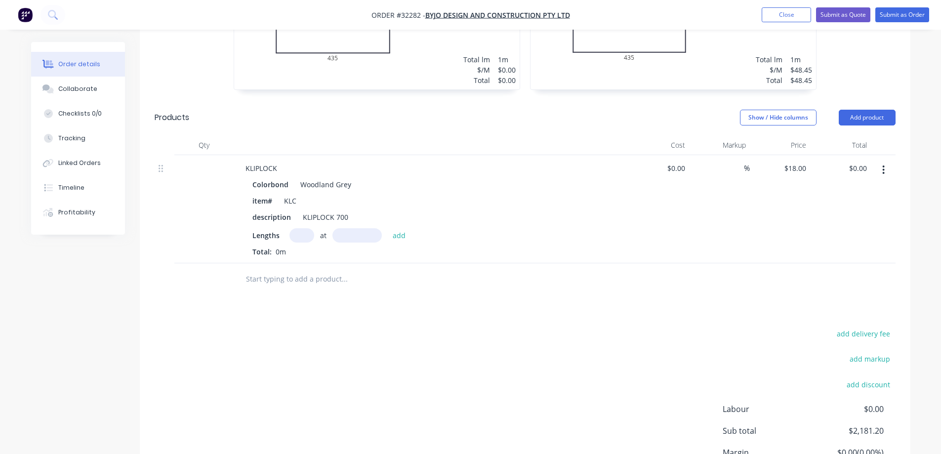
click at [296, 228] on input "text" at bounding box center [302, 235] width 25 height 14
type input "5"
type input "4550"
click at [388, 228] on button "add" at bounding box center [399, 234] width 23 height 13
type input "$409.50"
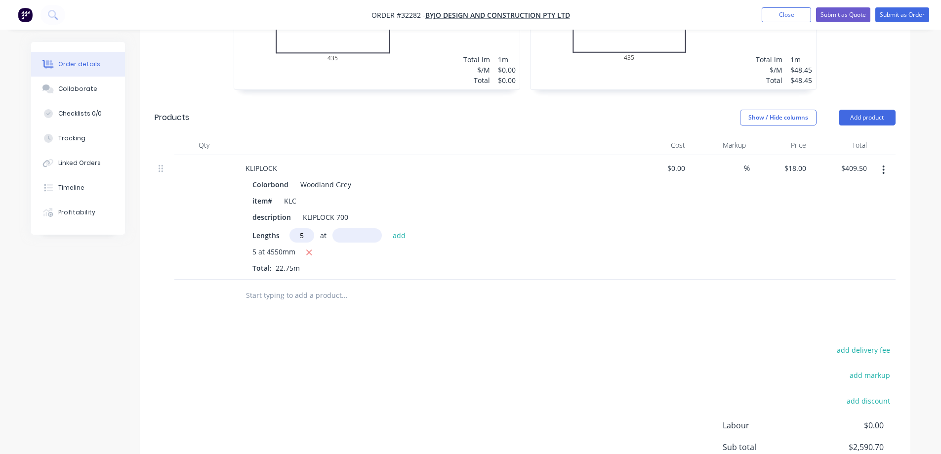
type input "5"
type input "3900"
click at [388, 228] on button "add" at bounding box center [399, 234] width 23 height 13
type input "$760.50"
type input "26"
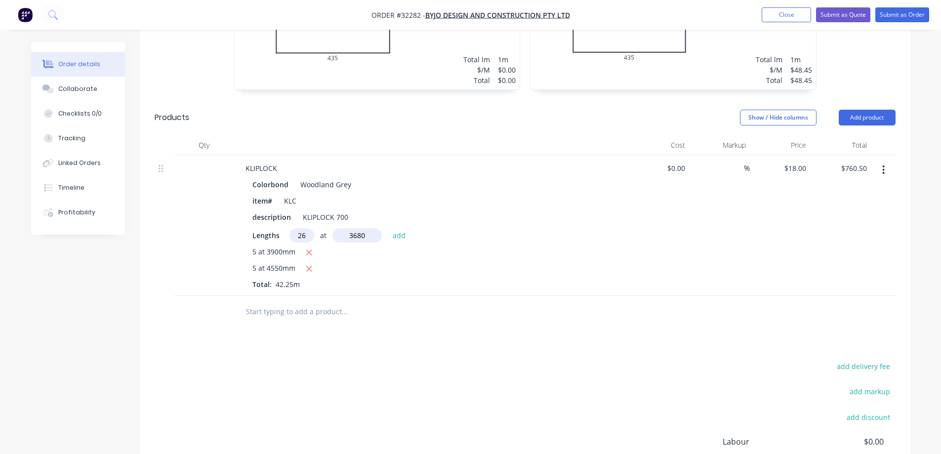
type input "3680"
click at [388, 228] on button "add" at bounding box center [399, 234] width 23 height 13
type input "$2,482.74"
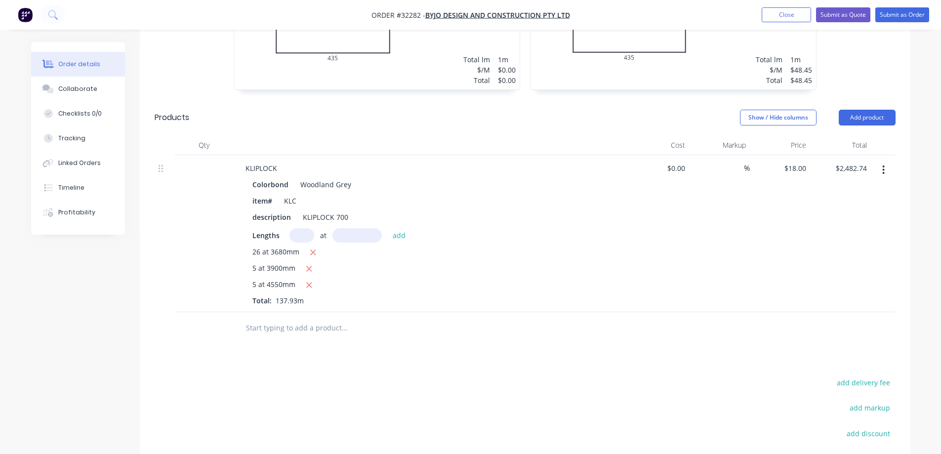
click at [351, 318] on input "text" at bounding box center [345, 328] width 198 height 20
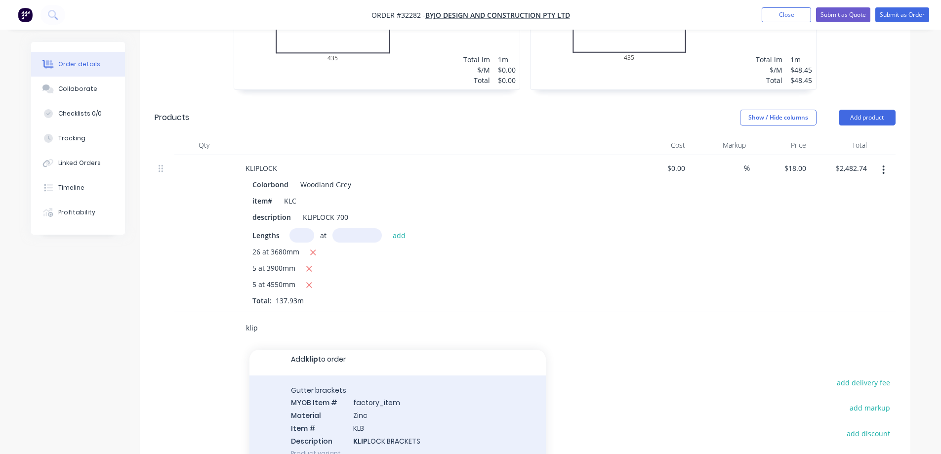
scroll to position [0, 0]
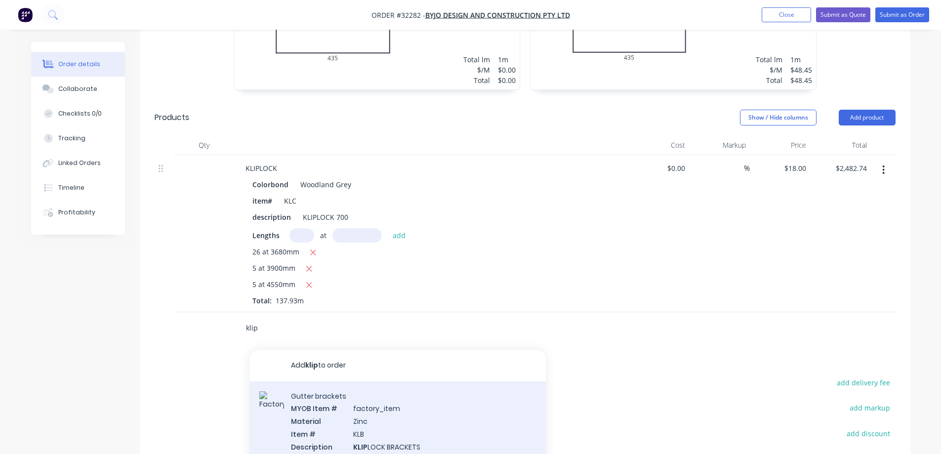
type input "klip"
click at [406, 413] on div "Gutter brackets MYOB Item # factory_item Material Zinc Item # KLB Description K…" at bounding box center [398, 427] width 296 height 92
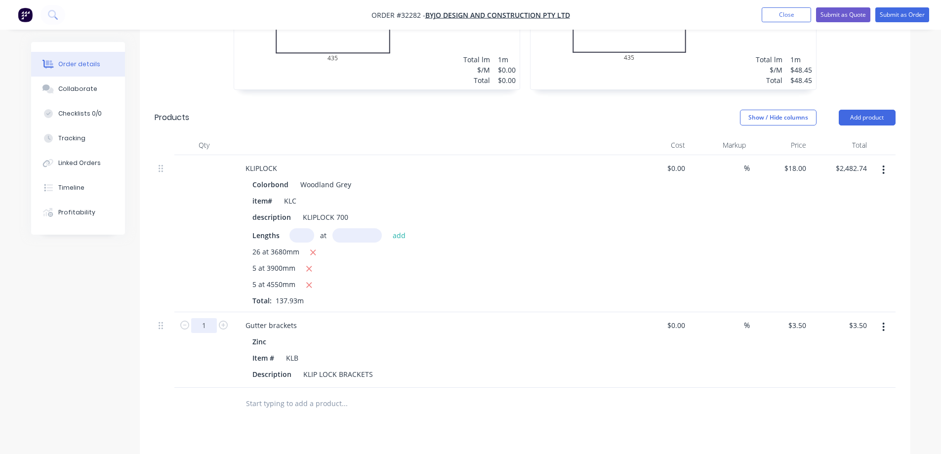
drag, startPoint x: 215, startPoint y: 310, endPoint x: 213, endPoint y: 317, distance: 6.9
click at [215, 318] on input "1" at bounding box center [204, 325] width 26 height 15
type input "180"
type input "$630.00"
click at [313, 394] on input "text" at bounding box center [345, 404] width 198 height 20
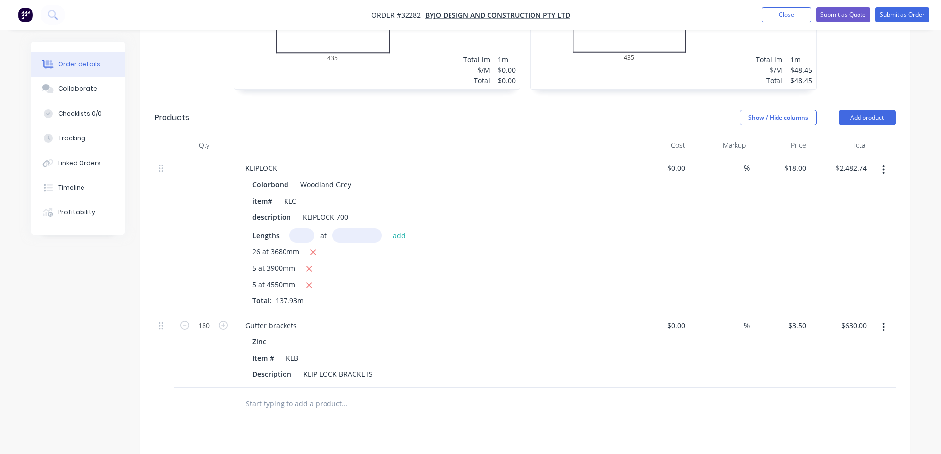
drag, startPoint x: 301, startPoint y: 391, endPoint x: 301, endPoint y: 384, distance: 6.4
click at [301, 394] on input "text" at bounding box center [345, 404] width 198 height 20
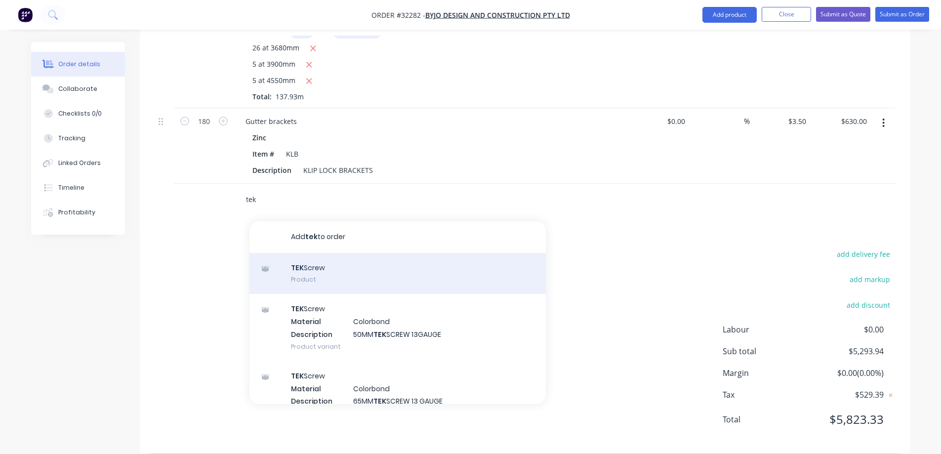
type input "tek"
click at [337, 268] on div "TEK Screw Product" at bounding box center [398, 274] width 296 height 42
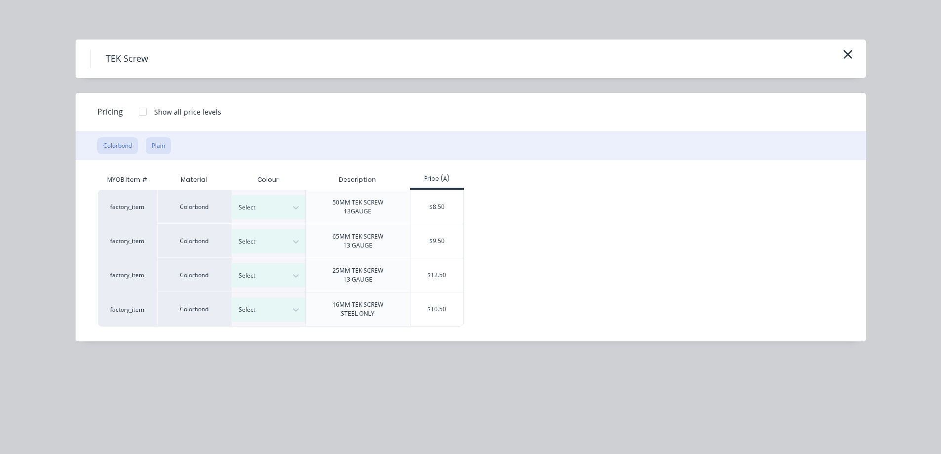
click at [164, 141] on button "Plain" at bounding box center [158, 145] width 25 height 17
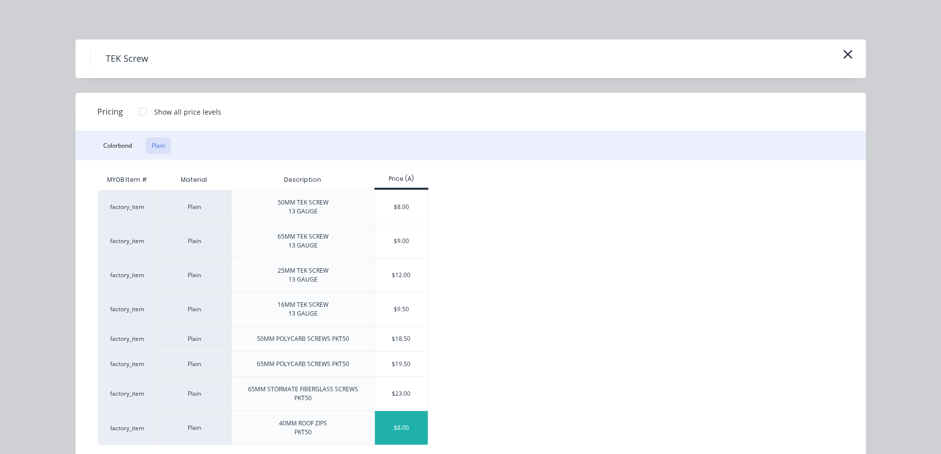
click at [393, 429] on div "$8.00" at bounding box center [401, 428] width 53 height 34
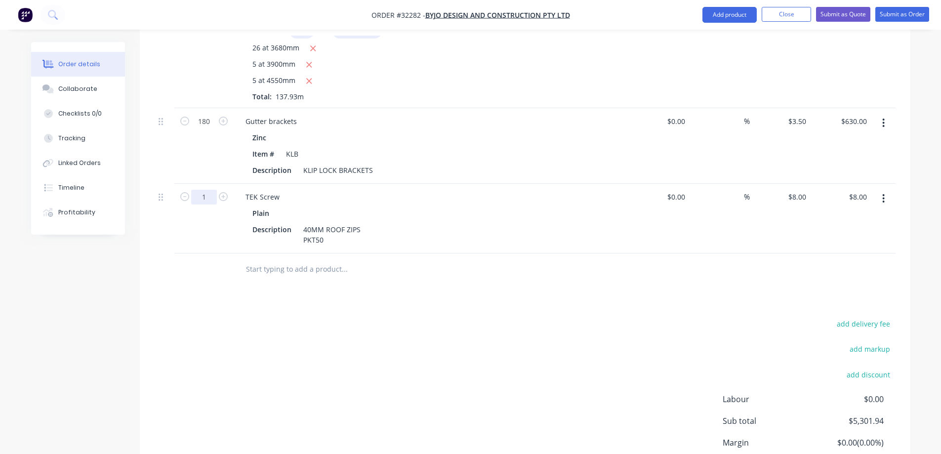
click at [206, 129] on input "1" at bounding box center [204, 121] width 26 height 15
type input "40"
type input "$320.00"
click at [323, 259] on input "text" at bounding box center [345, 269] width 198 height 20
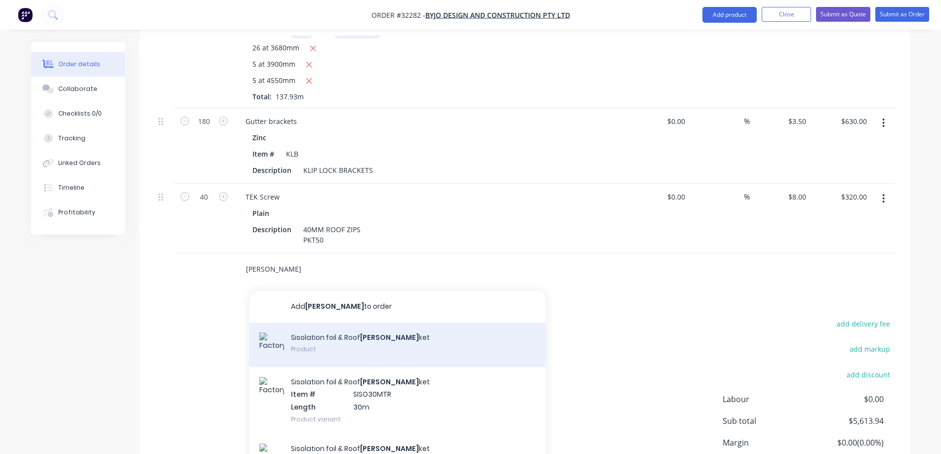
type input "[PERSON_NAME]"
click at [400, 333] on div "Sisolation foil & Roof [PERSON_NAME] Product" at bounding box center [398, 345] width 296 height 44
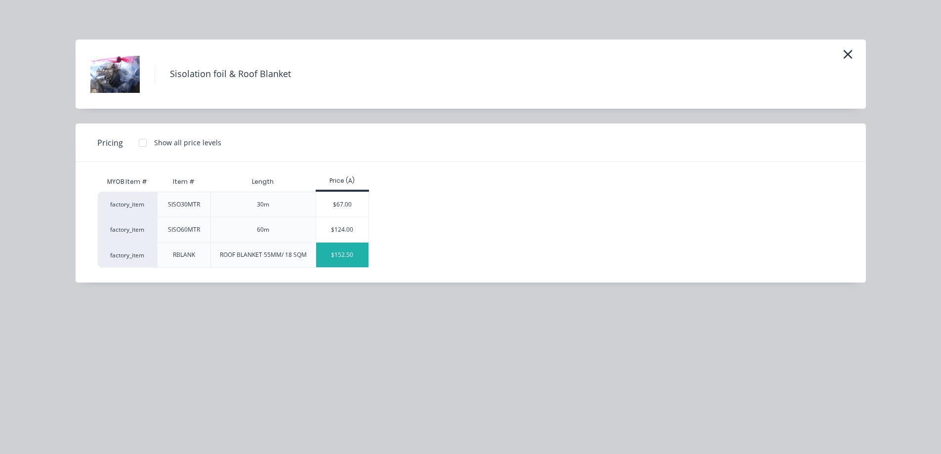
click at [346, 257] on div "$152.50" at bounding box center [342, 255] width 53 height 25
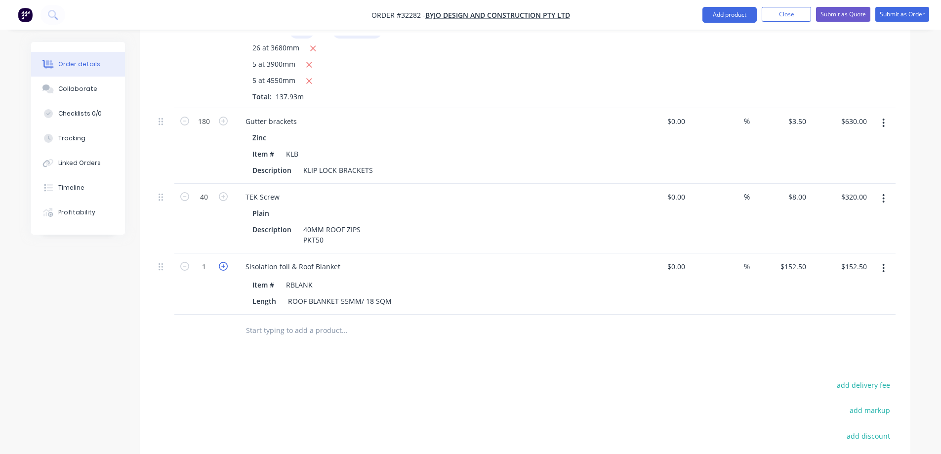
click at [219, 262] on icon "button" at bounding box center [223, 266] width 9 height 9
type input "2"
type input "$305.00"
click at [220, 262] on icon "button" at bounding box center [223, 266] width 9 height 9
type input "3"
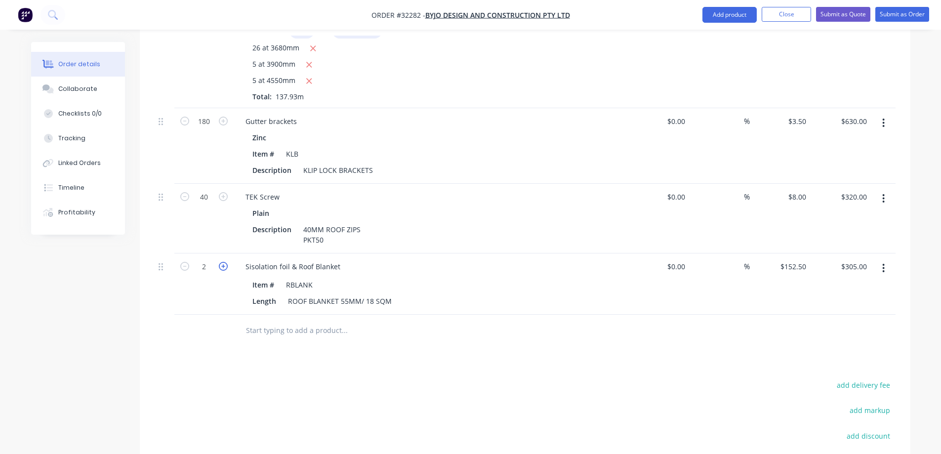
type input "$457.50"
click at [221, 262] on icon "button" at bounding box center [223, 266] width 9 height 9
type input "4"
type input "$610.00"
click at [222, 262] on icon "button" at bounding box center [223, 266] width 9 height 9
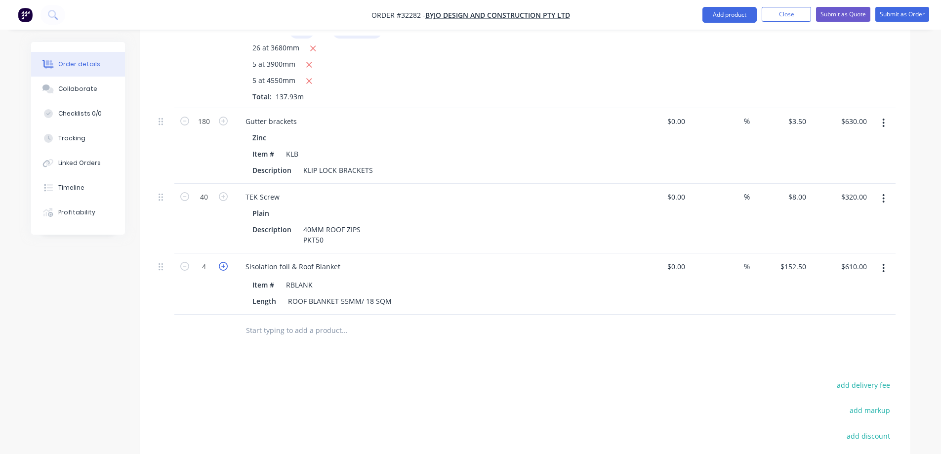
type input "5"
type input "$762.50"
click at [222, 262] on icon "button" at bounding box center [223, 266] width 9 height 9
type input "6"
type input "$915.00"
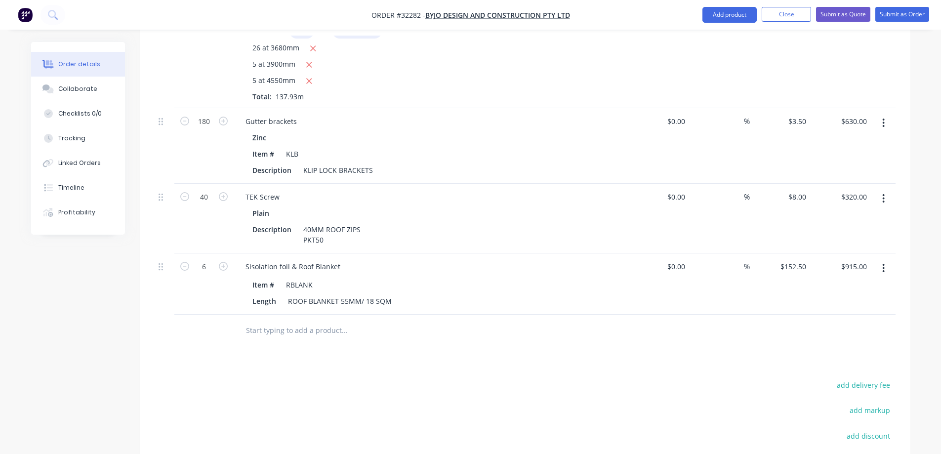
click at [270, 321] on input "text" at bounding box center [345, 331] width 198 height 20
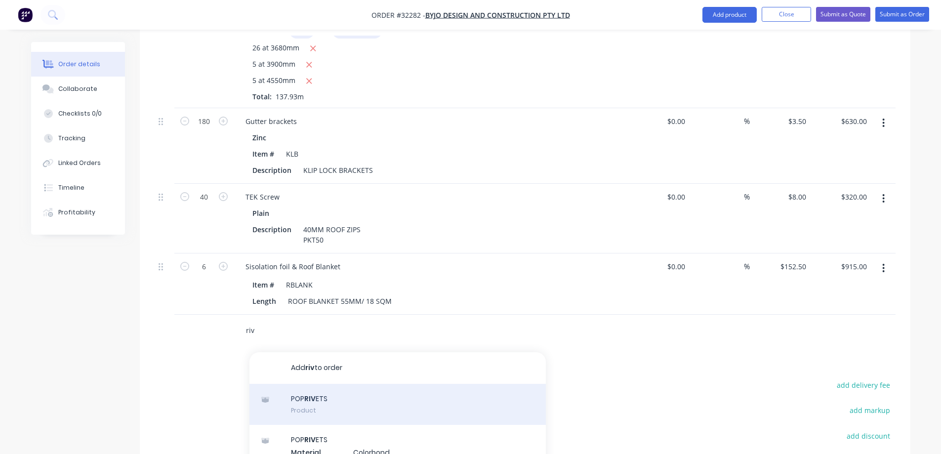
type input "riv"
click at [359, 387] on div "POP RIV ETS Product" at bounding box center [398, 405] width 296 height 42
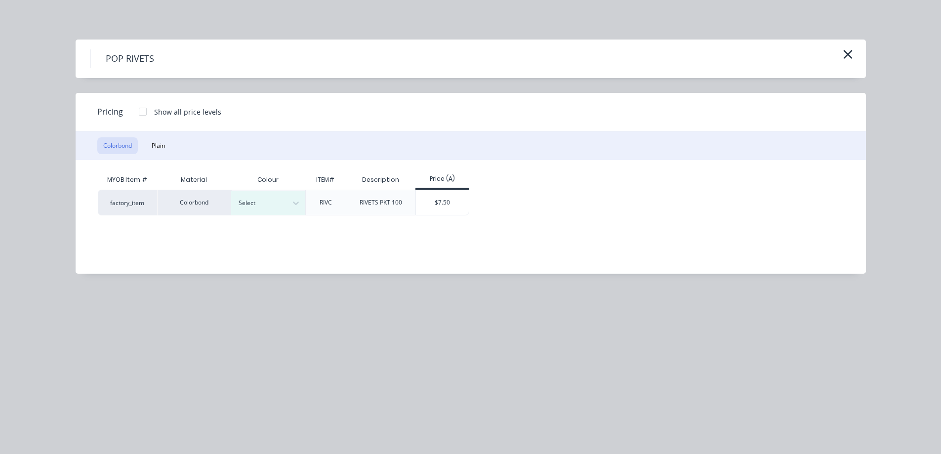
drag, startPoint x: 160, startPoint y: 143, endPoint x: 165, endPoint y: 160, distance: 17.0
click at [160, 144] on button "Plain" at bounding box center [158, 145] width 25 height 17
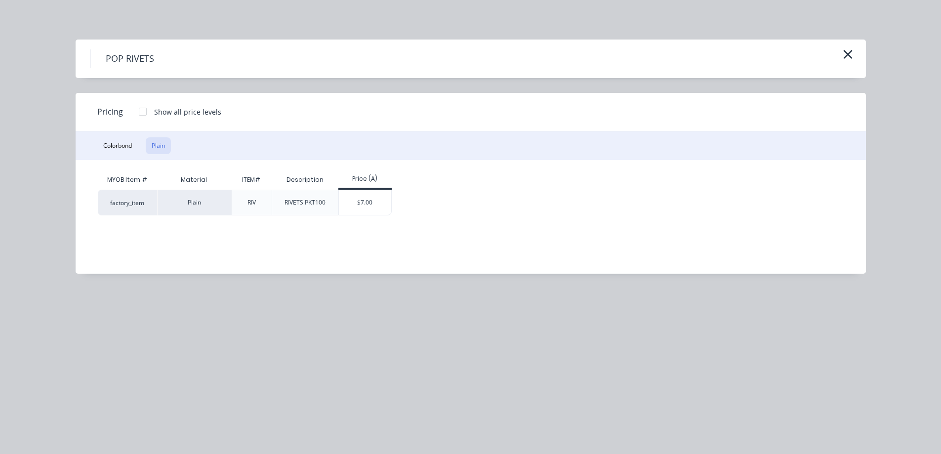
click at [357, 200] on div "$7.00" at bounding box center [365, 202] width 53 height 25
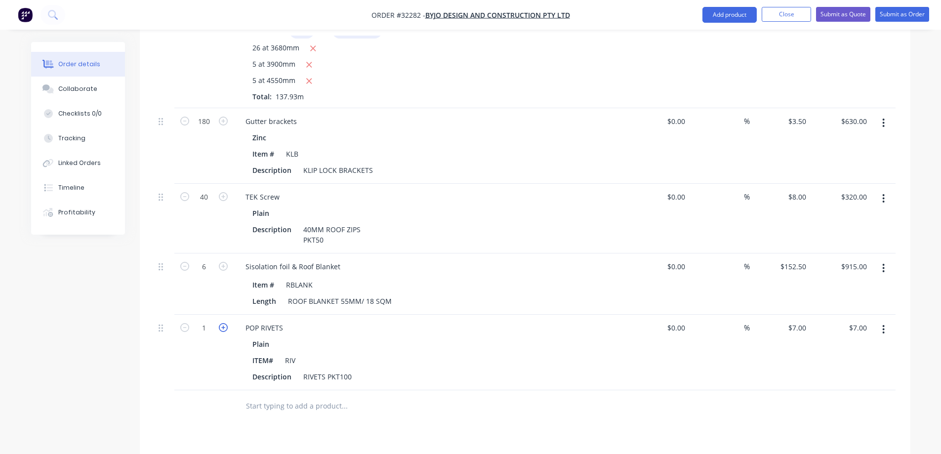
click at [223, 323] on icon "button" at bounding box center [223, 327] width 9 height 9
type input "2"
type input "$14.00"
click at [223, 323] on icon "button" at bounding box center [223, 327] width 9 height 9
type input "3"
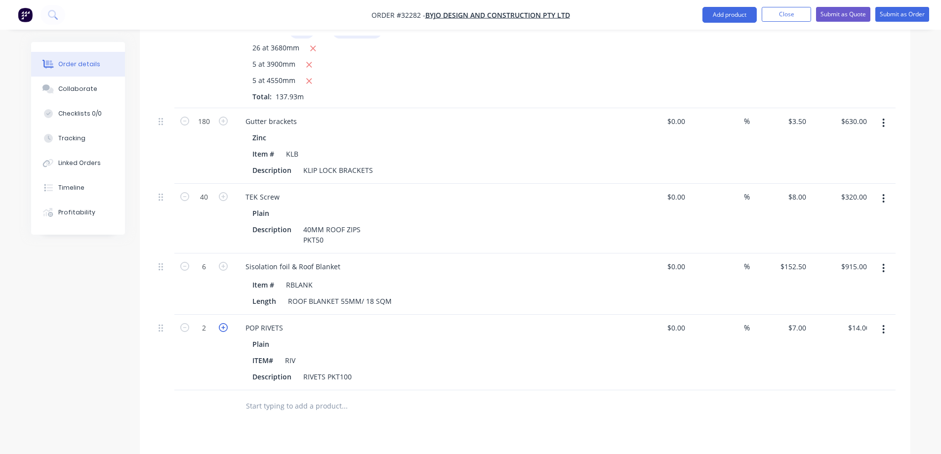
type input "$21.00"
click at [223, 323] on icon "button" at bounding box center [223, 327] width 9 height 9
type input "4"
type input "$28.00"
click at [223, 323] on icon "button" at bounding box center [223, 327] width 9 height 9
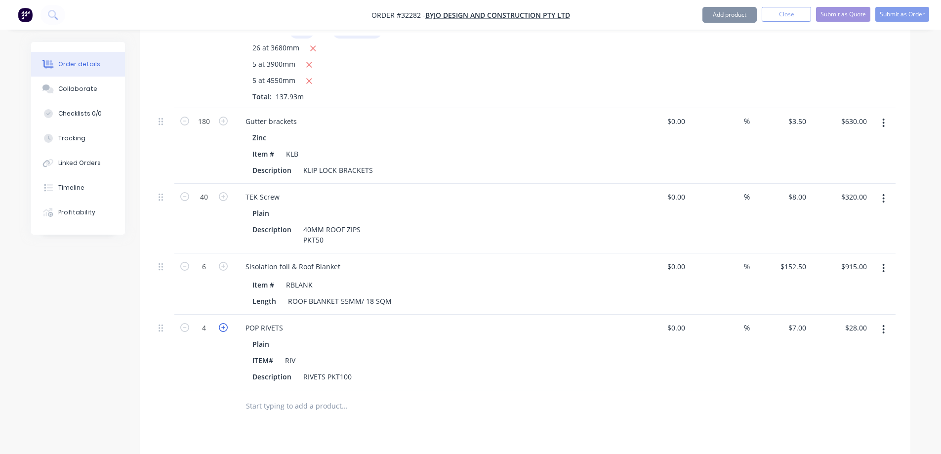
type input "5"
type input "$35.00"
click at [223, 323] on icon "button" at bounding box center [223, 327] width 9 height 9
type input "6"
type input "$42.00"
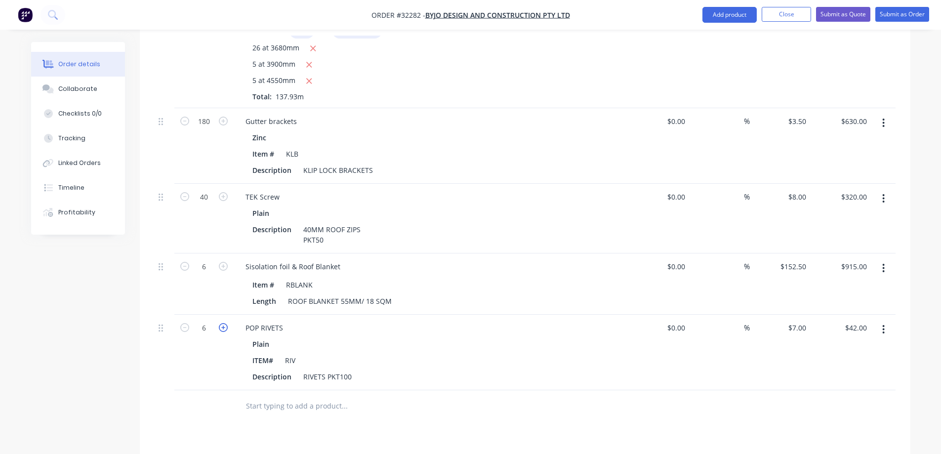
click at [223, 323] on icon "button" at bounding box center [223, 327] width 9 height 9
type input "7"
type input "$49.00"
click at [223, 323] on icon "button" at bounding box center [223, 327] width 9 height 9
type input "8"
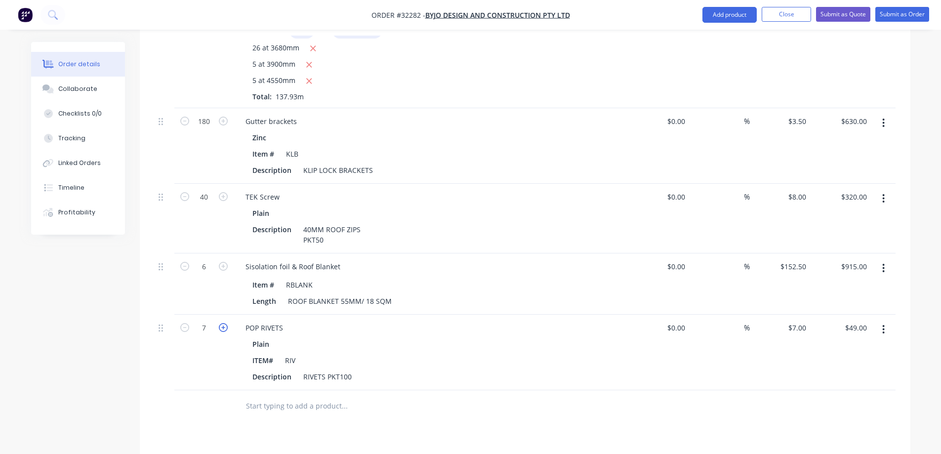
type input "$56.00"
click at [223, 323] on icon "button" at bounding box center [223, 327] width 9 height 9
type input "9"
type input "$63.00"
click at [223, 323] on icon "button" at bounding box center [223, 327] width 9 height 9
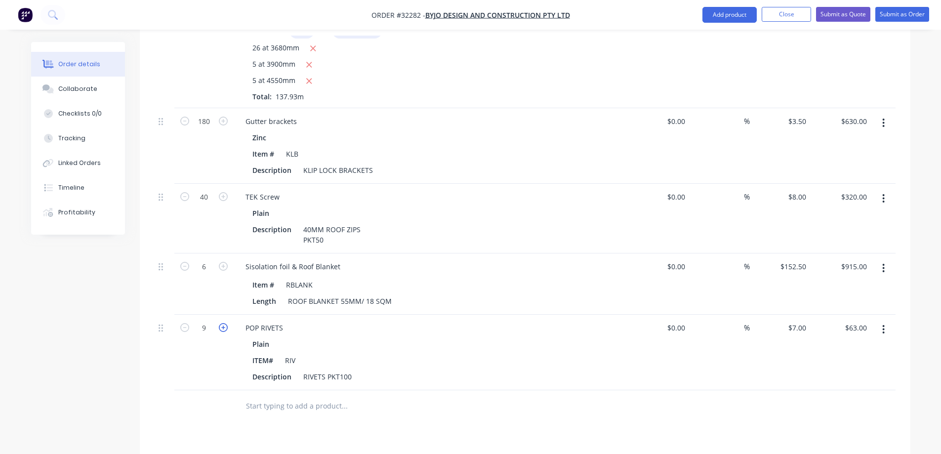
type input "10"
type input "$70.00"
click at [294, 402] on input "text" at bounding box center [345, 406] width 198 height 20
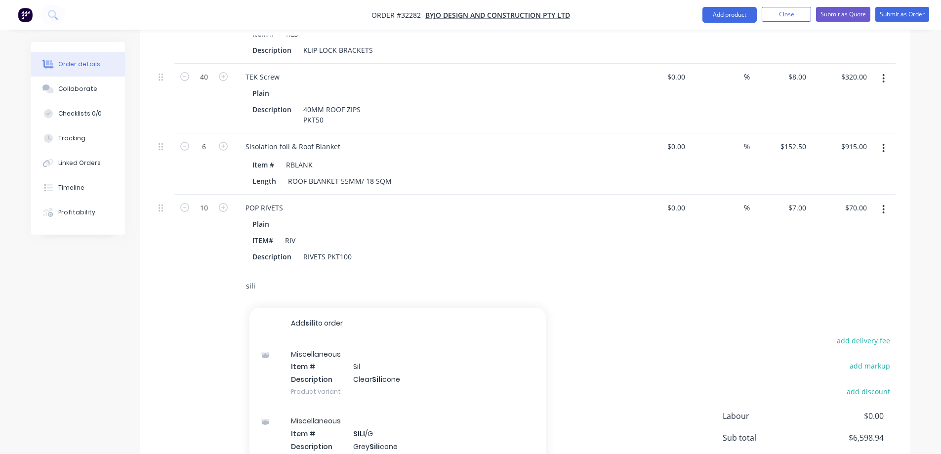
scroll to position [2041, 0]
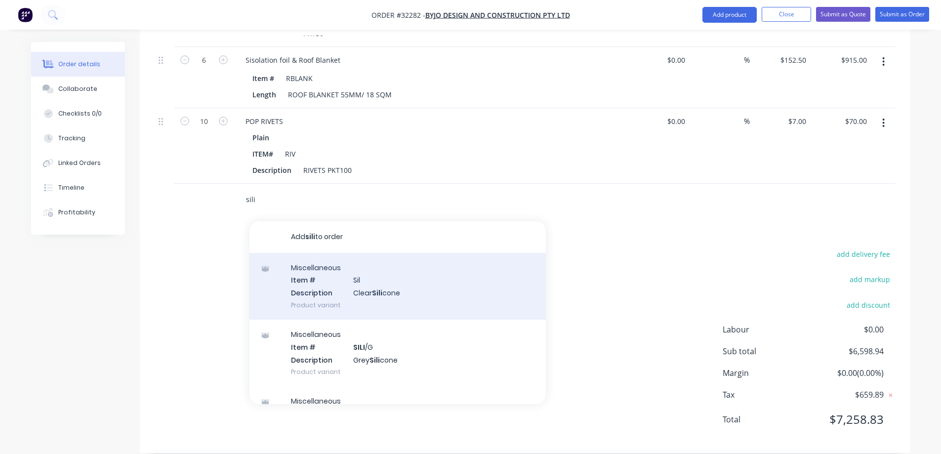
type input "sili"
click at [373, 284] on div "Miscellaneous Item # Sil Description Clear Sili cone Product variant" at bounding box center [398, 286] width 296 height 67
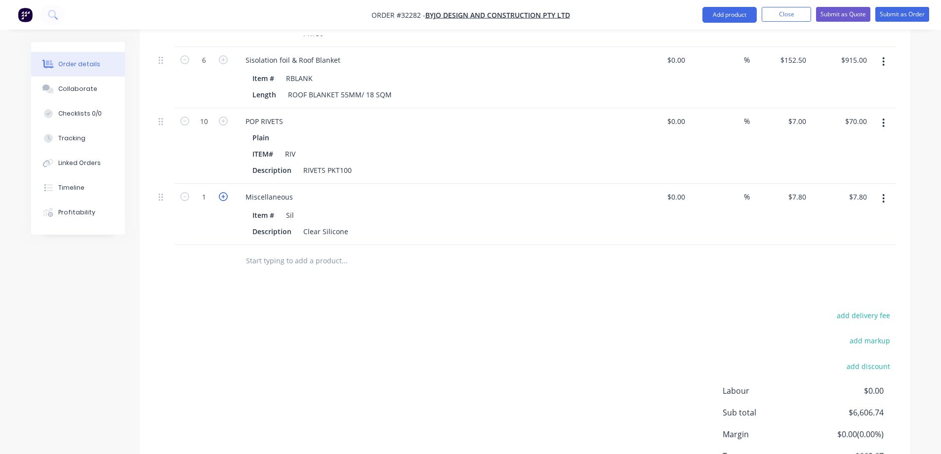
click at [223, 192] on icon "button" at bounding box center [223, 196] width 9 height 9
type input "2"
type input "$15.60"
click at [223, 192] on icon "button" at bounding box center [223, 196] width 9 height 9
type input "3"
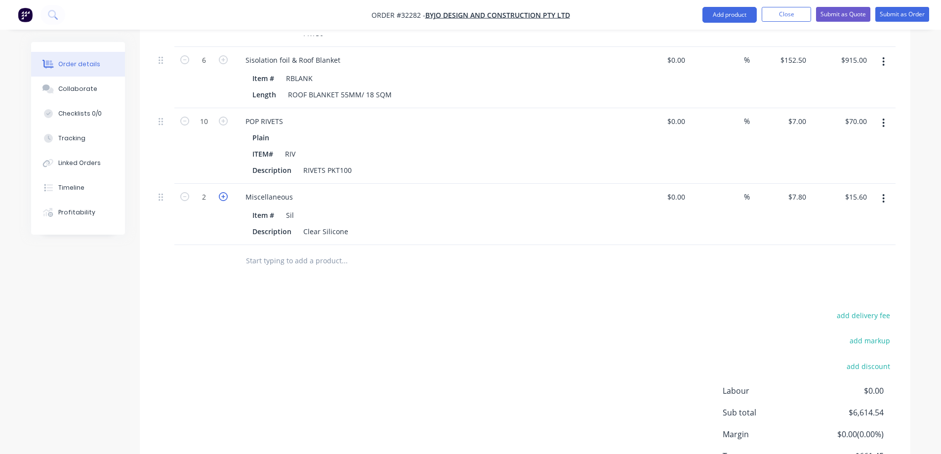
type input "$23.40"
click at [222, 192] on icon "button" at bounding box center [223, 196] width 9 height 9
type input "4"
type input "$31.20"
click at [222, 192] on icon "button" at bounding box center [223, 196] width 9 height 9
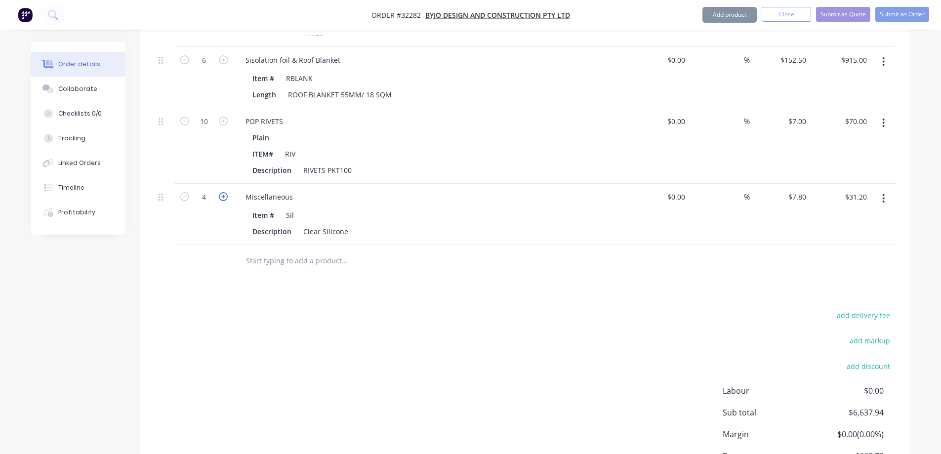
type input "5"
type input "$39.00"
click at [280, 251] on input "text" at bounding box center [345, 261] width 198 height 20
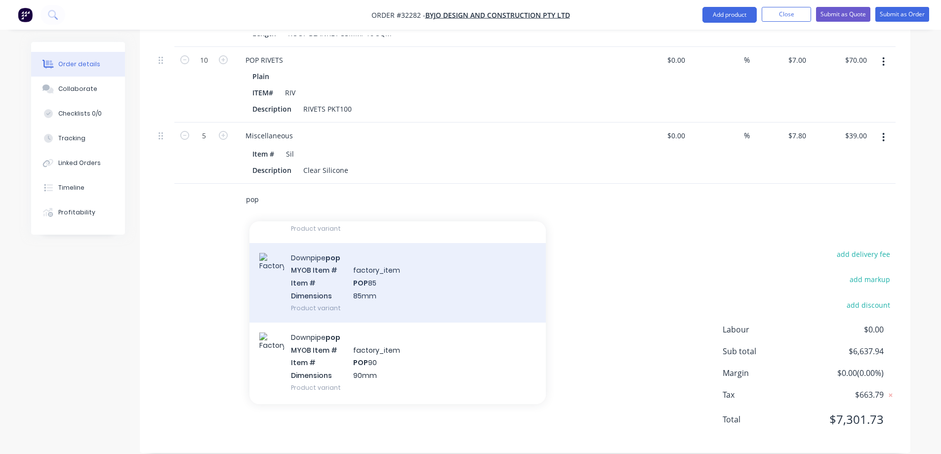
scroll to position [544, 0]
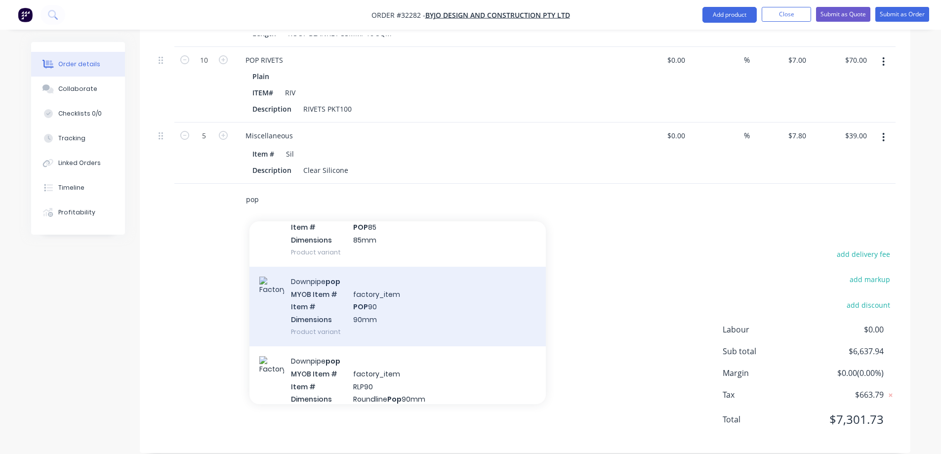
type input "pop"
click at [393, 303] on div "Downpipe pop MYOB Item # factory_item Item # POP 90 Dimensions 90mm Product var…" at bounding box center [398, 307] width 296 height 80
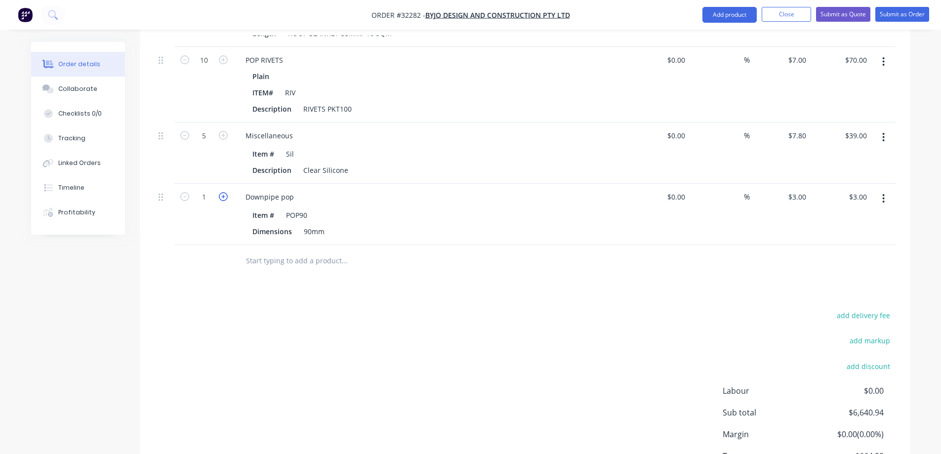
click at [224, 192] on icon "button" at bounding box center [223, 196] width 9 height 9
type input "2"
type input "$6.00"
click at [224, 192] on icon "button" at bounding box center [223, 196] width 9 height 9
type input "3"
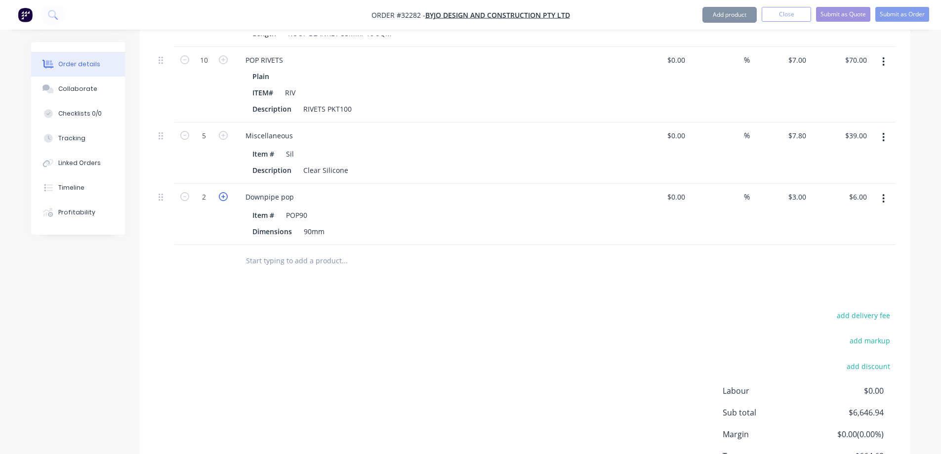
type input "$9.00"
click at [223, 192] on icon "button" at bounding box center [223, 196] width 9 height 9
type input "4"
type input "$12.00"
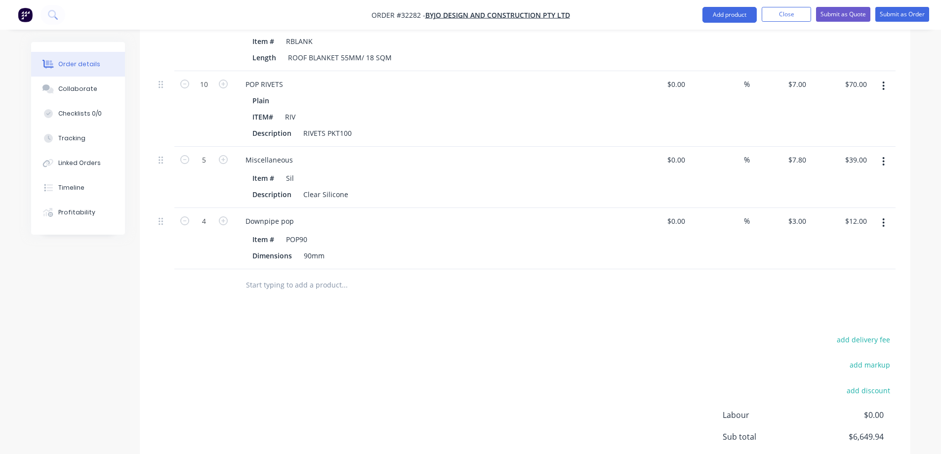
scroll to position [2164, 0]
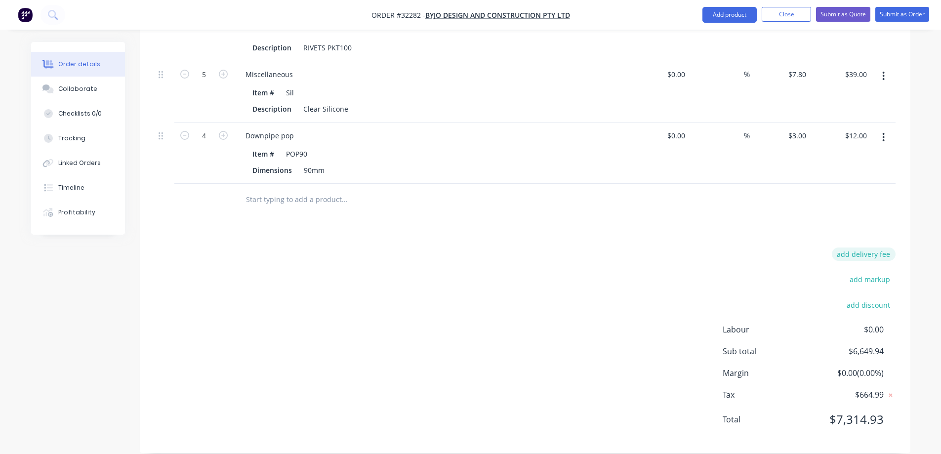
click at [871, 248] on button "add delivery fee" at bounding box center [864, 254] width 64 height 13
type input "80"
click input "submit" at bounding box center [0, 0] width 0 height 0
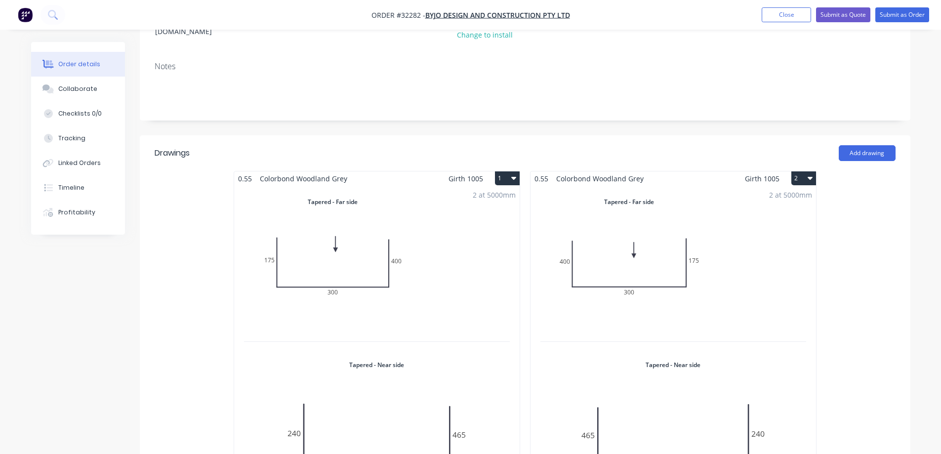
scroll to position [0, 0]
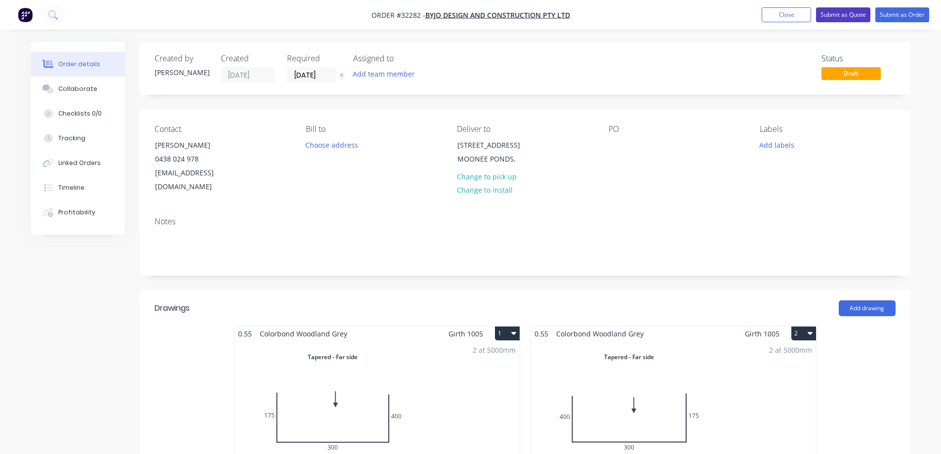
click at [853, 15] on button "Submit as Quote" at bounding box center [843, 14] width 54 height 15
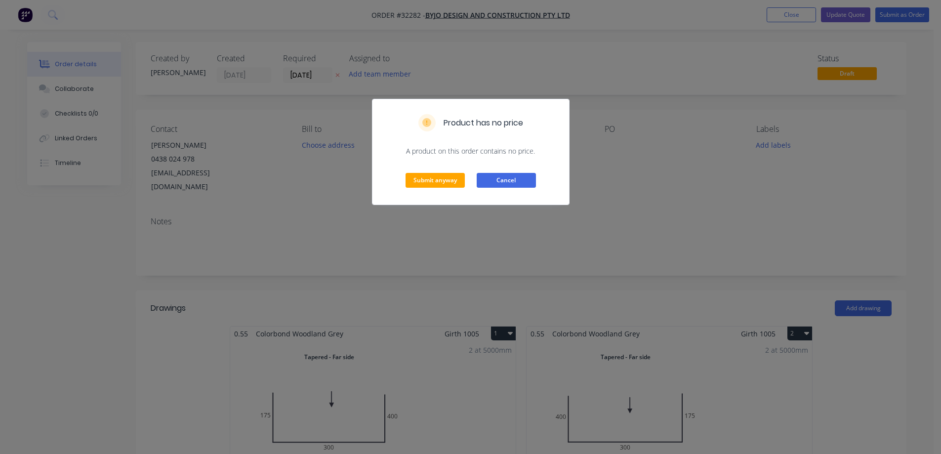
click at [509, 176] on button "Cancel" at bounding box center [506, 180] width 59 height 15
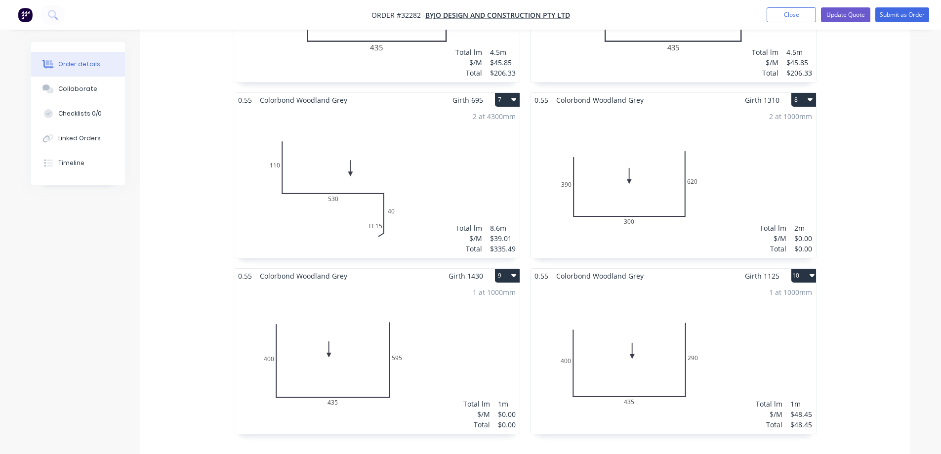
scroll to position [1285, 0]
click at [718, 201] on div "2 at 1000mm Total lm $/M Total 2m $0.00 $0.00" at bounding box center [674, 184] width 286 height 151
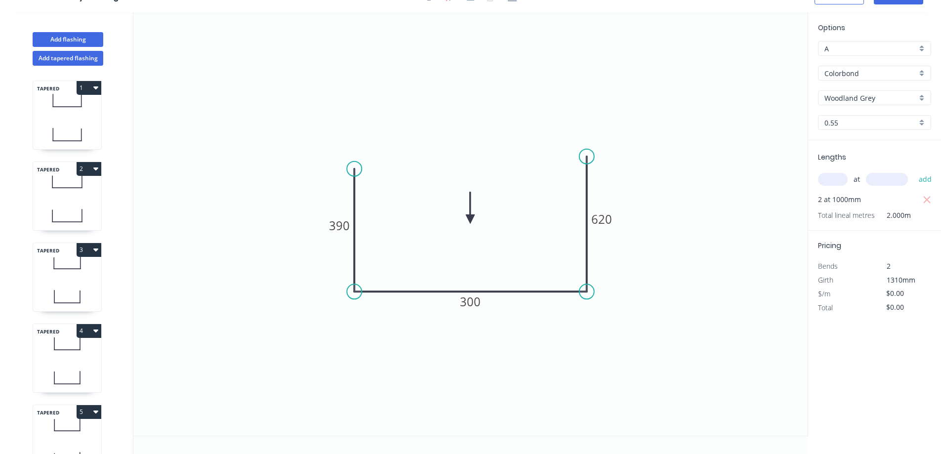
scroll to position [18, 0]
click at [608, 217] on tspan "620" at bounding box center [601, 219] width 21 height 16
click at [608, 219] on tspan "620" at bounding box center [601, 219] width 21 height 16
type input "$48.45"
type input "$96.90"
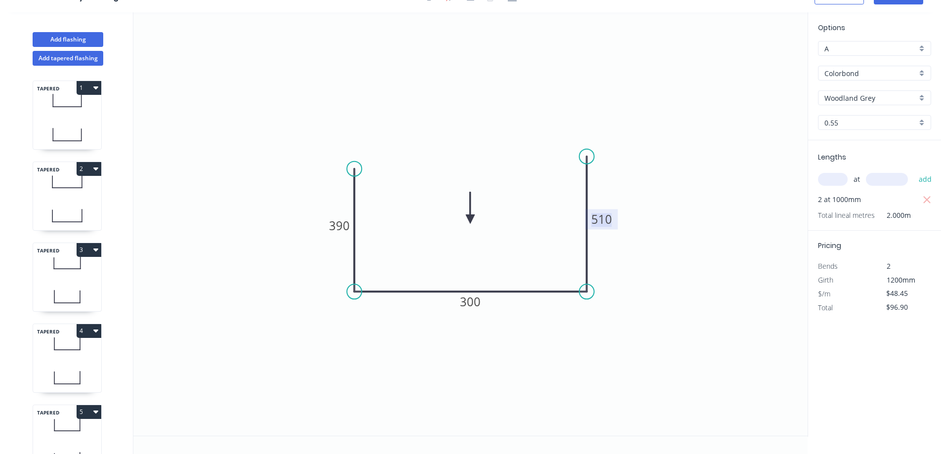
click at [608, 218] on tspan "510" at bounding box center [601, 219] width 21 height 16
click at [649, 261] on icon "0 390 300 510" at bounding box center [470, 223] width 675 height 423
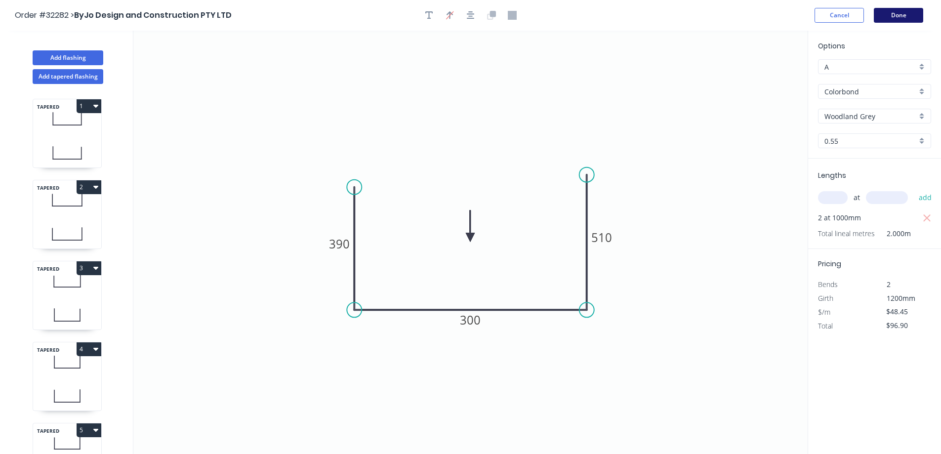
click at [888, 18] on button "Done" at bounding box center [898, 15] width 49 height 15
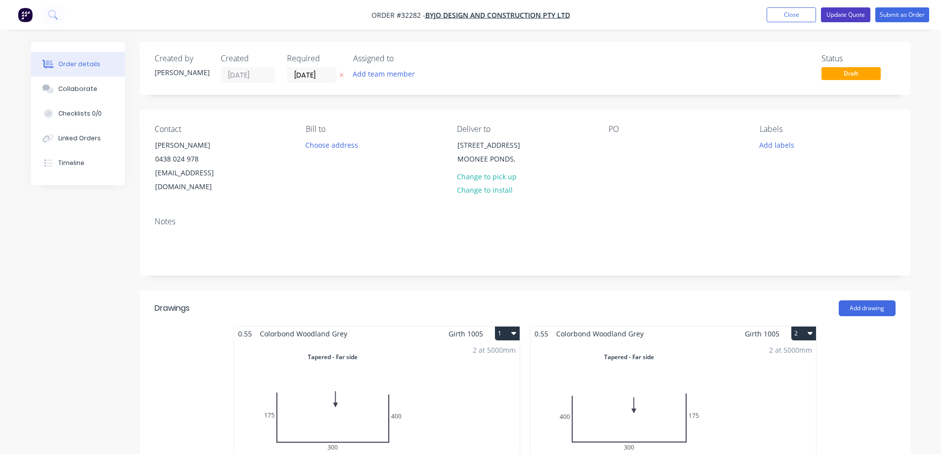
click at [853, 14] on button "Update Quote" at bounding box center [845, 14] width 49 height 15
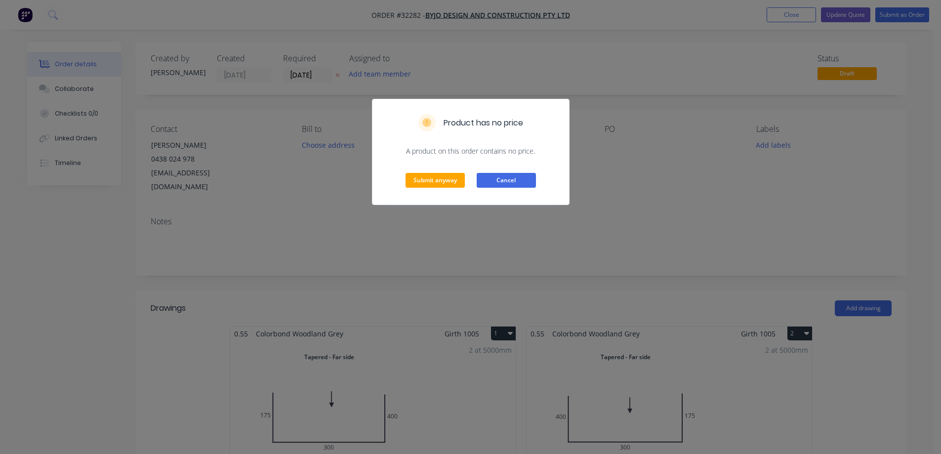
click at [509, 183] on button "Cancel" at bounding box center [506, 180] width 59 height 15
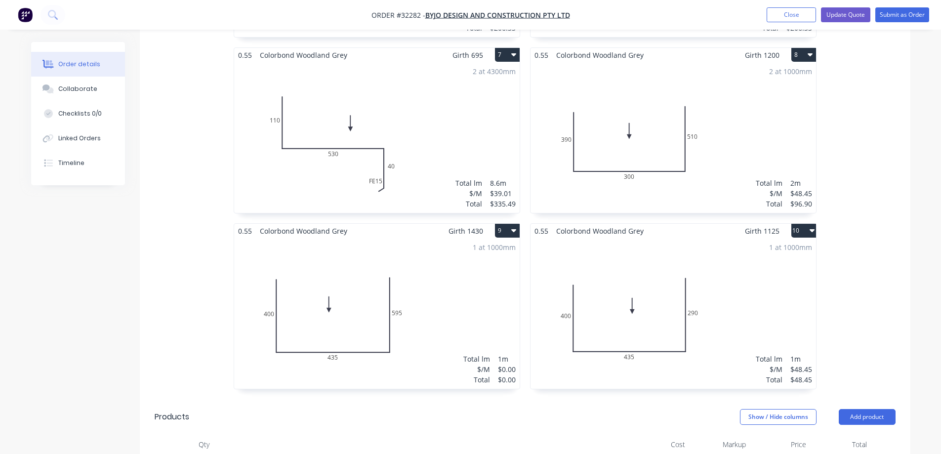
scroll to position [1334, 0]
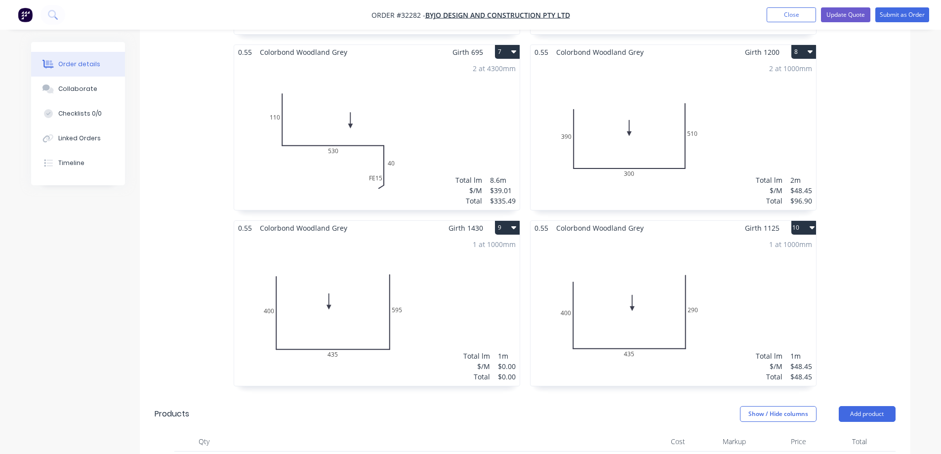
click at [444, 301] on div "1 at 1000mm Total lm $/M Total 1m $0.00 $0.00" at bounding box center [377, 310] width 286 height 151
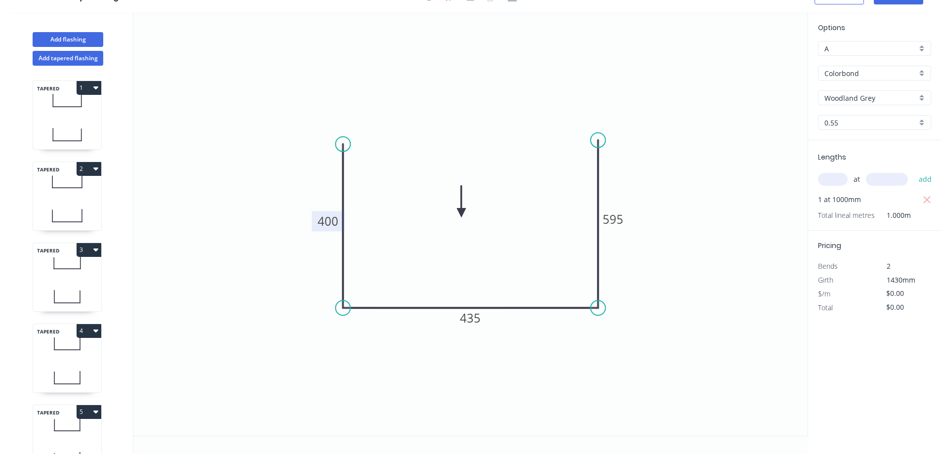
click at [333, 222] on tspan "400" at bounding box center [328, 221] width 21 height 16
click at [740, 282] on icon "0 365 435 595" at bounding box center [470, 223] width 675 height 423
click at [619, 215] on tspan "595" at bounding box center [613, 219] width 21 height 16
click at [328, 225] on tspan "365" at bounding box center [328, 221] width 21 height 16
drag, startPoint x: 628, startPoint y: 212, endPoint x: 620, endPoint y: 219, distance: 10.1
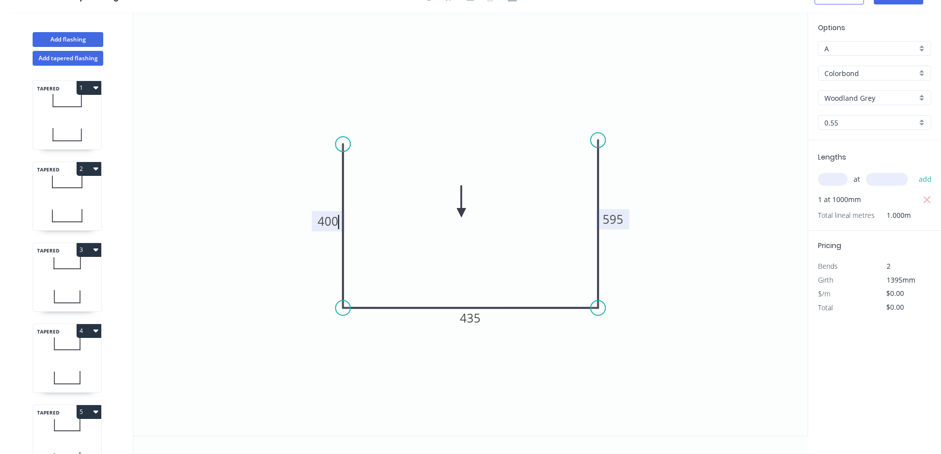
click at [624, 216] on rect at bounding box center [613, 220] width 33 height 20
drag, startPoint x: 615, startPoint y: 227, endPoint x: 636, endPoint y: 217, distance: 23.4
click at [636, 217] on icon "0 400 435 595" at bounding box center [470, 223] width 675 height 423
drag, startPoint x: 624, startPoint y: 230, endPoint x: 636, endPoint y: 218, distance: 17.2
click at [636, 225] on rect at bounding box center [624, 217] width 33 height 20
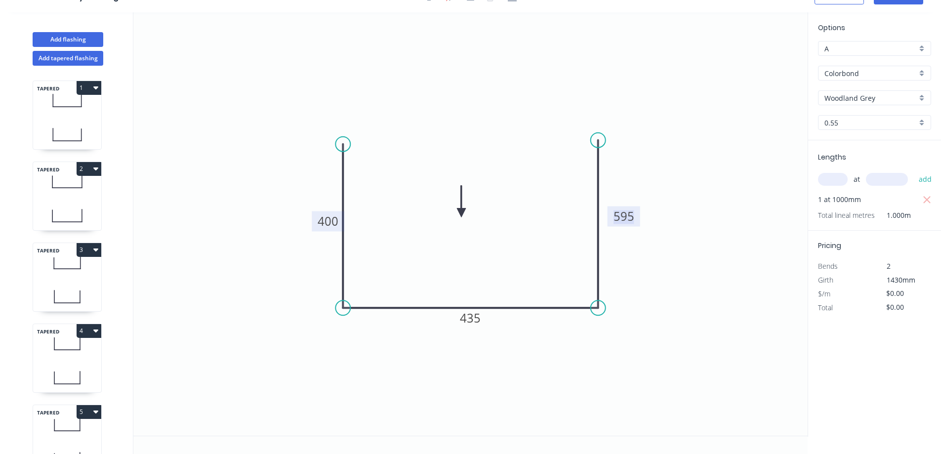
click at [630, 217] on tspan "595" at bounding box center [624, 216] width 21 height 16
type input "$48.45"
click at [677, 263] on icon "0 400 435 365" at bounding box center [470, 223] width 675 height 423
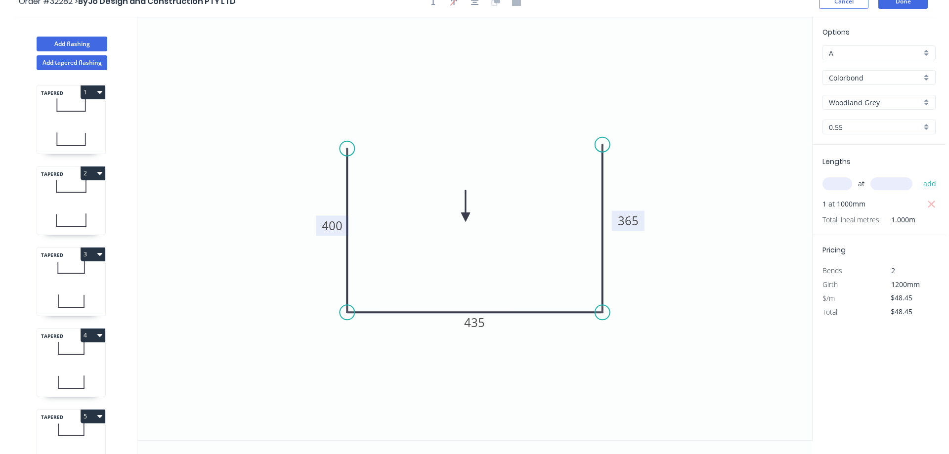
scroll to position [0, 0]
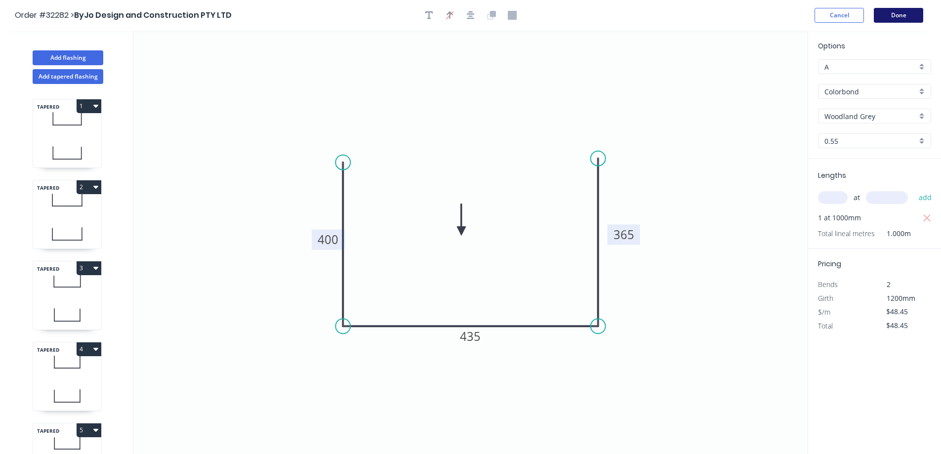
click at [895, 19] on button "Done" at bounding box center [898, 15] width 49 height 15
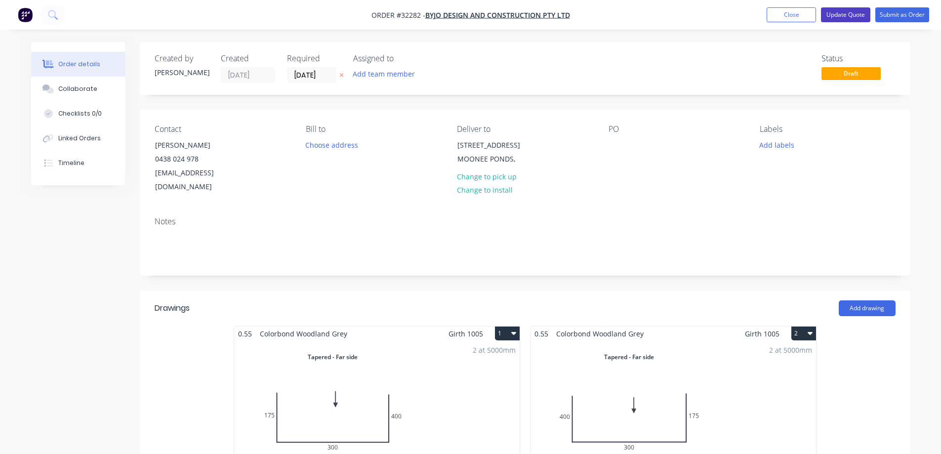
click at [833, 16] on button "Update Quote" at bounding box center [845, 14] width 49 height 15
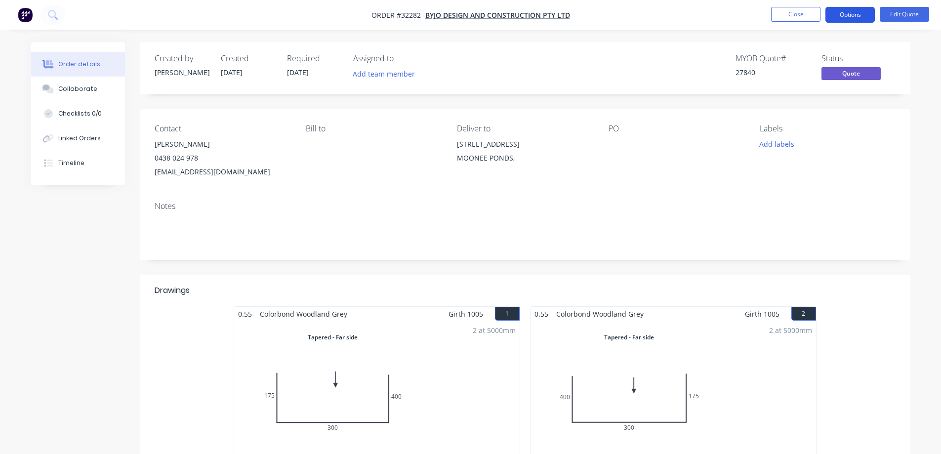
click at [844, 15] on button "Options" at bounding box center [850, 15] width 49 height 16
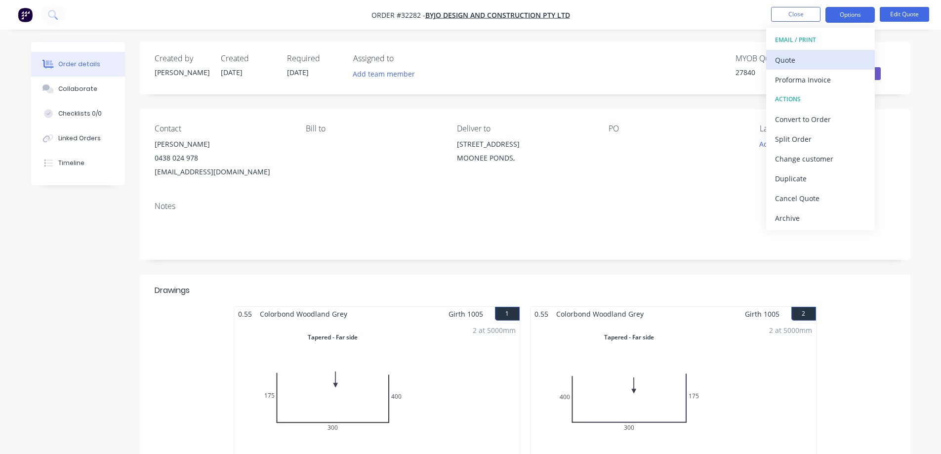
click at [799, 60] on div "Quote" at bounding box center [820, 60] width 91 height 14
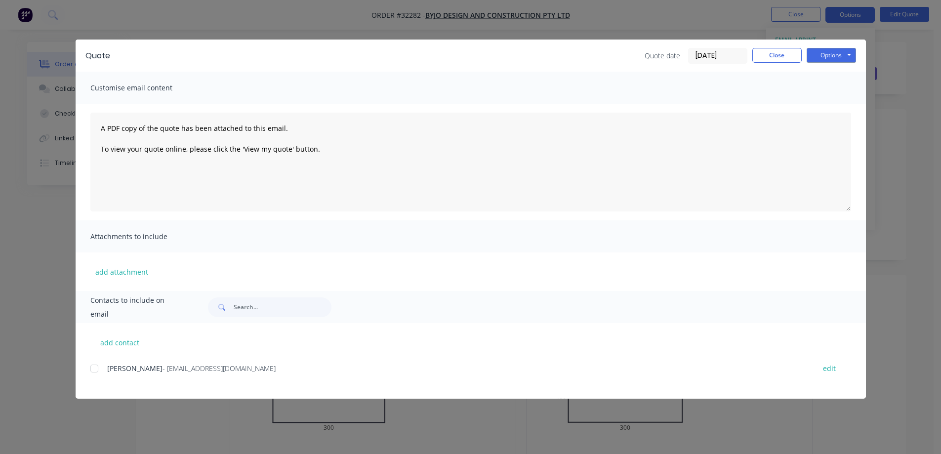
click at [93, 371] on div at bounding box center [94, 369] width 20 height 20
click at [821, 55] on button "Options" at bounding box center [831, 55] width 49 height 15
click at [842, 106] on button "Email" at bounding box center [838, 105] width 63 height 16
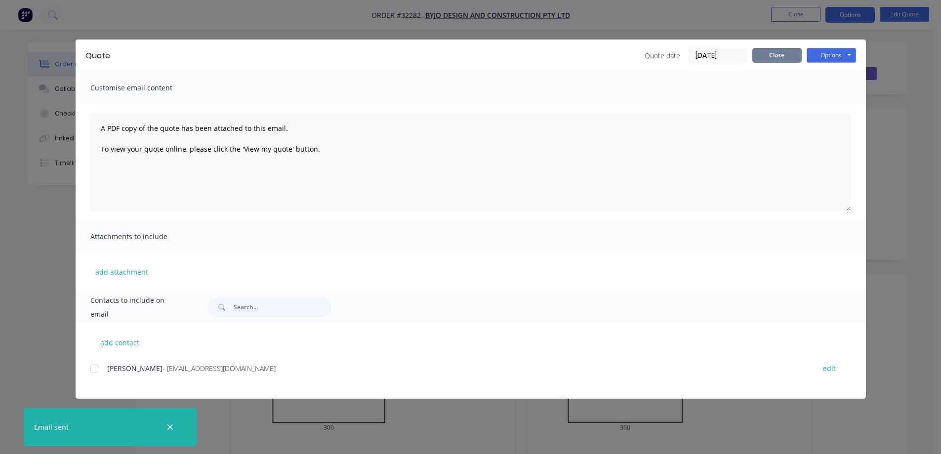
click at [774, 57] on button "Close" at bounding box center [777, 55] width 49 height 15
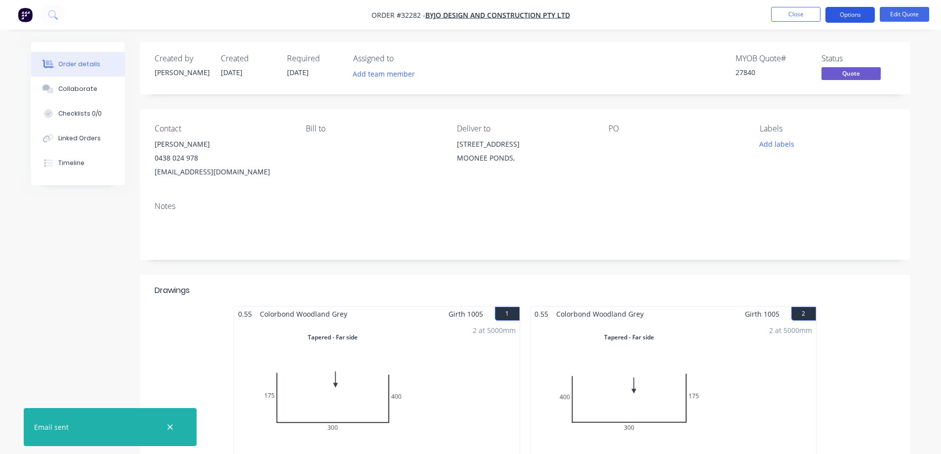
click at [860, 21] on button "Options" at bounding box center [850, 15] width 49 height 16
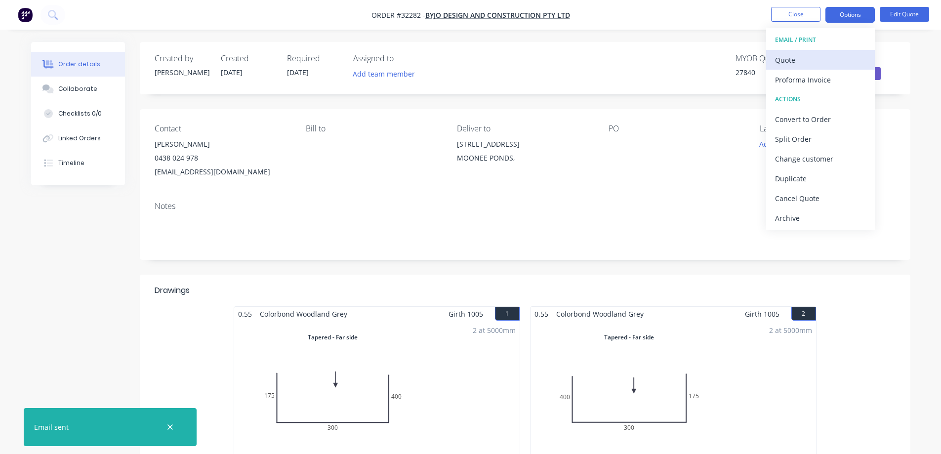
click at [821, 58] on div "Quote" at bounding box center [820, 60] width 91 height 14
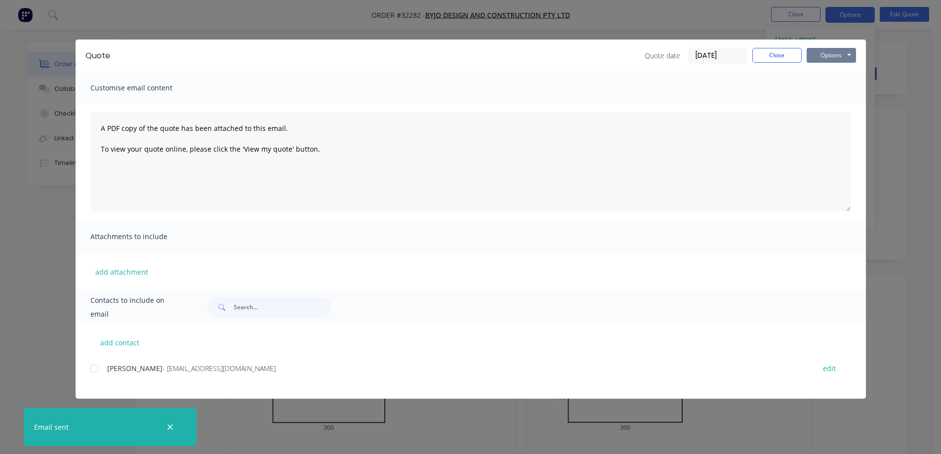
click at [825, 56] on button "Options" at bounding box center [831, 55] width 49 height 15
click at [832, 89] on button "Print" at bounding box center [838, 89] width 63 height 16
click at [789, 53] on button "Close" at bounding box center [777, 55] width 49 height 15
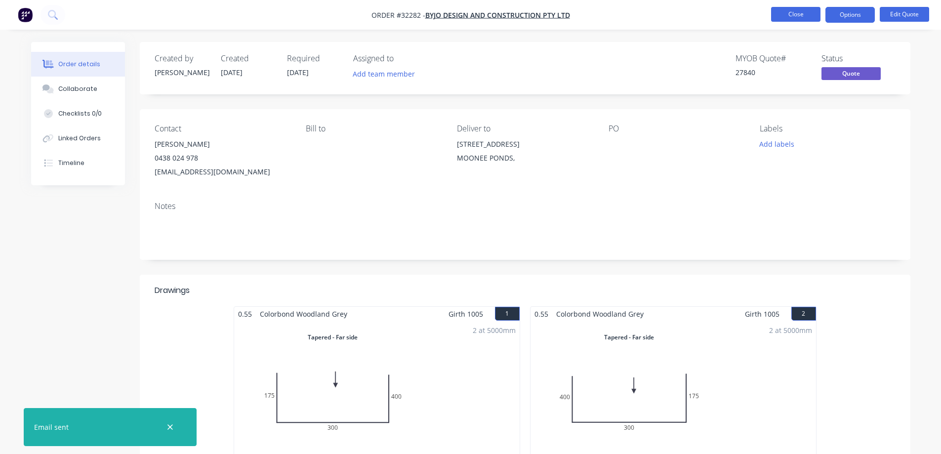
click at [791, 13] on button "Close" at bounding box center [795, 14] width 49 height 15
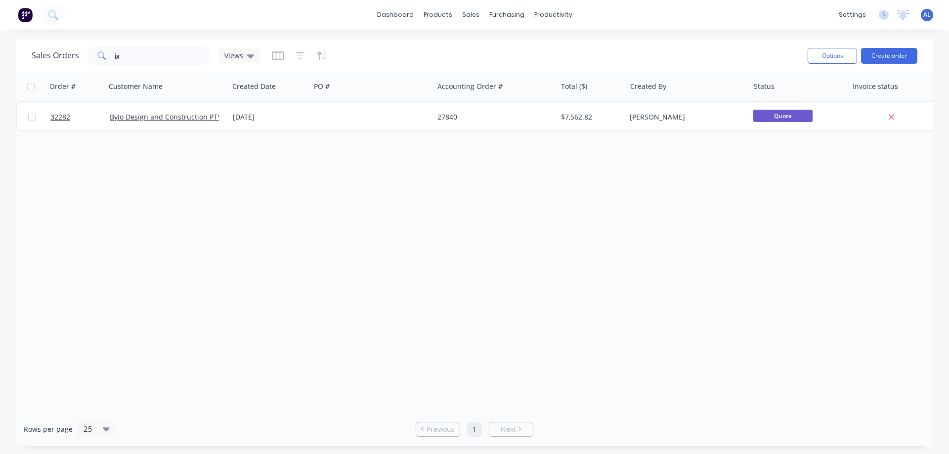
click at [27, 18] on img at bounding box center [25, 14] width 15 height 15
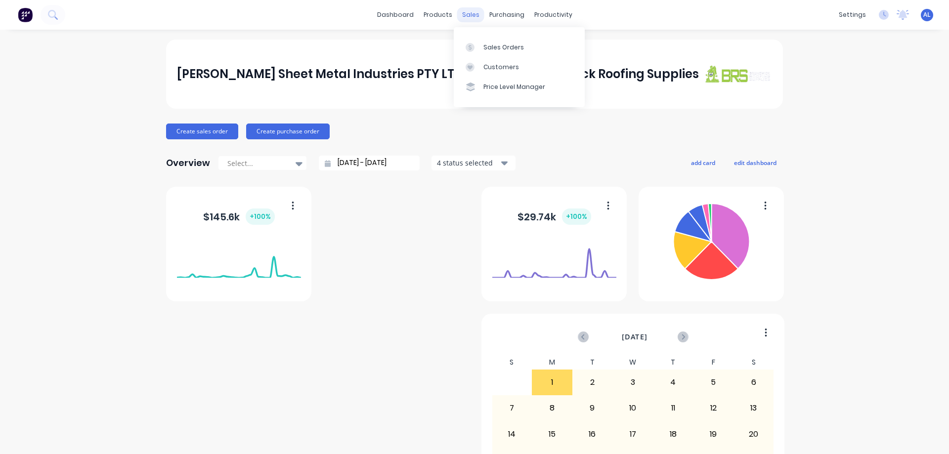
click at [464, 11] on div "sales" at bounding box center [470, 14] width 27 height 15
click at [498, 50] on div "Sales Orders" at bounding box center [503, 47] width 41 height 9
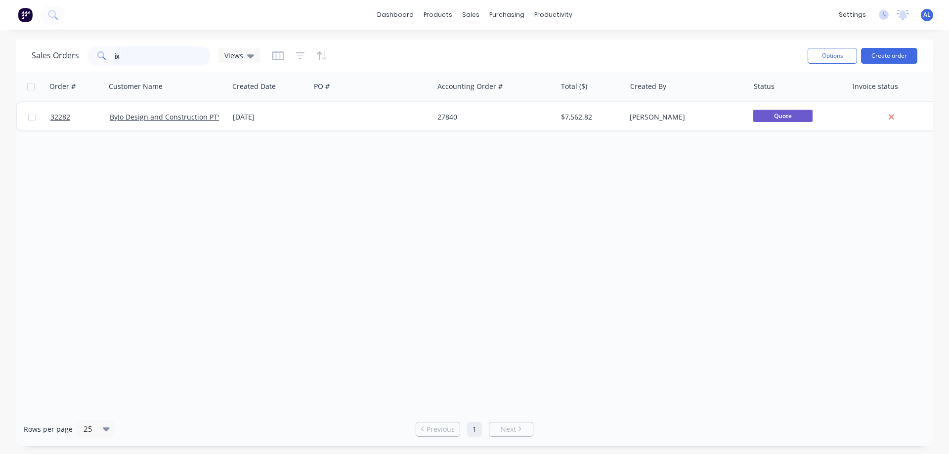
click at [139, 54] on input "jg" at bounding box center [163, 56] width 96 height 20
type input "j"
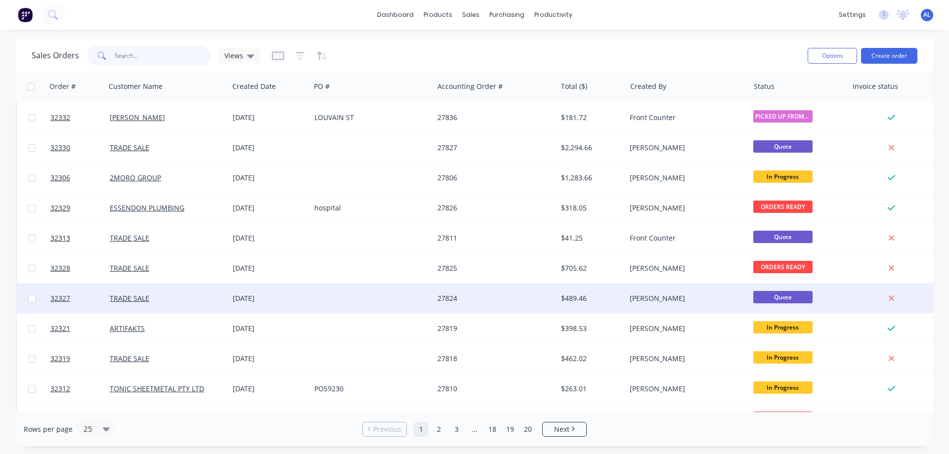
scroll to position [148, 0]
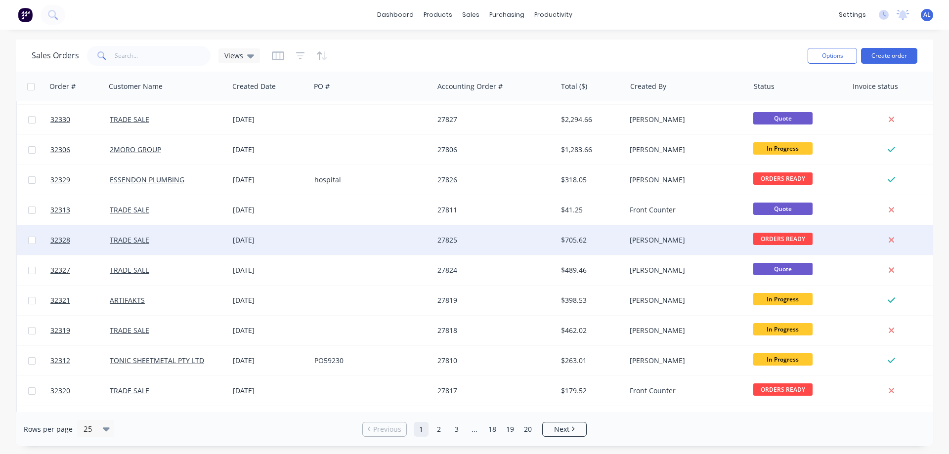
click at [472, 243] on div "27825" at bounding box center [492, 240] width 110 height 10
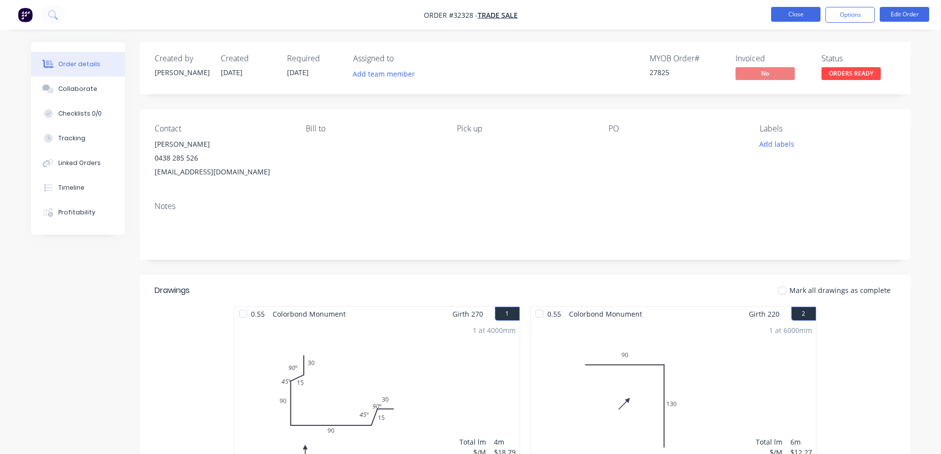
click at [796, 17] on button "Close" at bounding box center [795, 14] width 49 height 15
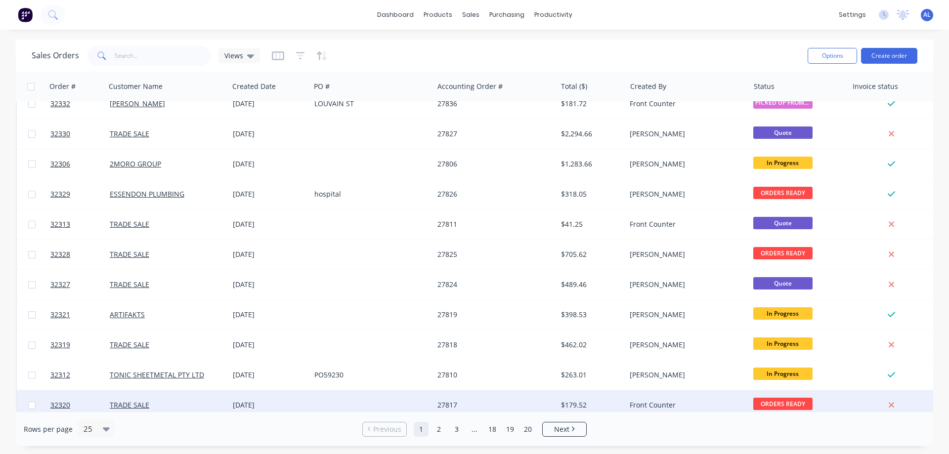
scroll to position [247, 0]
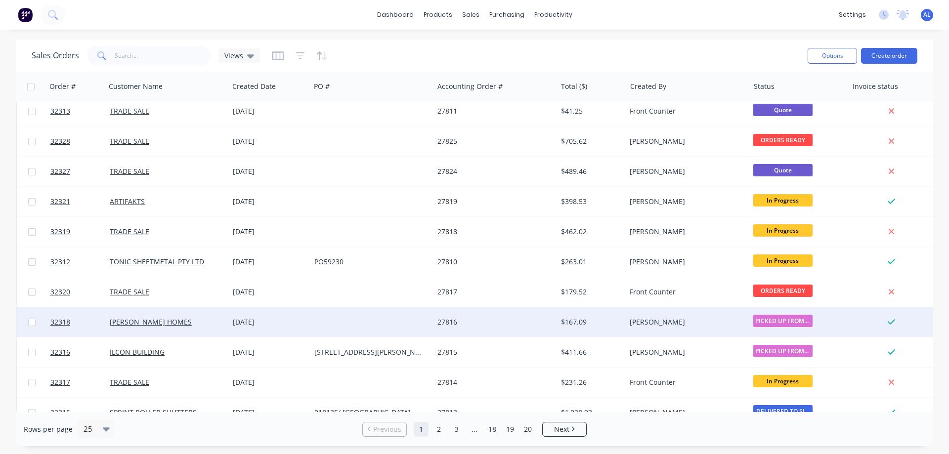
click at [569, 332] on div "$167.09" at bounding box center [591, 322] width 69 height 30
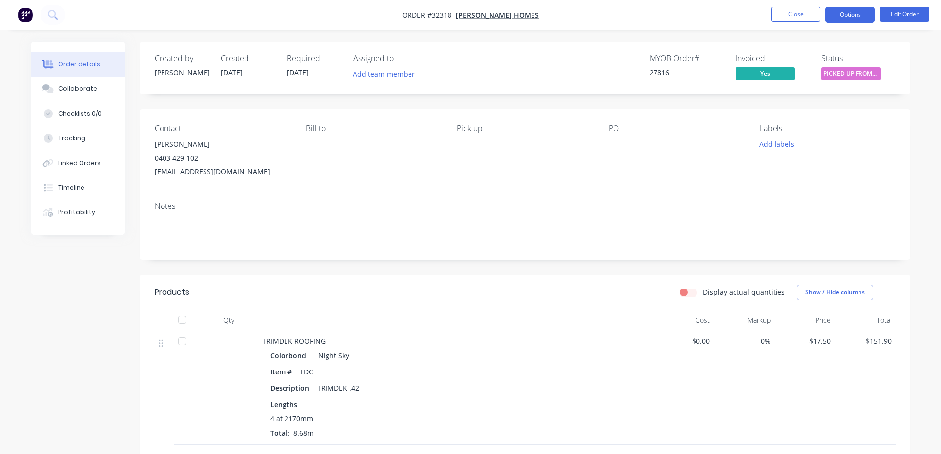
click at [849, 11] on button "Options" at bounding box center [850, 15] width 49 height 16
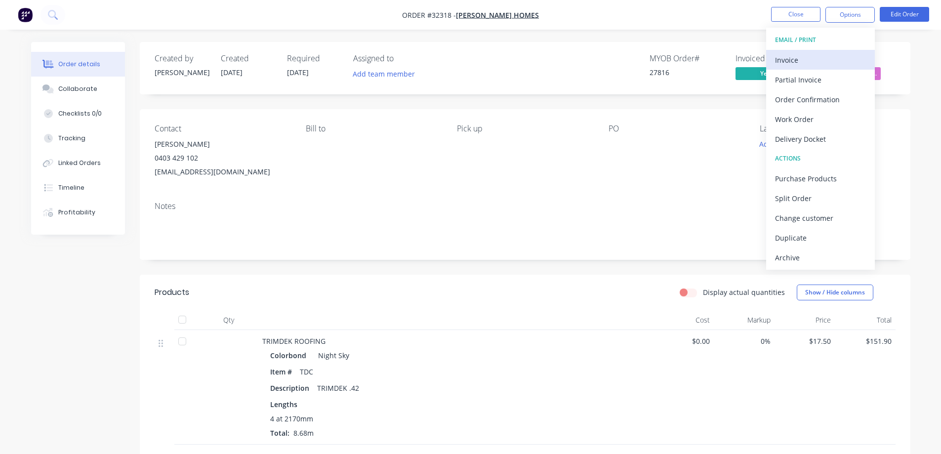
click at [792, 63] on div "Invoice" at bounding box center [820, 60] width 91 height 14
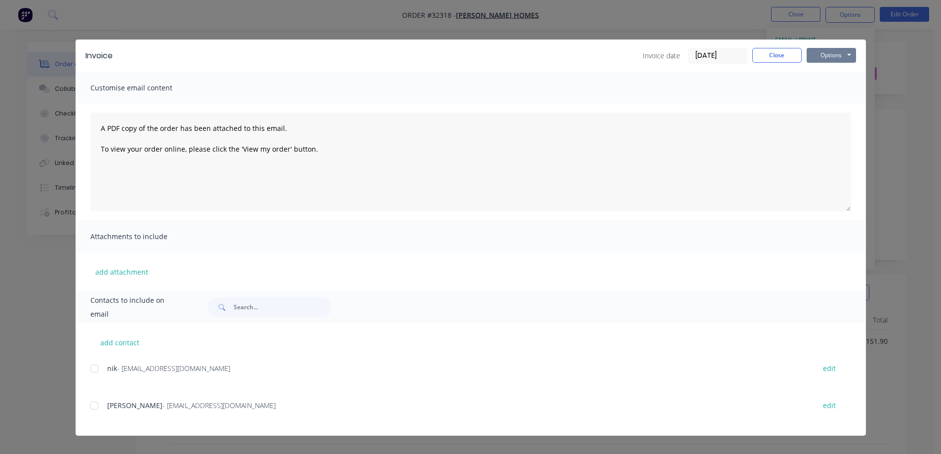
click at [830, 55] on button "Options" at bounding box center [831, 55] width 49 height 15
click at [844, 71] on button "Preview" at bounding box center [838, 73] width 63 height 16
click at [770, 53] on button "Close" at bounding box center [777, 55] width 49 height 15
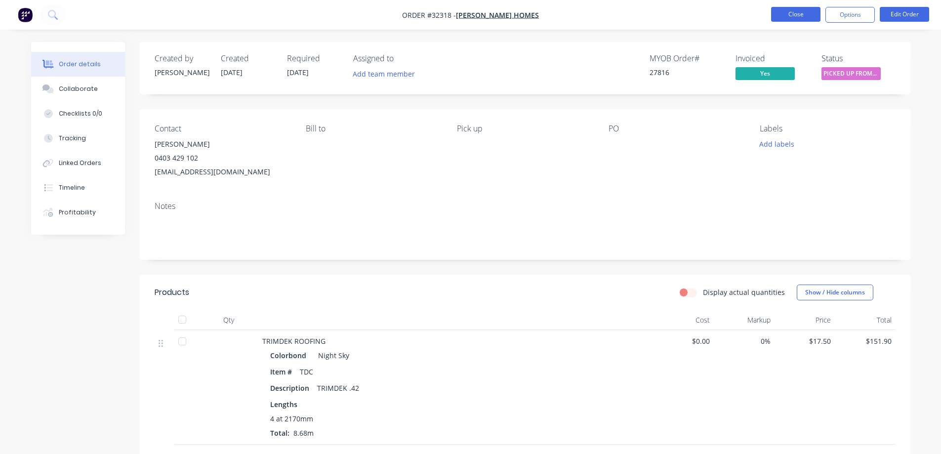
click at [788, 15] on button "Close" at bounding box center [795, 14] width 49 height 15
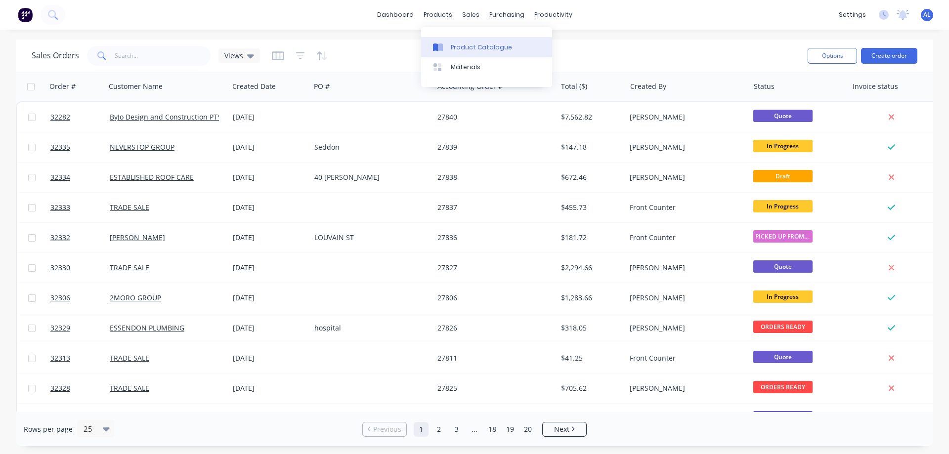
click at [463, 45] on div "Product Catalogue" at bounding box center [481, 47] width 61 height 9
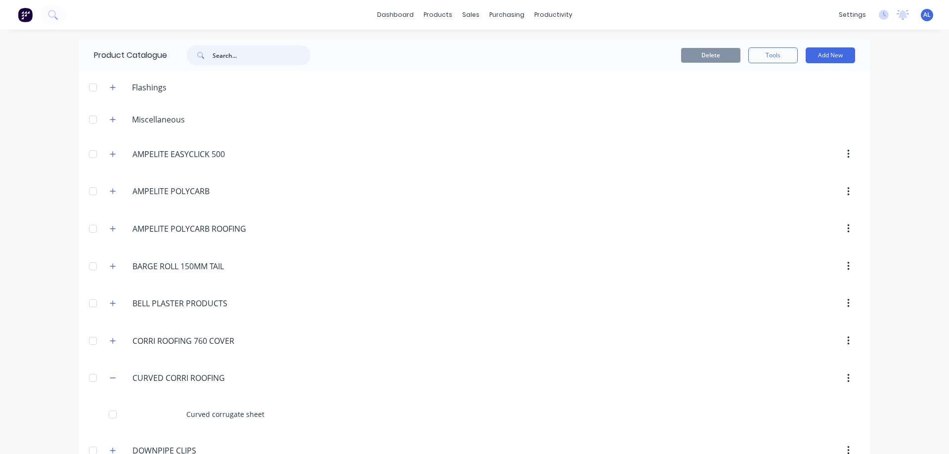
drag, startPoint x: 228, startPoint y: 46, endPoint x: 222, endPoint y: 65, distance: 19.2
click at [228, 47] on input "text" at bounding box center [261, 55] width 98 height 20
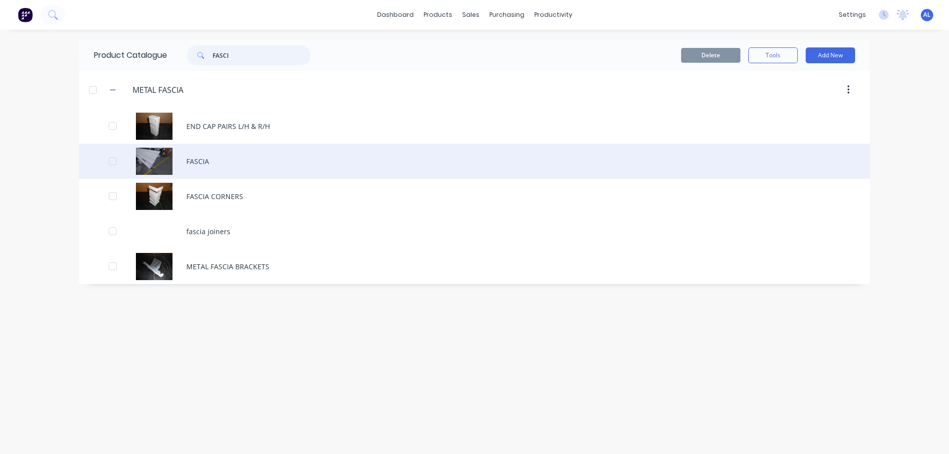
type input "FASCI"
click at [196, 163] on div "FASCIA" at bounding box center [474, 161] width 791 height 35
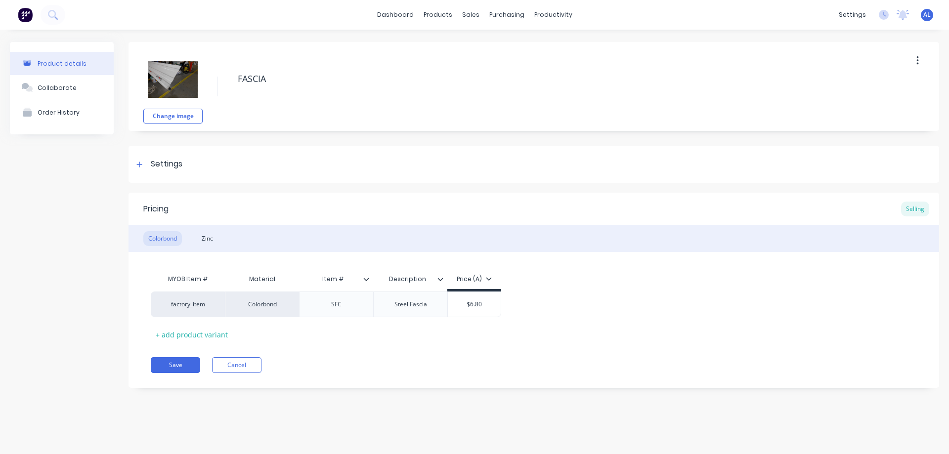
click at [27, 15] on img at bounding box center [25, 14] width 15 height 15
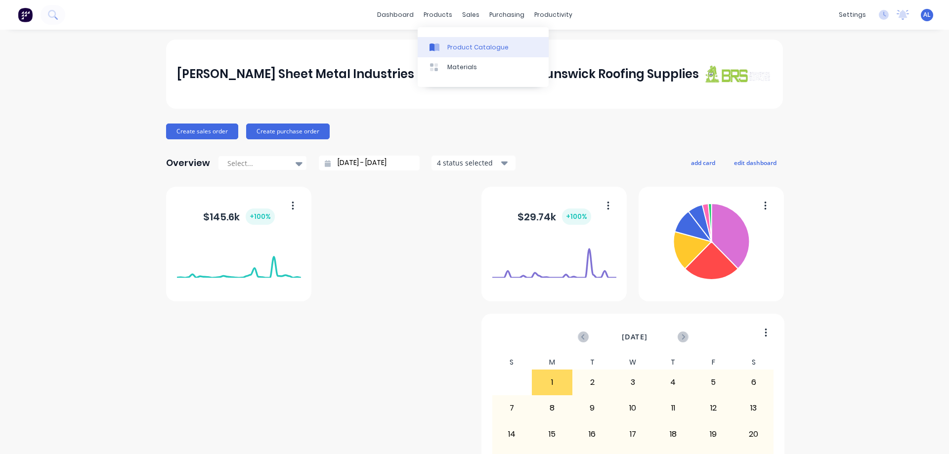
click at [453, 44] on div "Product Catalogue" at bounding box center [477, 47] width 61 height 9
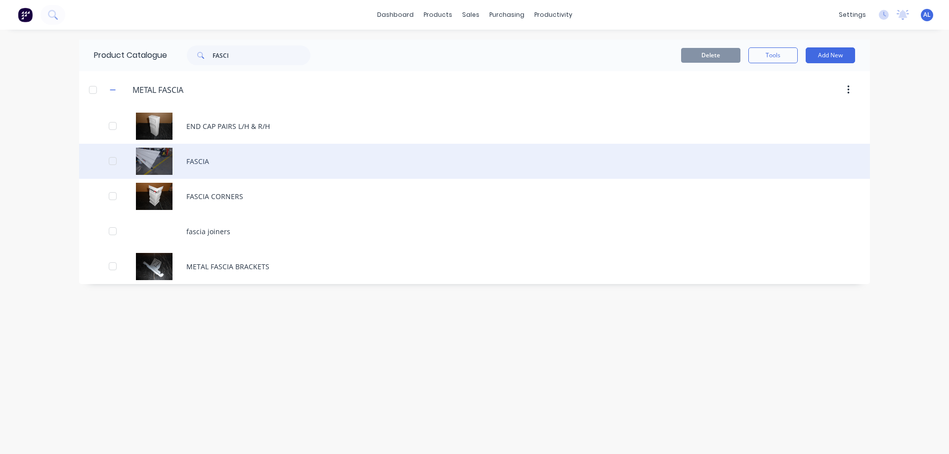
click at [199, 167] on div "FASCIA" at bounding box center [474, 161] width 791 height 35
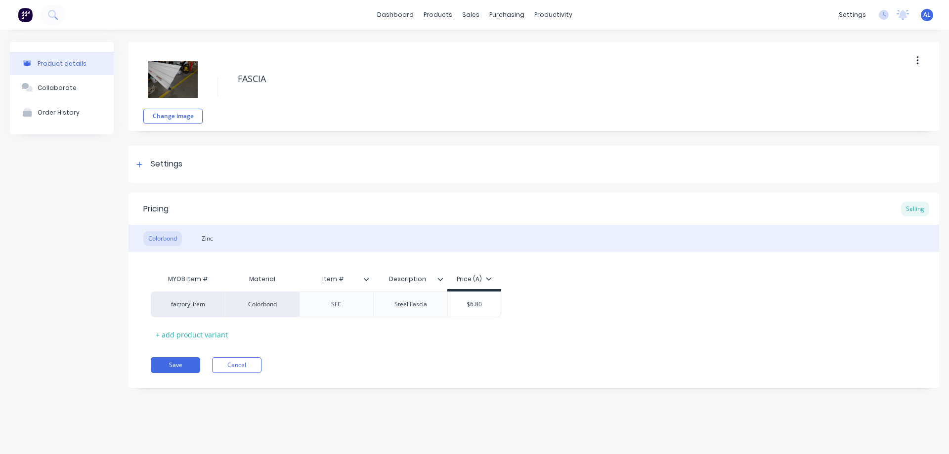
click at [27, 16] on img at bounding box center [25, 14] width 15 height 15
